Goal: Transaction & Acquisition: Purchase product/service

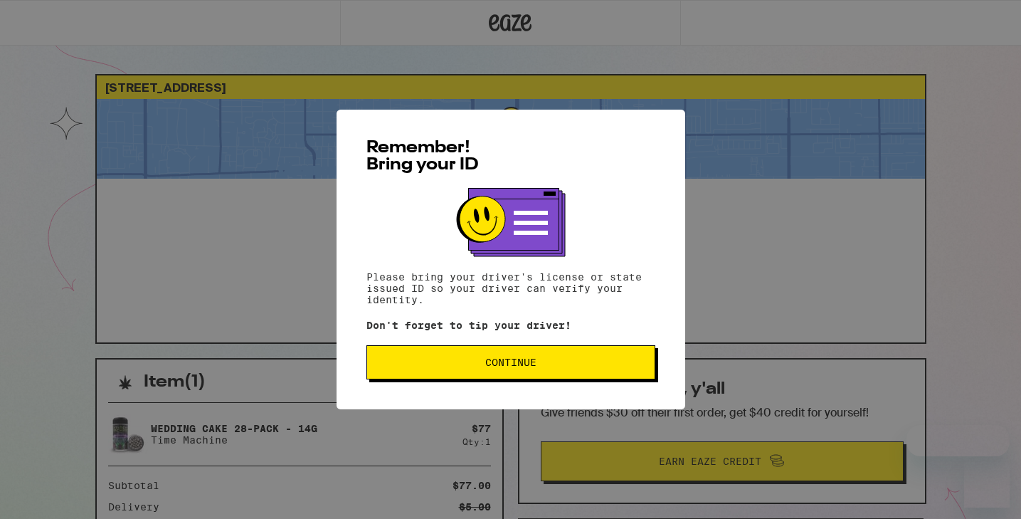
click at [419, 364] on span "Continue" at bounding box center [511, 362] width 265 height 10
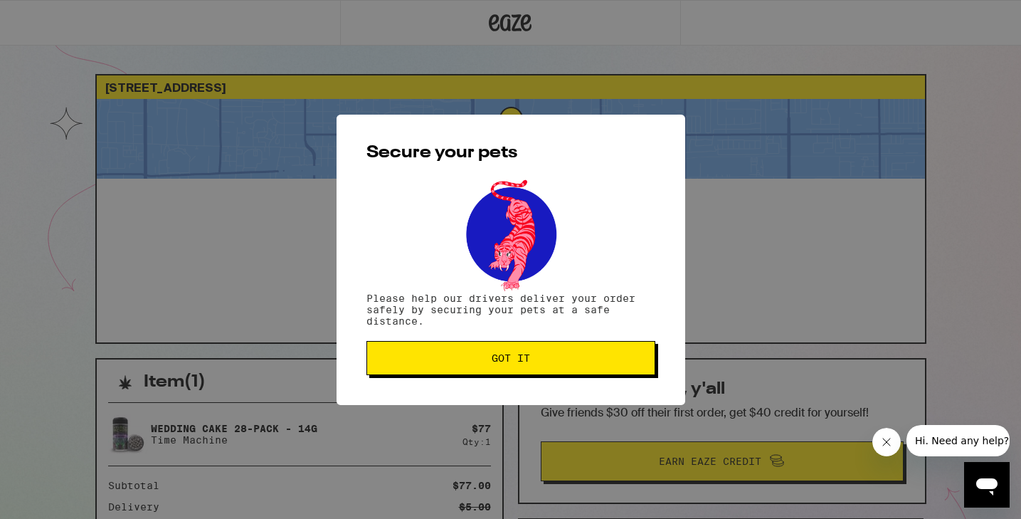
click at [546, 350] on button "Got it" at bounding box center [511, 358] width 289 height 34
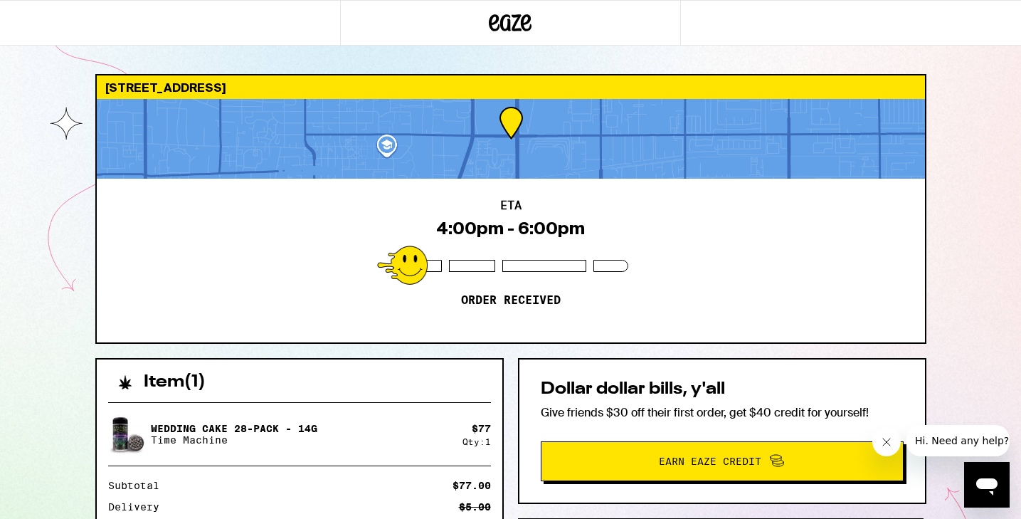
click at [979, 482] on icon "Open messaging window" at bounding box center [986, 486] width 21 height 17
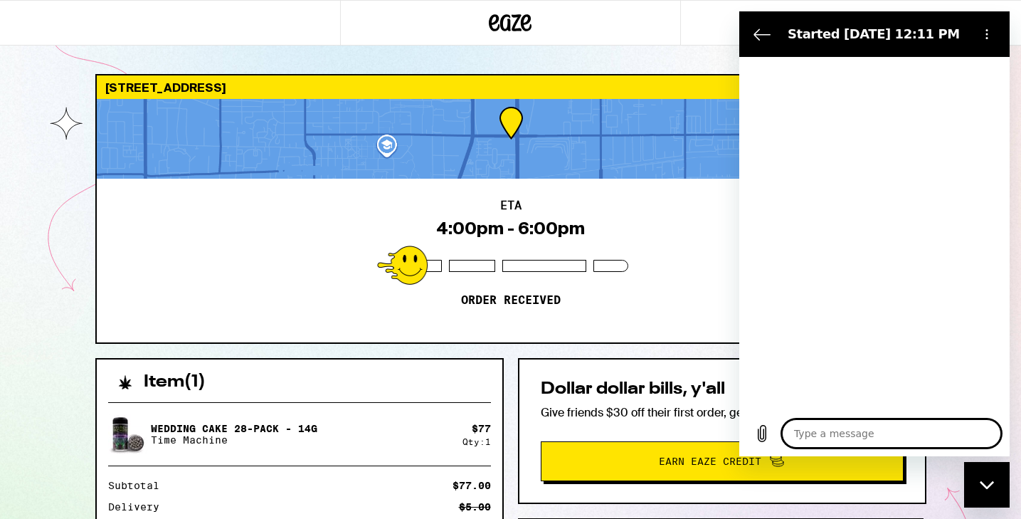
type textarea "x"
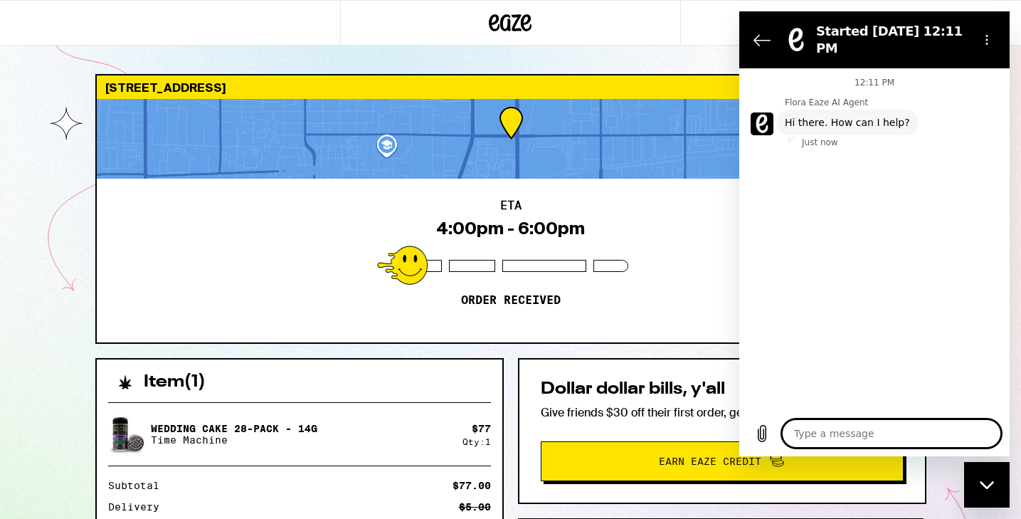
type textarea "a"
type textarea "x"
type textarea "ag"
type textarea "x"
type textarea "age"
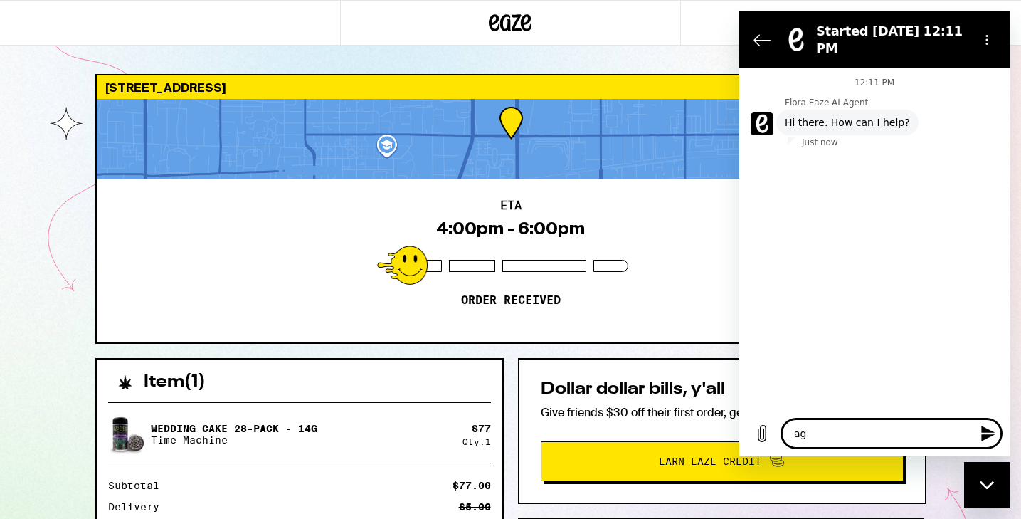
type textarea "x"
type textarea "agen"
type textarea "x"
type textarea "ageny"
type textarea "x"
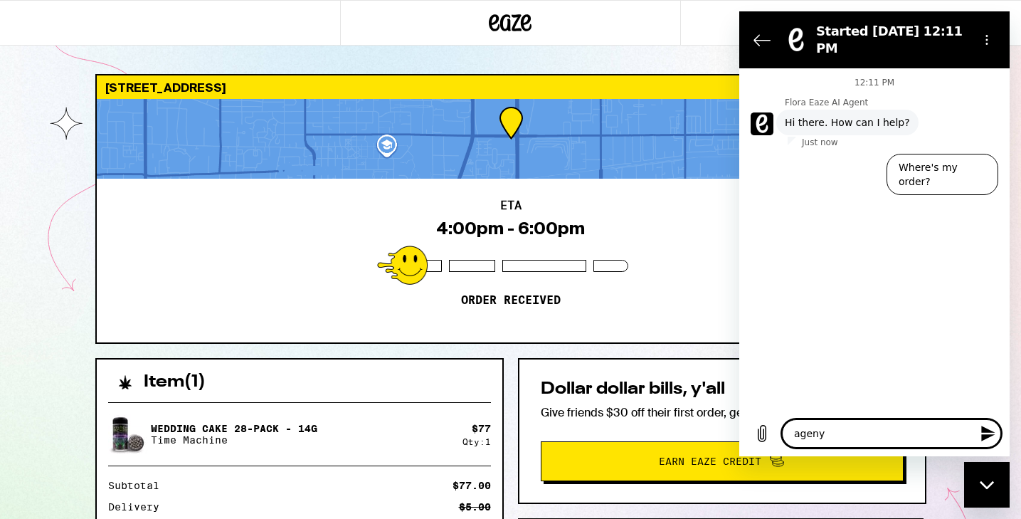
type textarea "agen"
type textarea "x"
type textarea "agent"
type textarea "x"
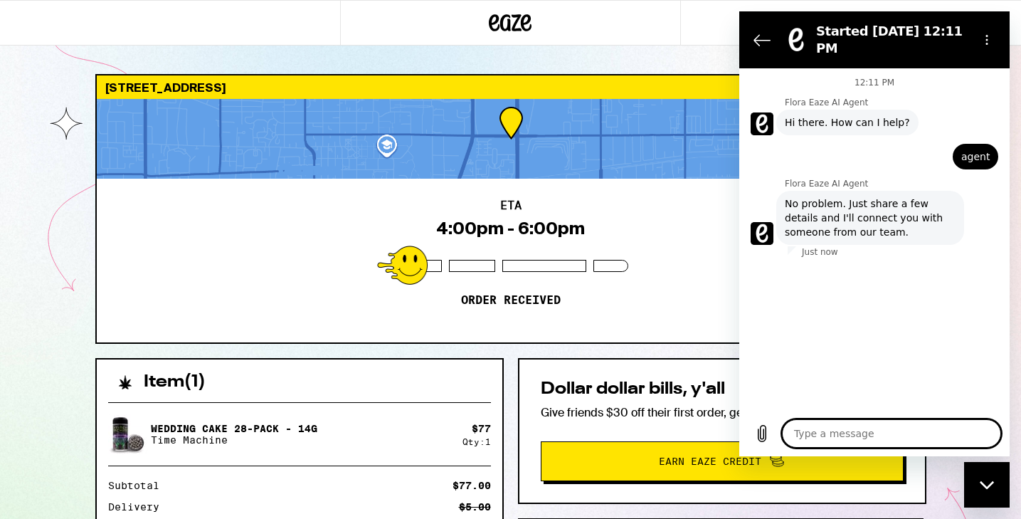
type textarea "x"
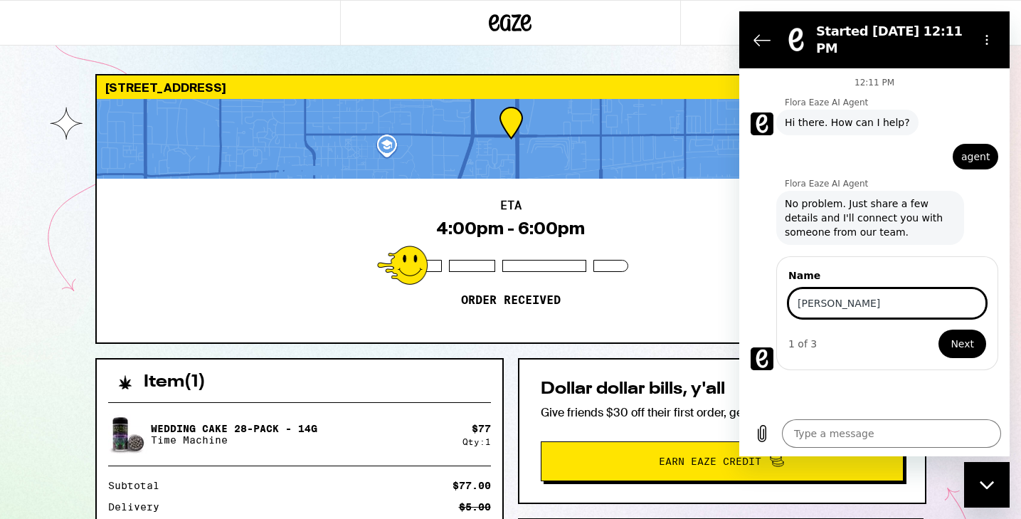
type input "[PERSON_NAME]"
click at [939, 330] on button "Next" at bounding box center [963, 344] width 48 height 28
type textarea "x"
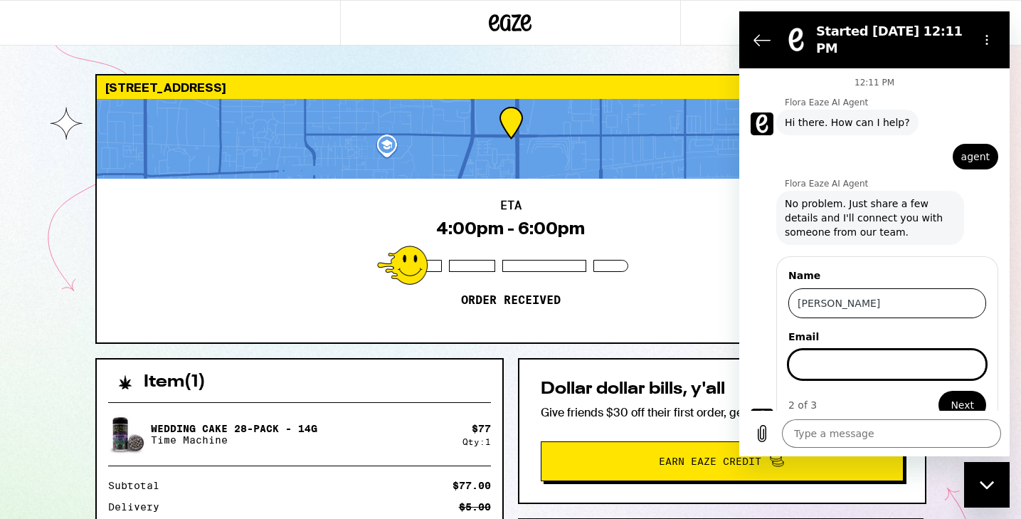
scroll to position [21, 0]
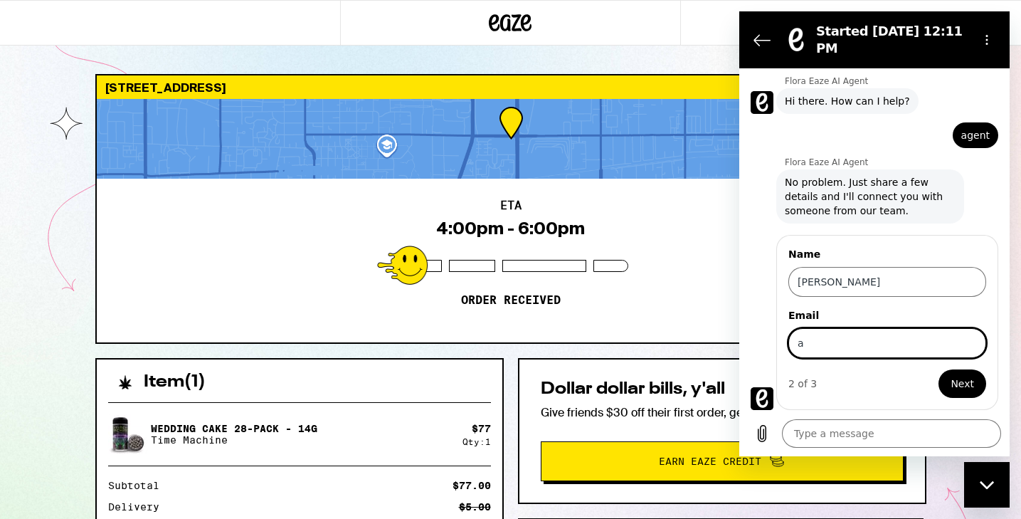
type input "[EMAIL_ADDRESS][DOMAIN_NAME]"
click at [947, 381] on button "Next" at bounding box center [963, 383] width 48 height 28
type textarea "x"
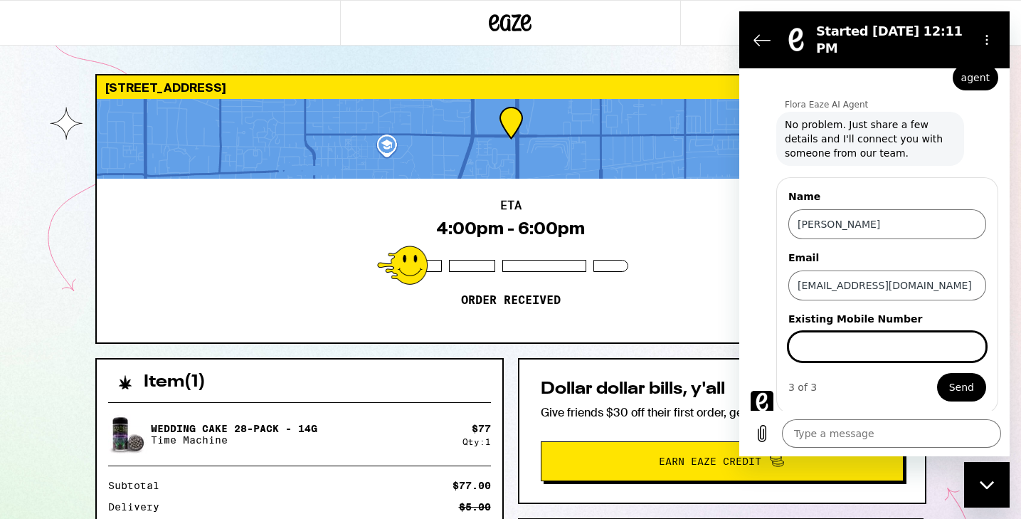
scroll to position [83, 0]
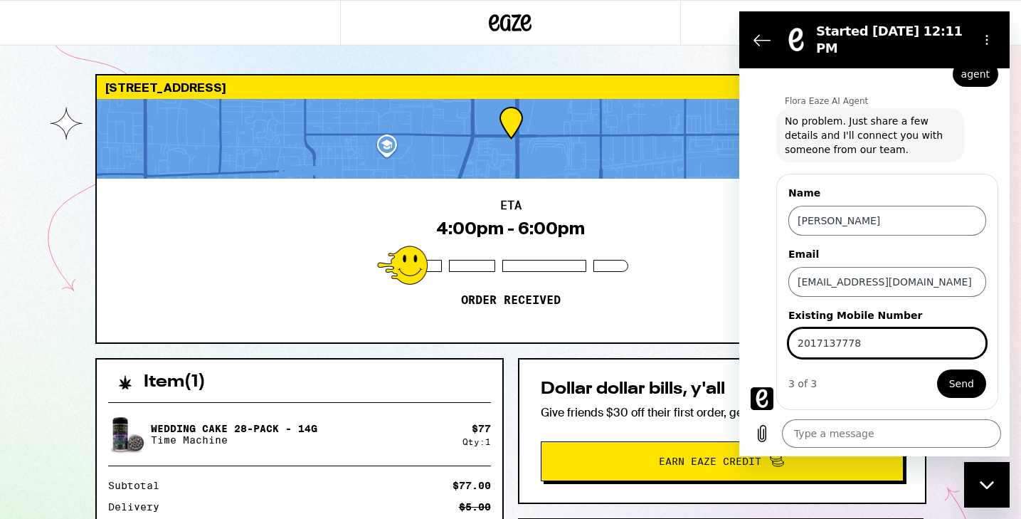
type input "2017137778"
click at [937, 369] on button "Send" at bounding box center [961, 383] width 49 height 28
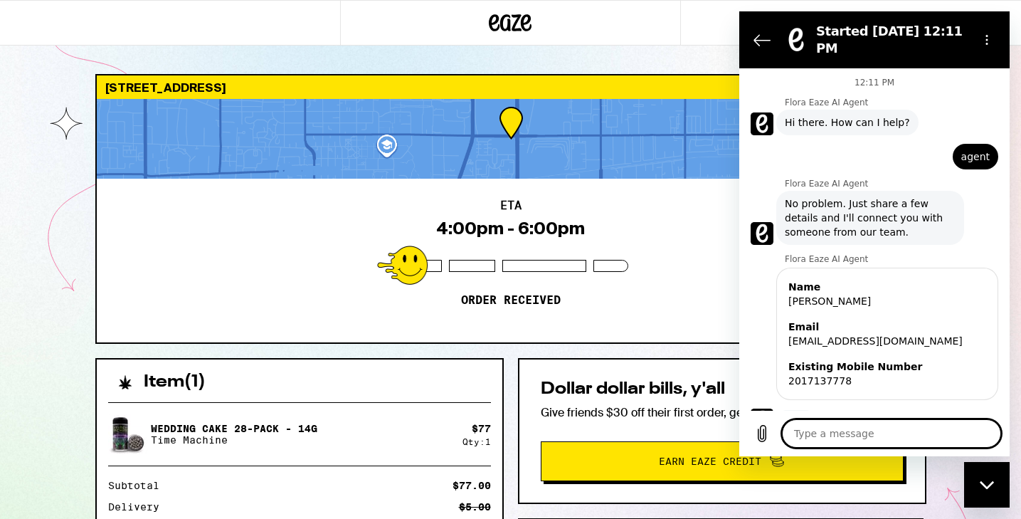
scroll to position [21, 0]
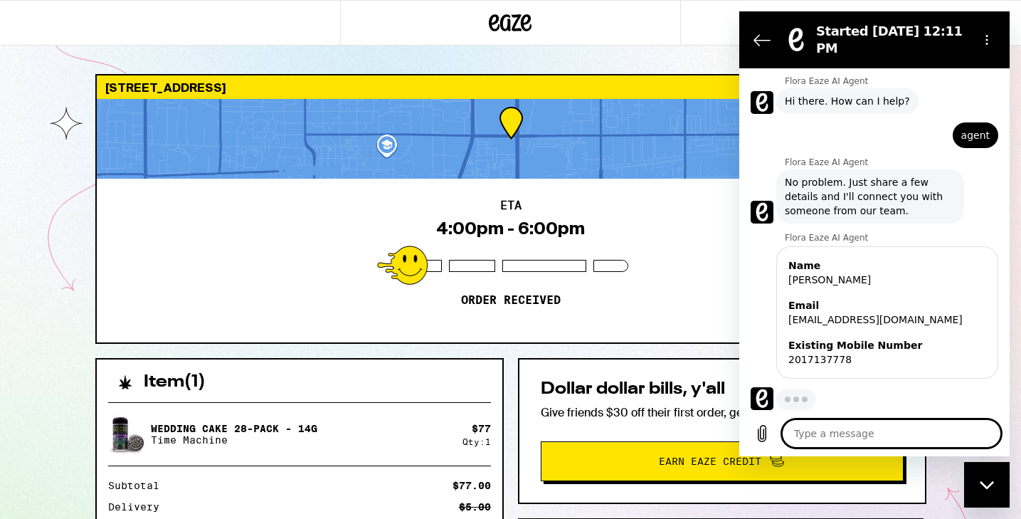
click at [828, 427] on textarea at bounding box center [891, 433] width 219 height 28
type textarea "x"
type textarea "I"
type textarea "x"
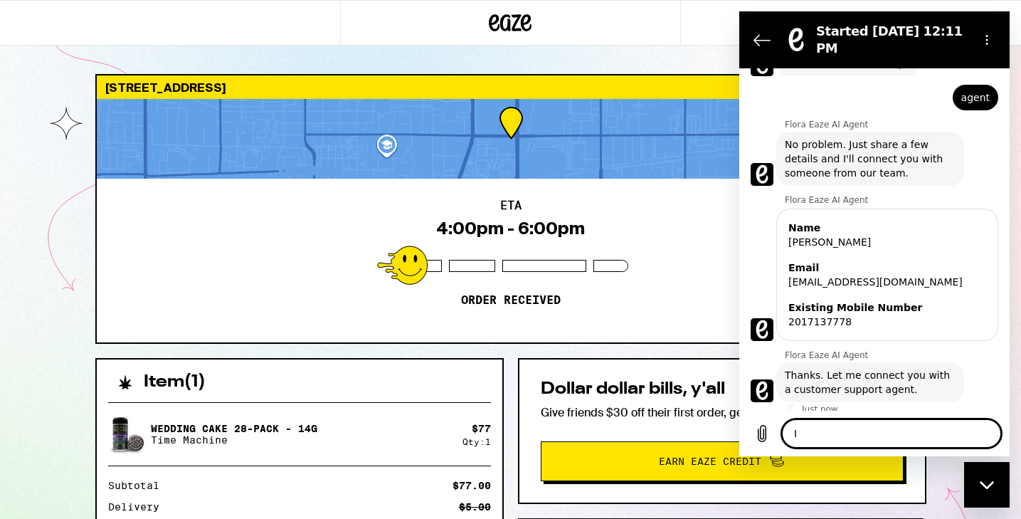
type textarea "If"
type textarea "x"
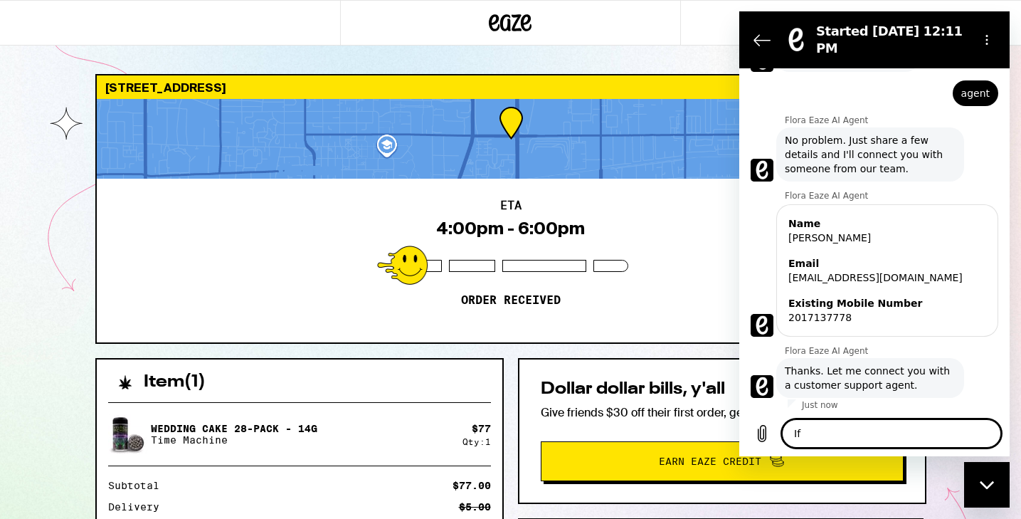
type textarea "If"
type textarea "x"
type textarea "If i"
type textarea "x"
type textarea "If i"
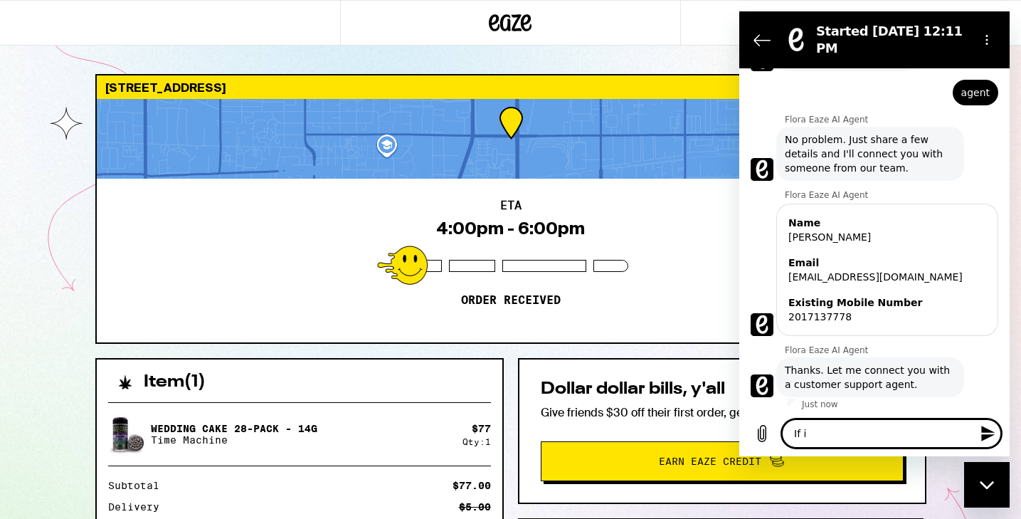
type textarea "x"
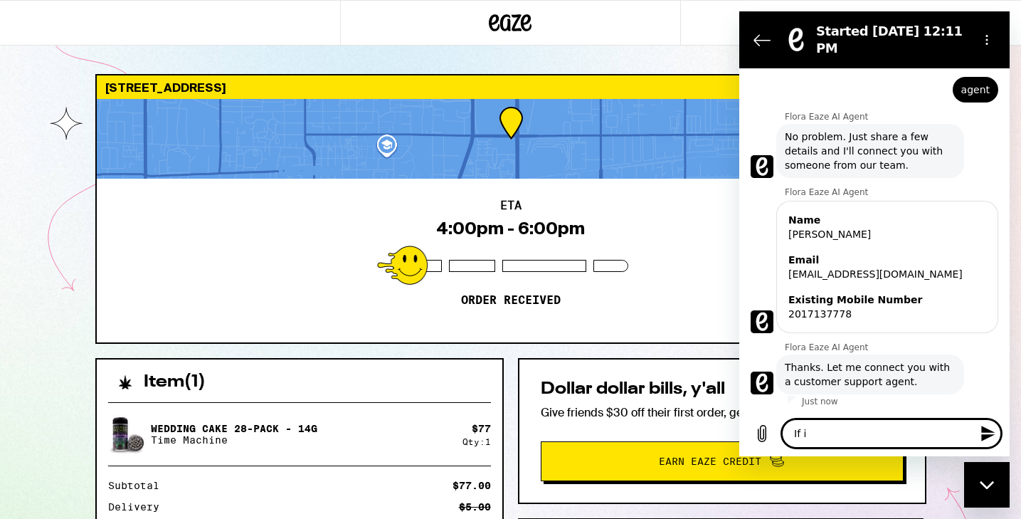
type textarea "If i"
type textarea "x"
type textarea "If"
type textarea "x"
type textarea "If I"
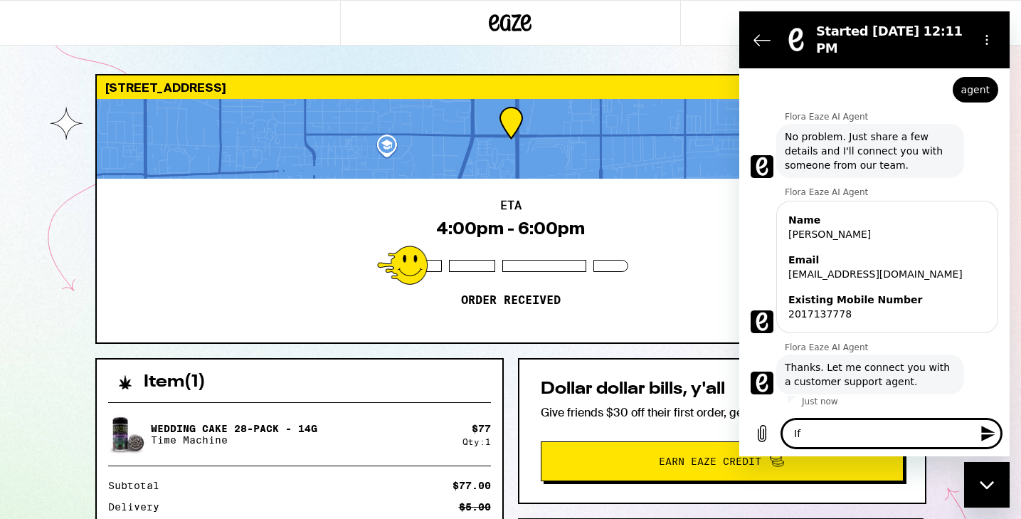
type textarea "x"
type textarea "If I"
type textarea "x"
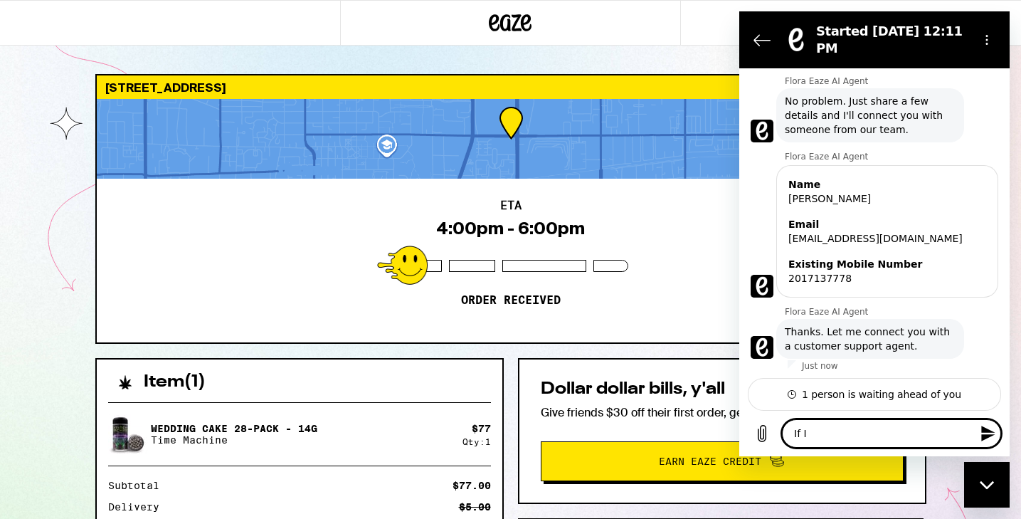
type textarea "If I w"
type textarea "x"
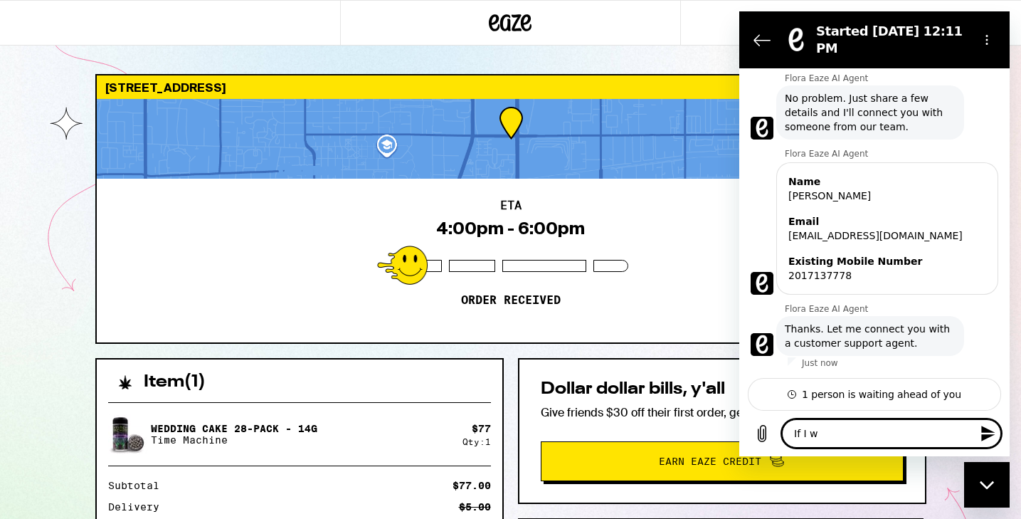
type textarea "If I wa"
type textarea "x"
type textarea "If I wan"
type textarea "x"
type textarea "If I want"
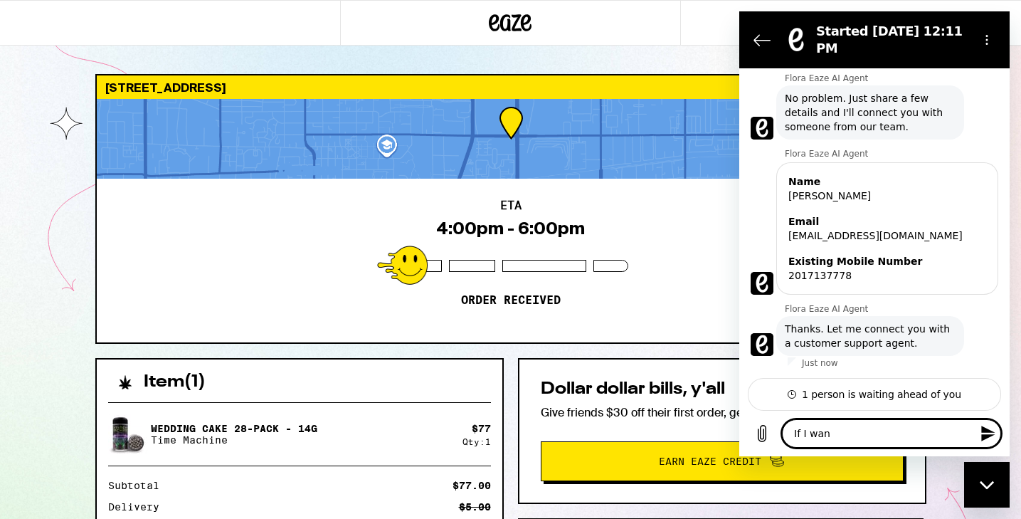
type textarea "x"
type textarea "If I want"
type textarea "x"
type textarea "If I want t"
type textarea "x"
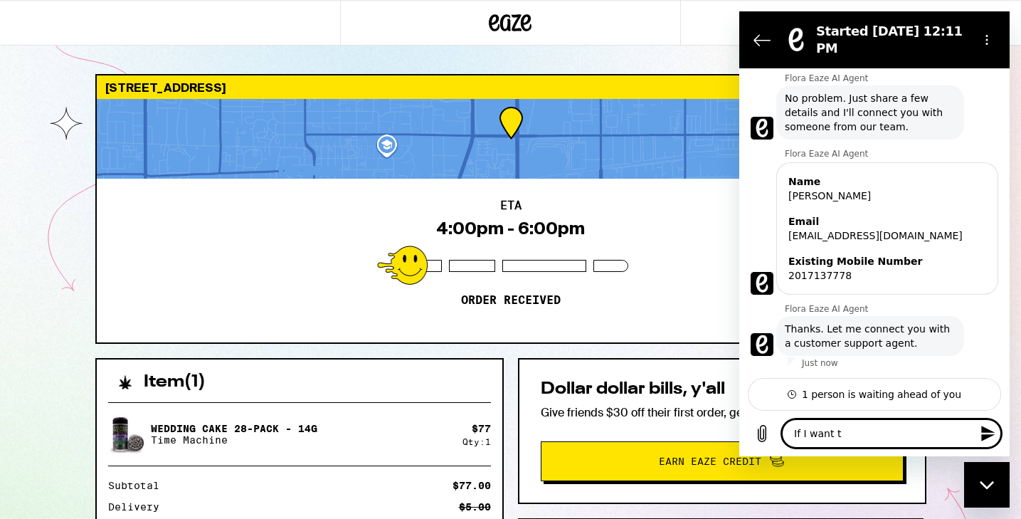
type textarea "If I want to"
type textarea "x"
type textarea "If I want to"
type textarea "x"
type textarea "If I want to c"
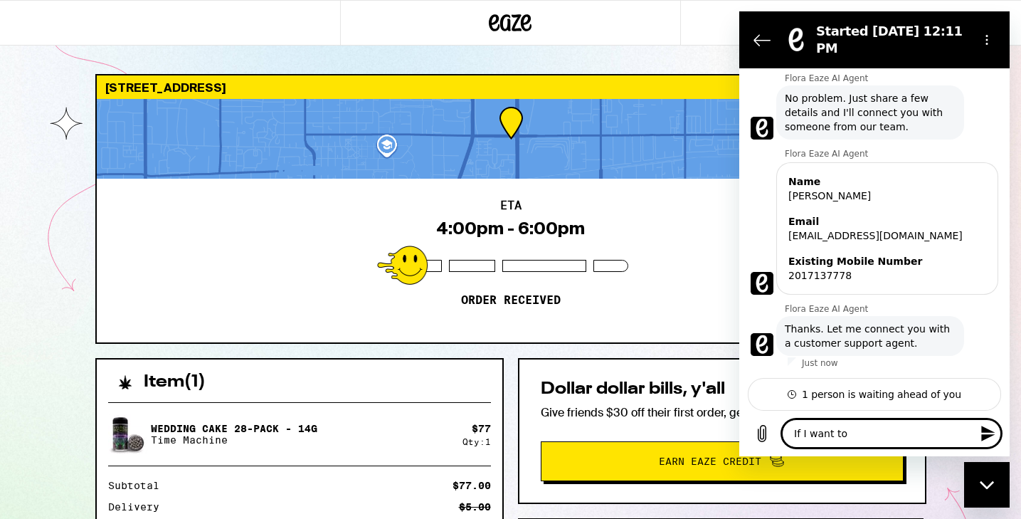
type textarea "x"
type textarea "If I want to co"
type textarea "x"
type textarea "If I want to con"
type textarea "x"
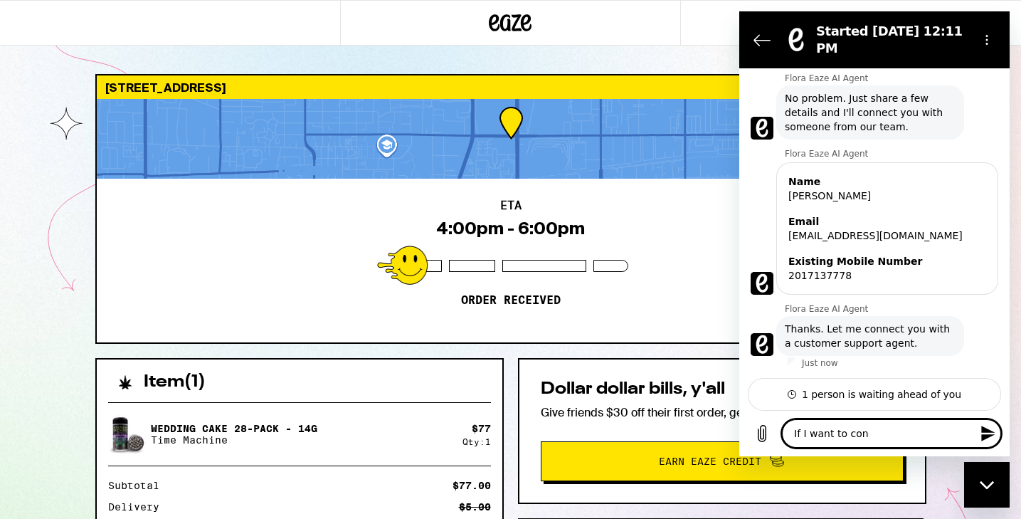
type textarea "If I want to conc"
type textarea "x"
type textarea "If I want to conce"
type textarea "x"
type textarea "If I want to conc"
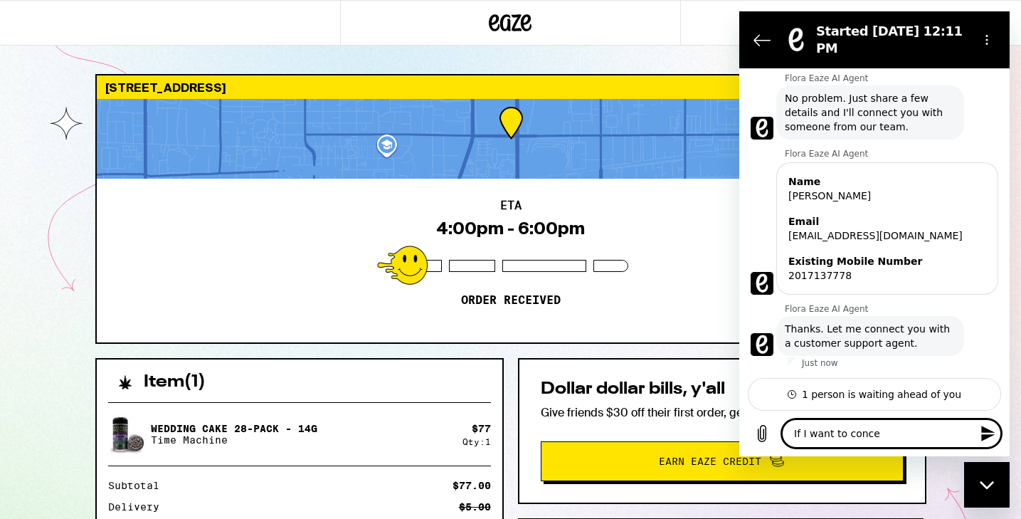
type textarea "x"
type textarea "If I want to con"
type textarea "x"
type textarea "If I want to co"
type textarea "x"
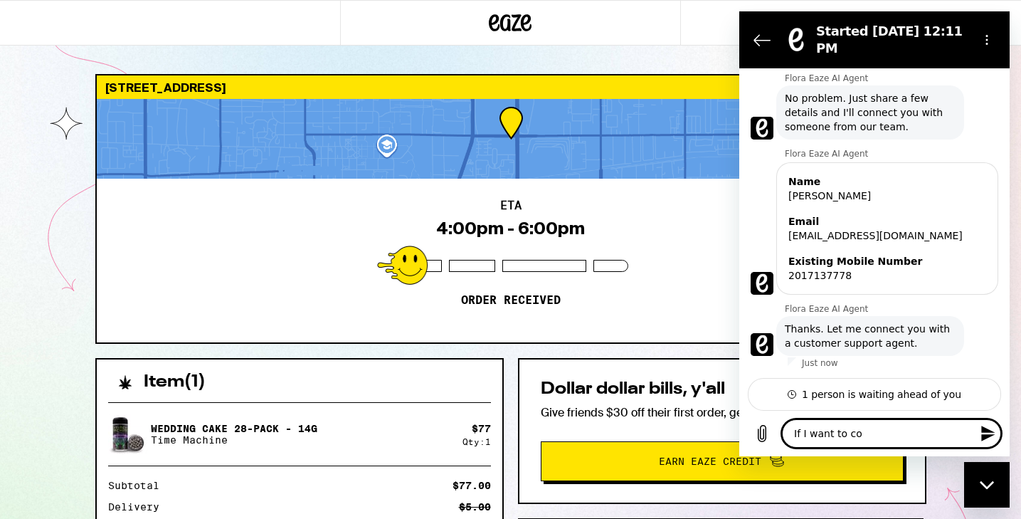
type textarea "If I want to c"
type textarea "x"
type textarea "If I want to ca"
type textarea "x"
type textarea "If I want to can"
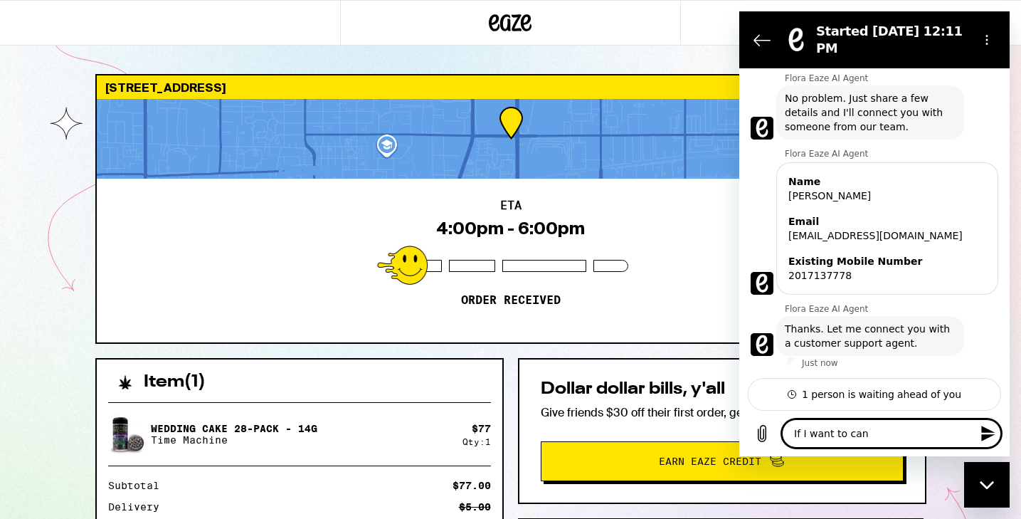
type textarea "x"
type textarea "If I want to canc"
type textarea "x"
type textarea "If I want to cance"
type textarea "x"
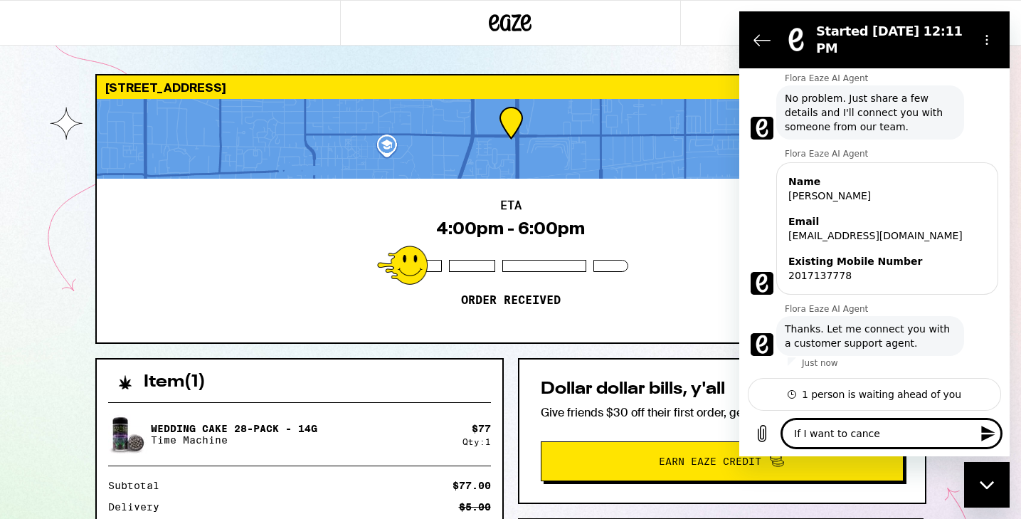
type textarea "If I want to cancel"
type textarea "x"
type textarea "If I want to cancel"
type textarea "x"
type textarea "If I want to cancel m"
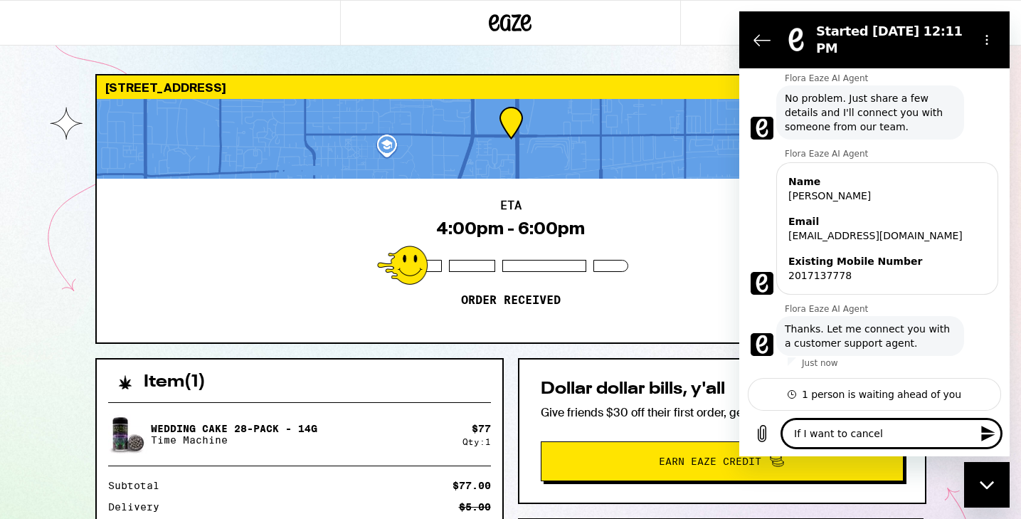
type textarea "x"
type textarea "If I want to cancel my"
type textarea "x"
type textarea "If I want to cancel my"
type textarea "x"
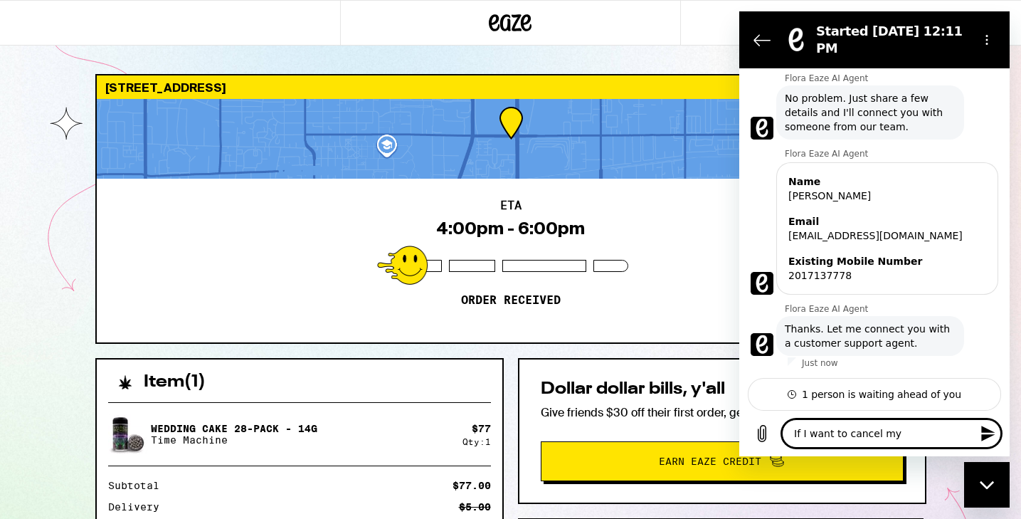
type textarea "If I want to cancel my o"
type textarea "x"
type textarea "If I want to cancel my or"
type textarea "x"
type textarea "If I want to cancel my ord"
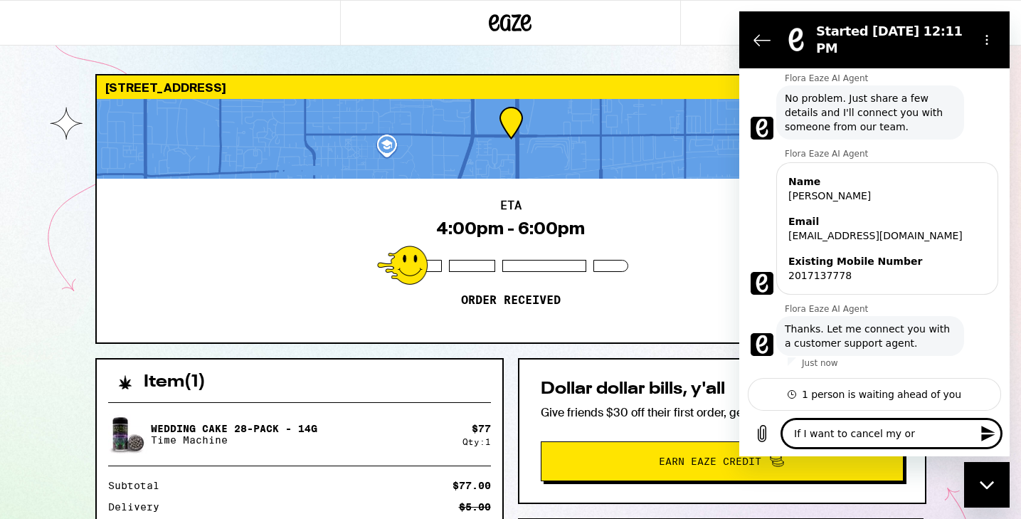
type textarea "x"
type textarea "If I want to cancel my orde"
type textarea "x"
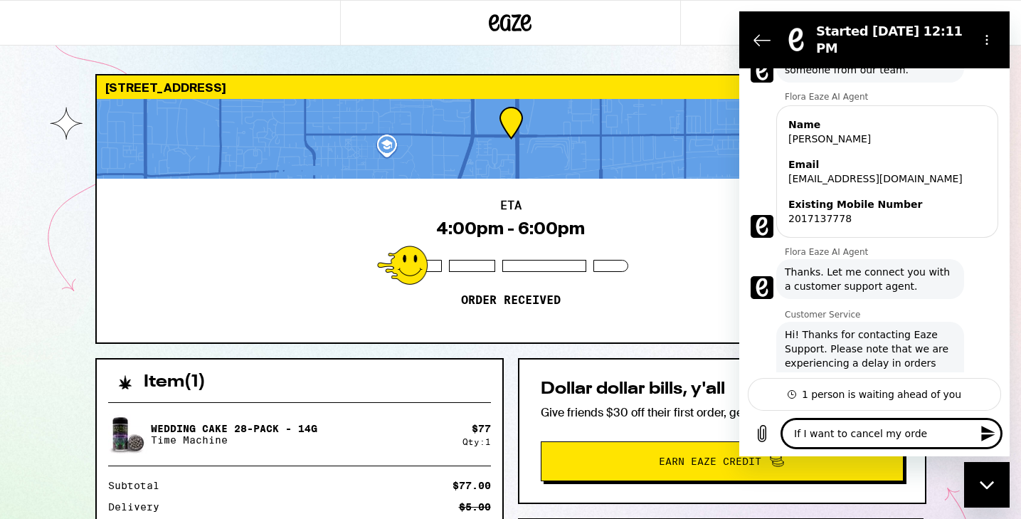
type textarea "If I want to cancel my order"
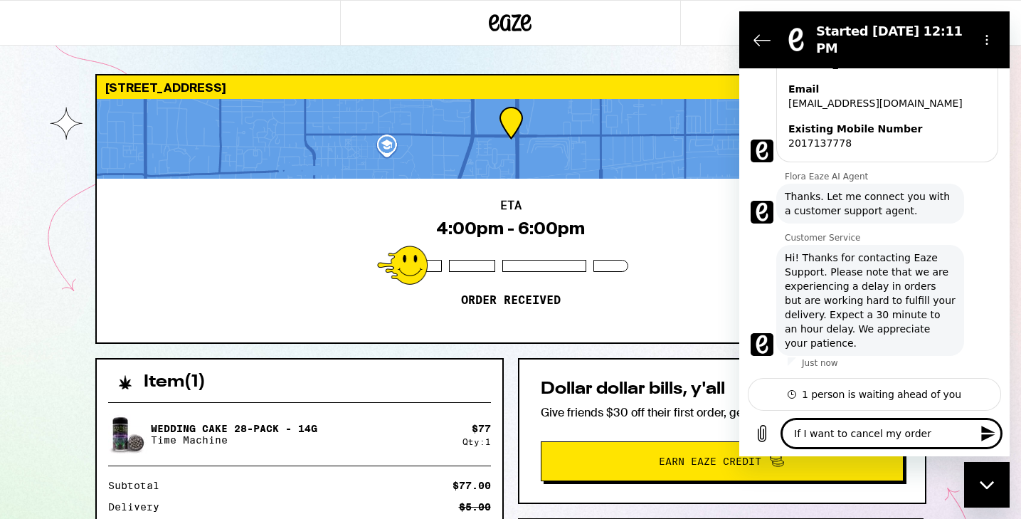
type textarea "x"
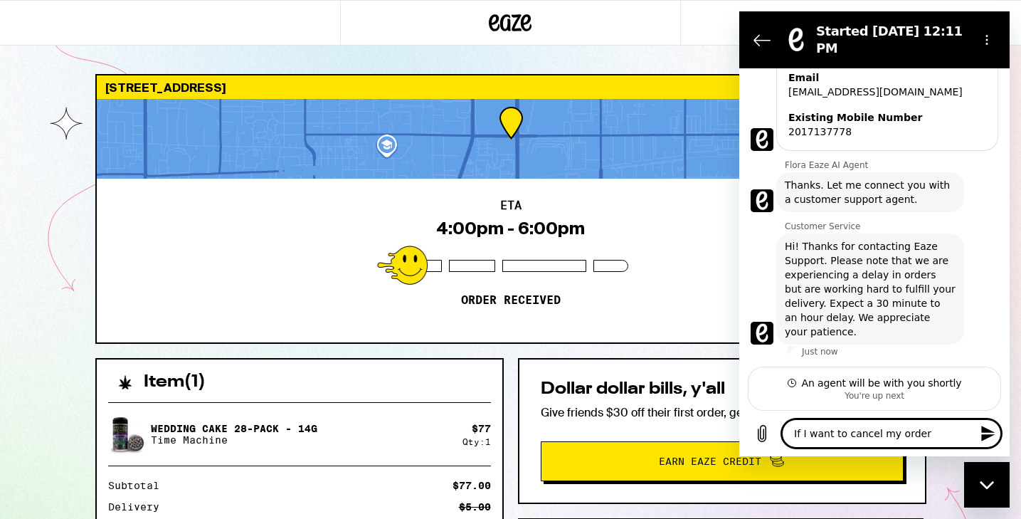
type textarea "If I want to cancel my order"
type textarea "x"
type textarea "If I want to cancel my order w"
type textarea "x"
type textarea "If I want to cancel my order wi"
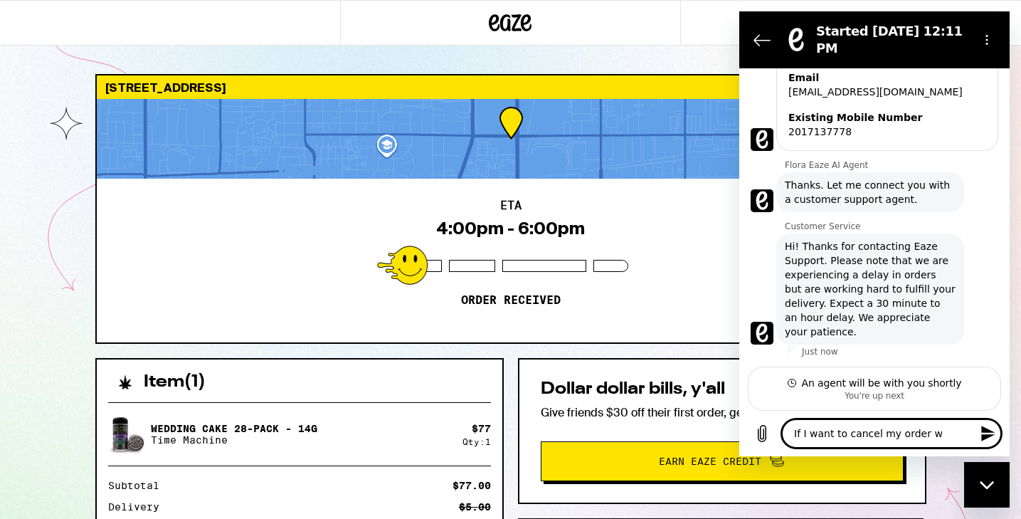
type textarea "x"
type textarea "If I want to cancel my order wil"
type textarea "x"
type textarea "If I want to cancel my order will"
type textarea "x"
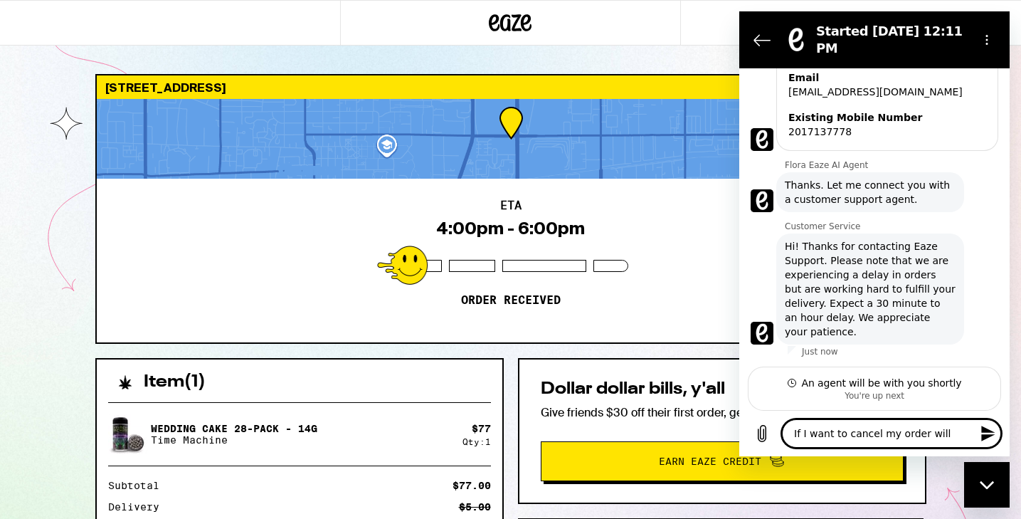
type textarea "If I want to cancel my order will"
type textarea "x"
type textarea "If I want to cancel my order will I"
type textarea "x"
type textarea "If I want to cancel my order will I"
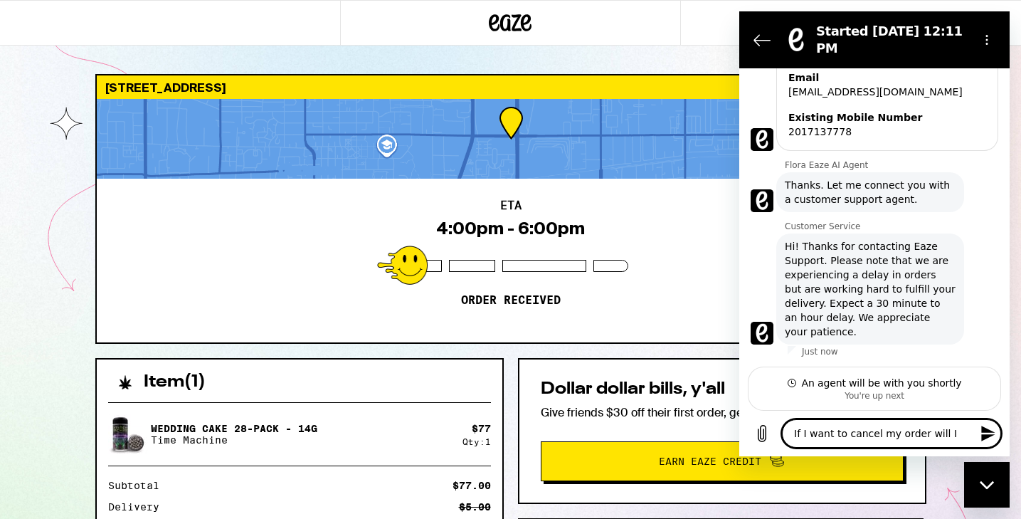
type textarea "x"
type textarea "If I want to cancel my order will I s"
type textarea "x"
type textarea "If I want to cancel my order will I st"
type textarea "x"
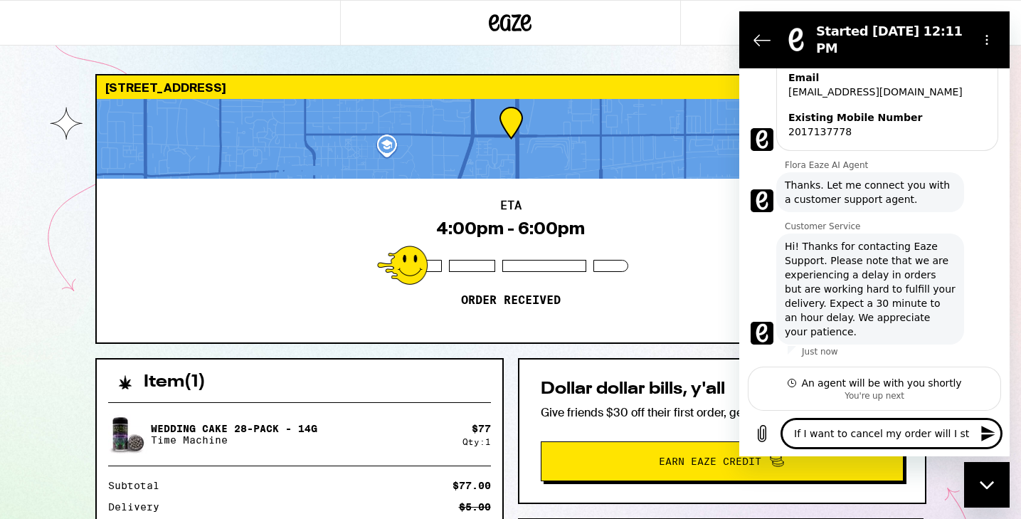
type textarea "If I want to cancel my order will I sti"
type textarea "x"
type textarea "If I want to cancel my order will I stil"
type textarea "x"
type textarea "If I want to cancel my order will I still"
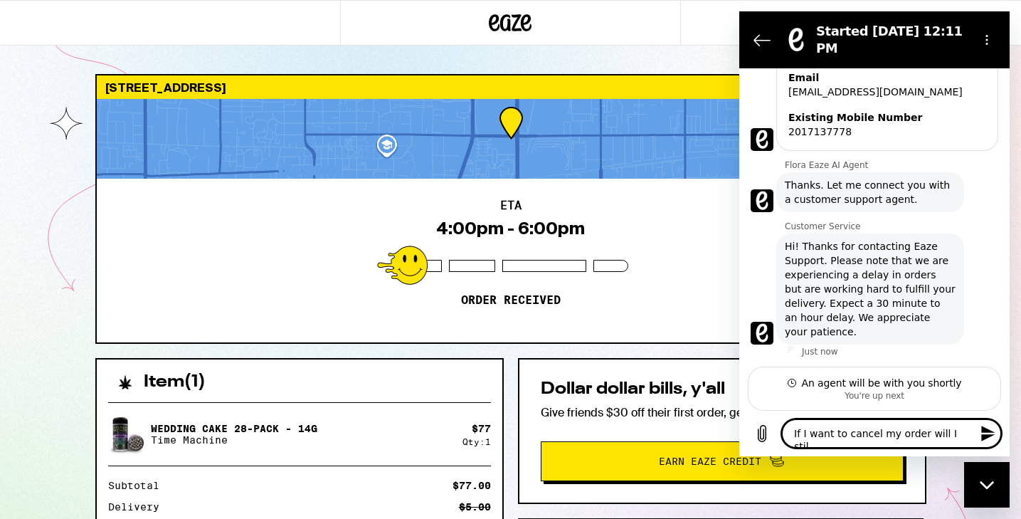
type textarea "x"
type textarea "If I want to cancel my order will I still"
type textarea "x"
type textarea "If I want to cancel my order will I still r"
type textarea "x"
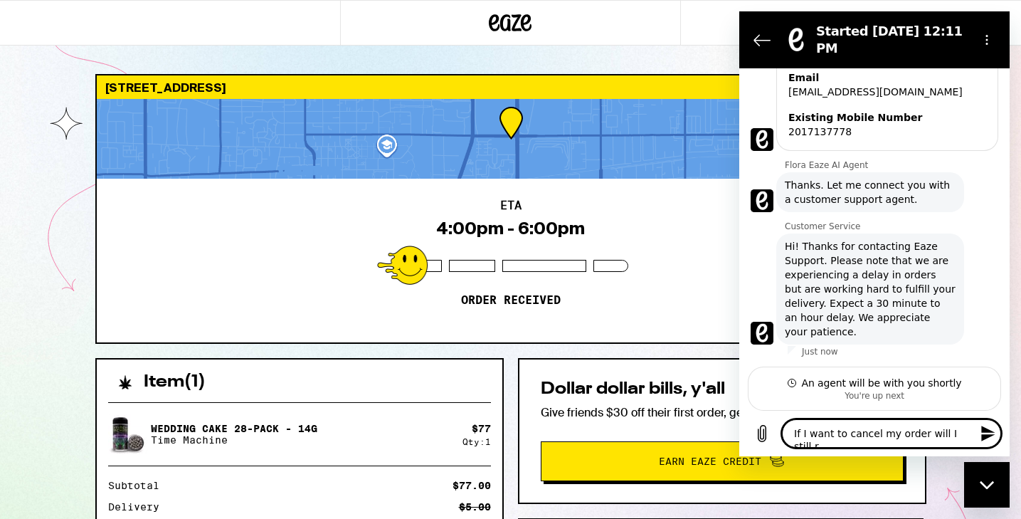
type textarea "If I want to cancel my order will I still re"
type textarea "x"
type textarea "If I want to cancel my order will I still rec"
type textarea "x"
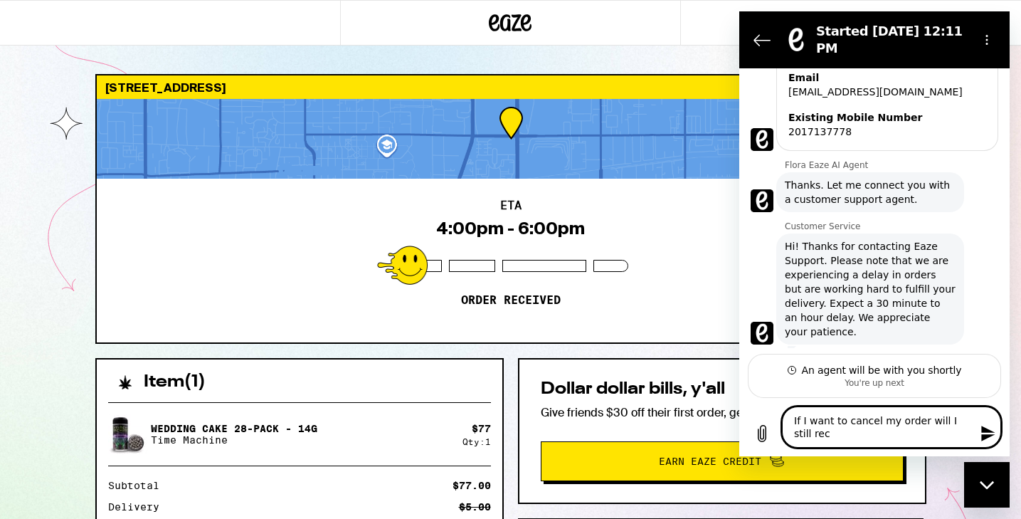
type textarea "If I want to cancel my order will I still re"
type textarea "x"
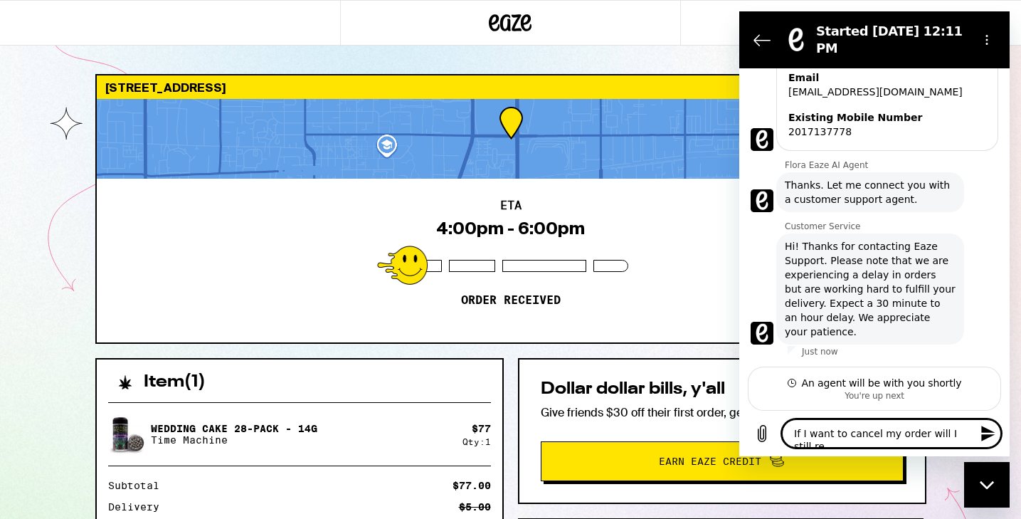
type textarea "If I want to cancel my order will I still r"
type textarea "x"
type textarea "If I want to cancel my order will I still"
type textarea "x"
type textarea "If I want to cancel my order will I still g"
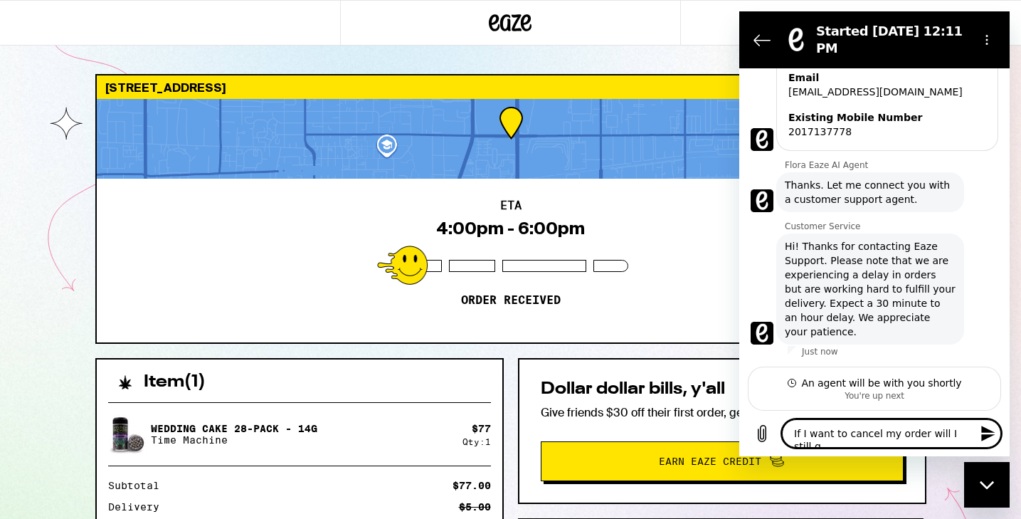
type textarea "x"
type textarea "If I want to cancel my order will I still ge"
type textarea "x"
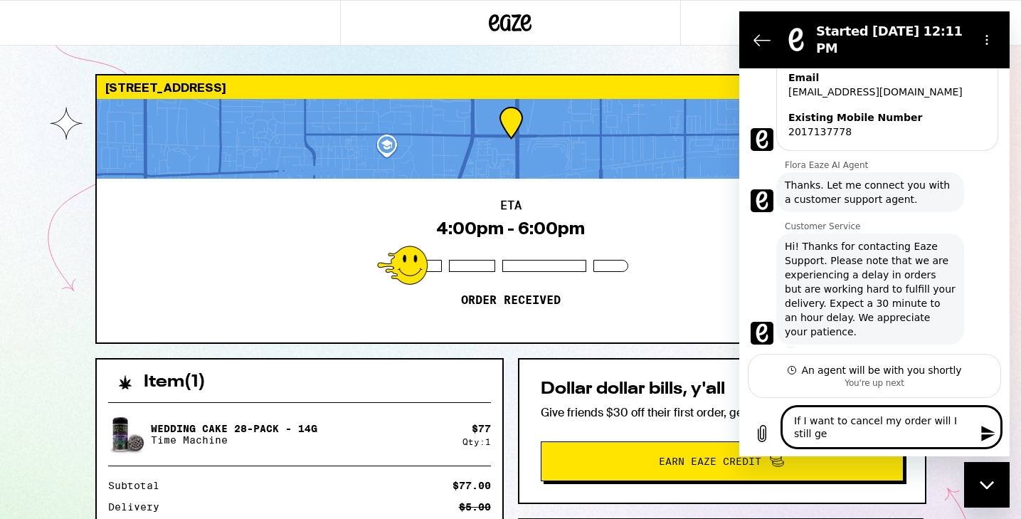
type textarea "If I want to cancel my order will I still get"
type textarea "x"
type textarea "If I want to cancel my order will I still get"
type textarea "x"
type textarea "If I want to cancel my order will I still get m"
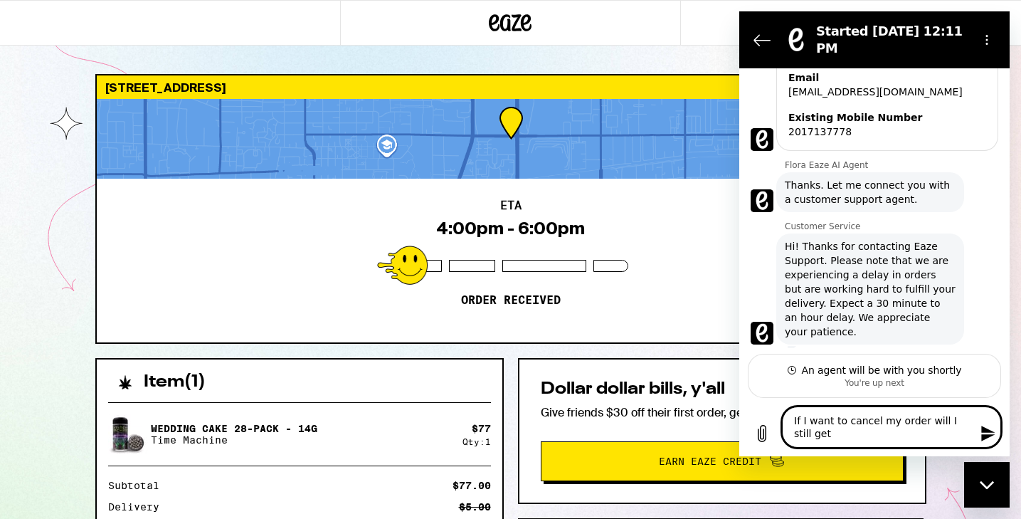
type textarea "x"
type textarea "If I want to cancel my order will I still get my"
type textarea "x"
type textarea "If I want to cancel my order will I still get my"
type textarea "x"
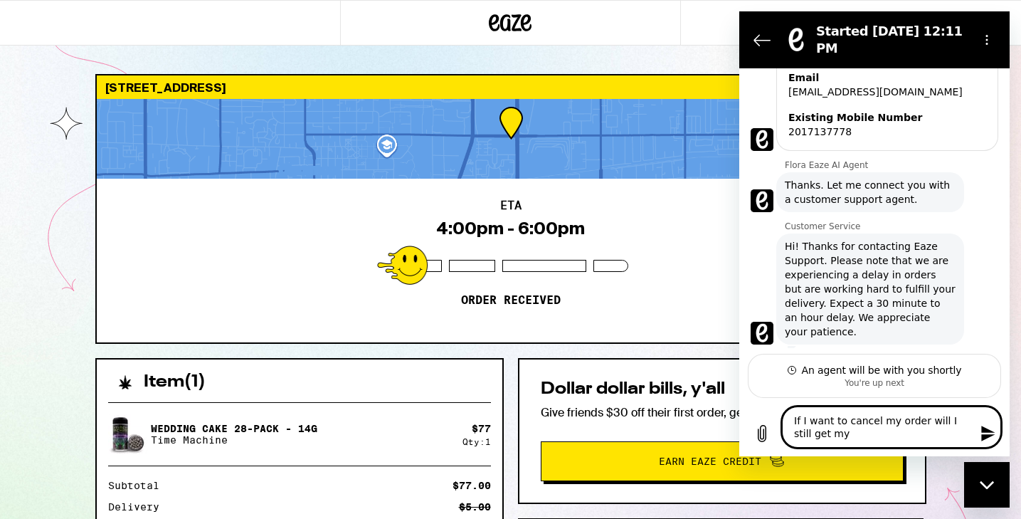
type textarea "If I want to cancel my order will I still get my c"
type textarea "x"
type textarea "If I want to cancel my order will I still get my cr"
type textarea "x"
type textarea "If I want to cancel my order will I still get my cre"
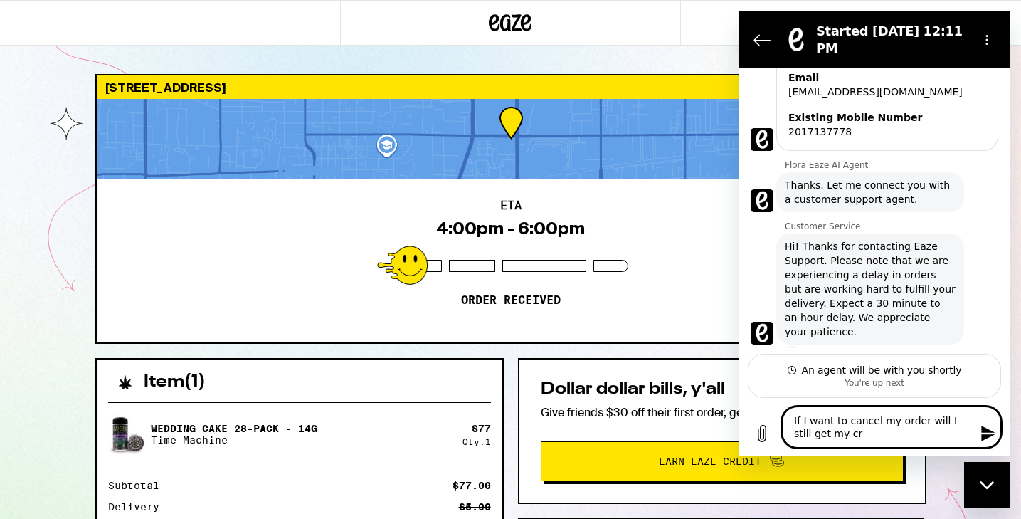
type textarea "x"
type textarea "If I want to cancel my order will I still get my cred"
type textarea "x"
type textarea "If I want to cancel my order will I still get my credi"
type textarea "x"
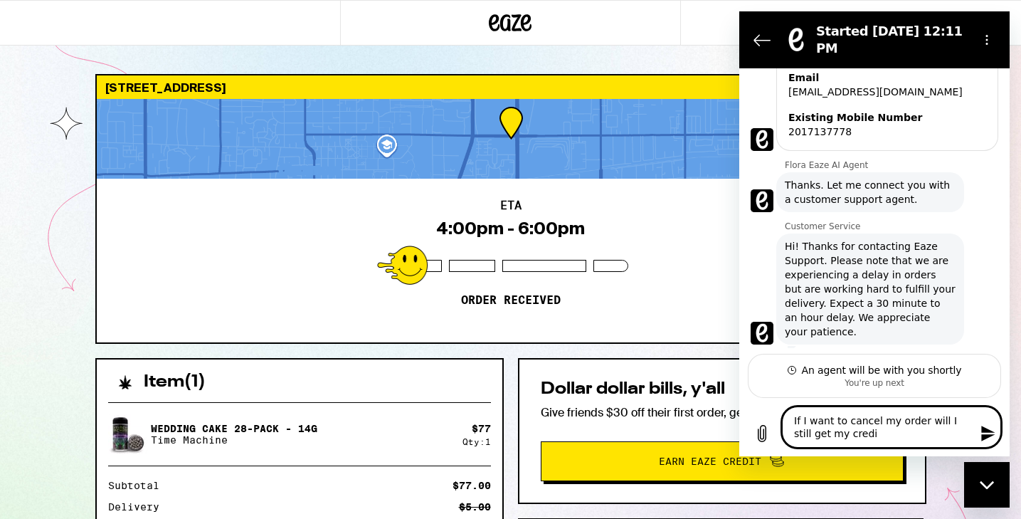
type textarea "If I want to cancel my order will I still get my credit"
type textarea "x"
type textarea "If I want to cancel my order will I still get my credits"
type textarea "x"
type textarea "If I want to cancel my order will I still get my credits"
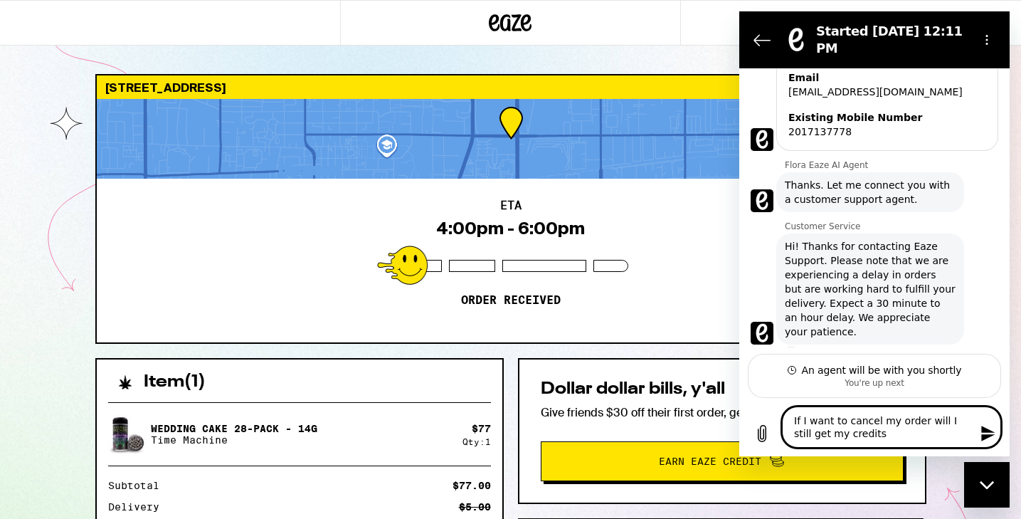
type textarea "x"
type textarea "If I want to cancel my order will I still get my credits b"
type textarea "x"
type textarea "If I want to cancel my order will I still get my credits ba"
type textarea "x"
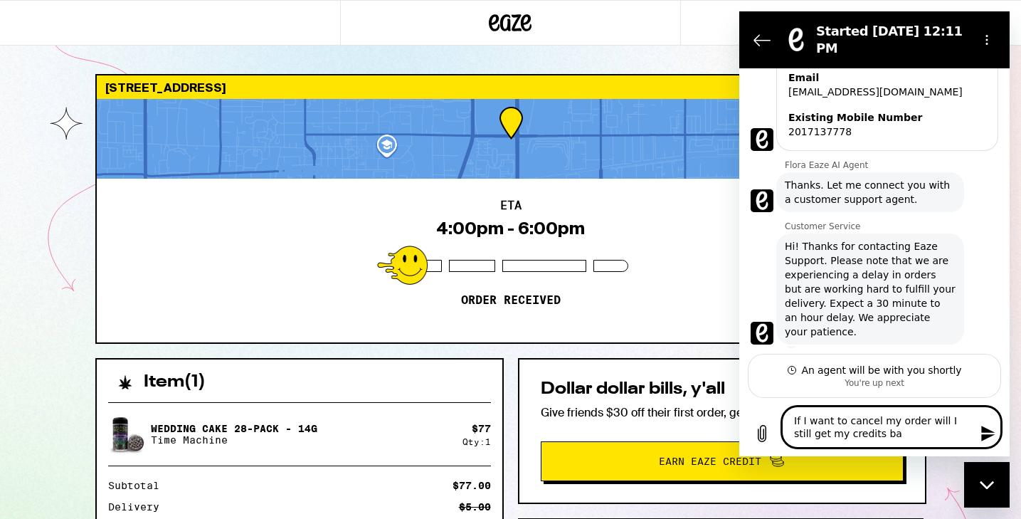
type textarea "If I want to cancel my order will I still get my credits bac"
type textarea "x"
type textarea "If I want to cancel my order will I still get my credits back"
type textarea "x"
type textarea "If I want to cancel my order will I still get my credits back?"
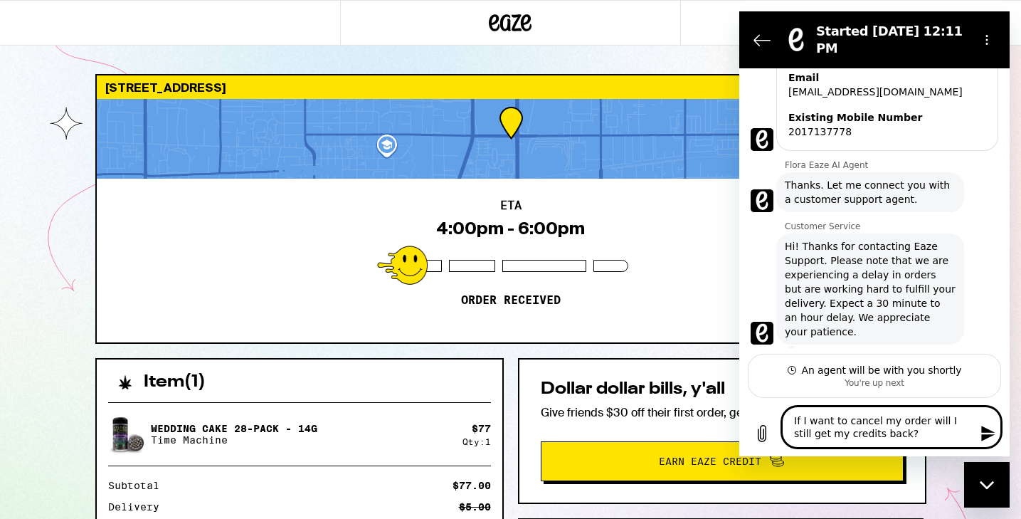
type textarea "x"
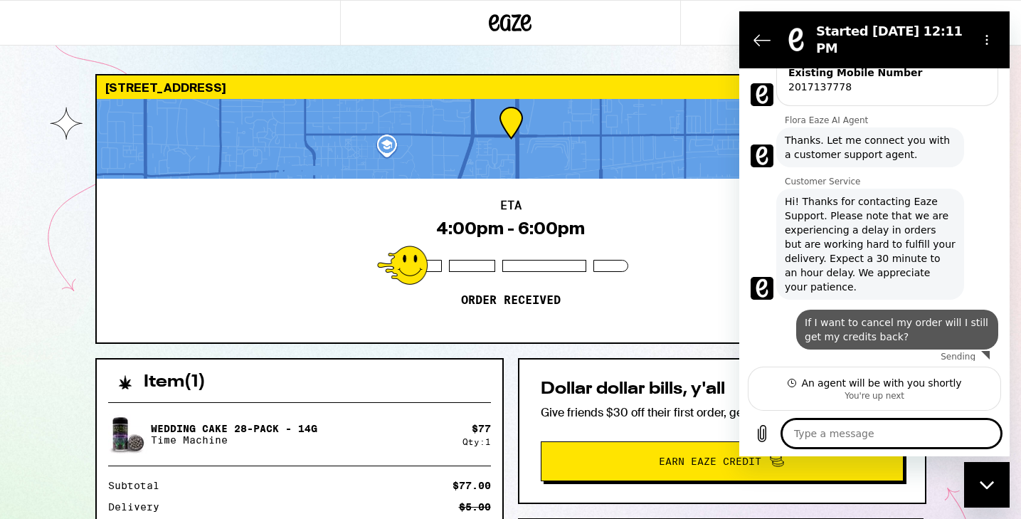
type textarea "x"
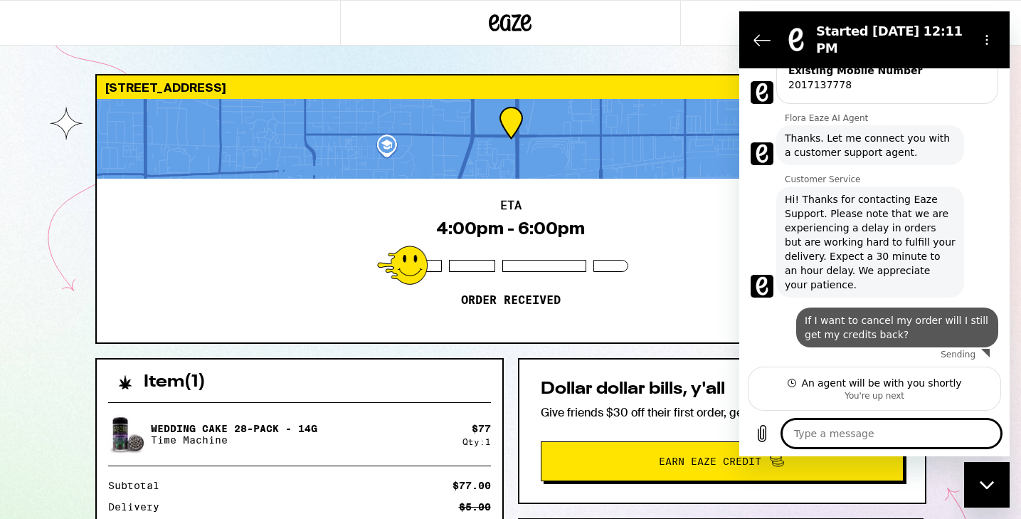
type textarea "I"
type textarea "x"
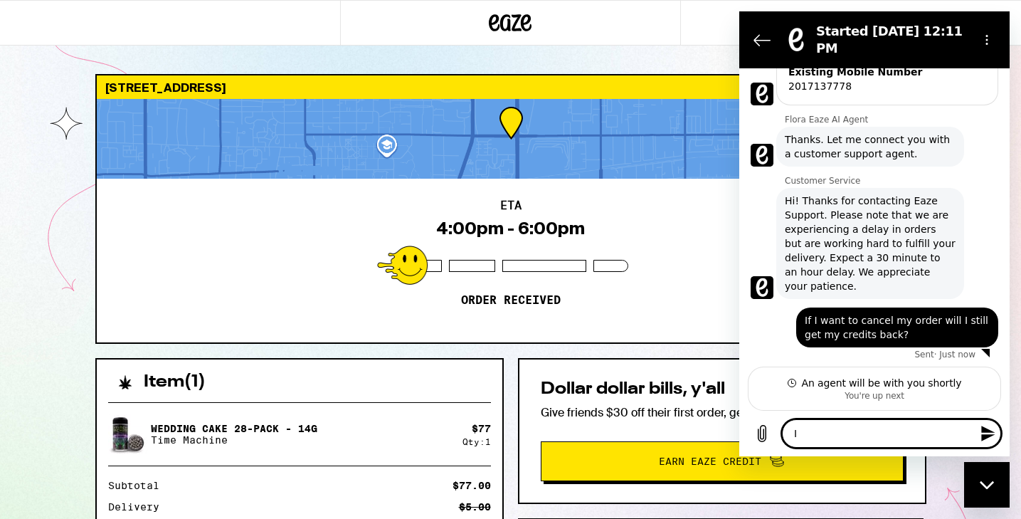
type textarea "I"
type textarea "x"
type textarea "I w"
type textarea "x"
type textarea "I wa"
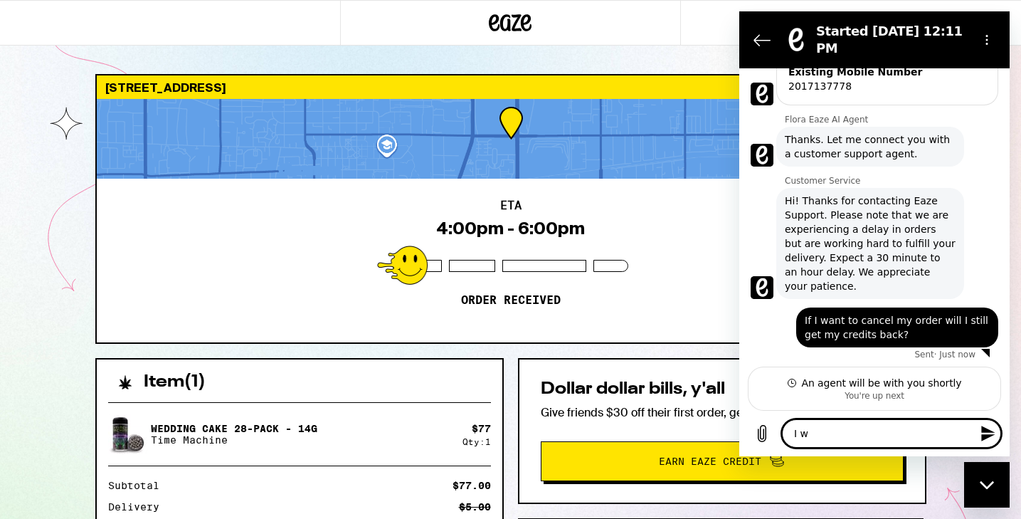
type textarea "x"
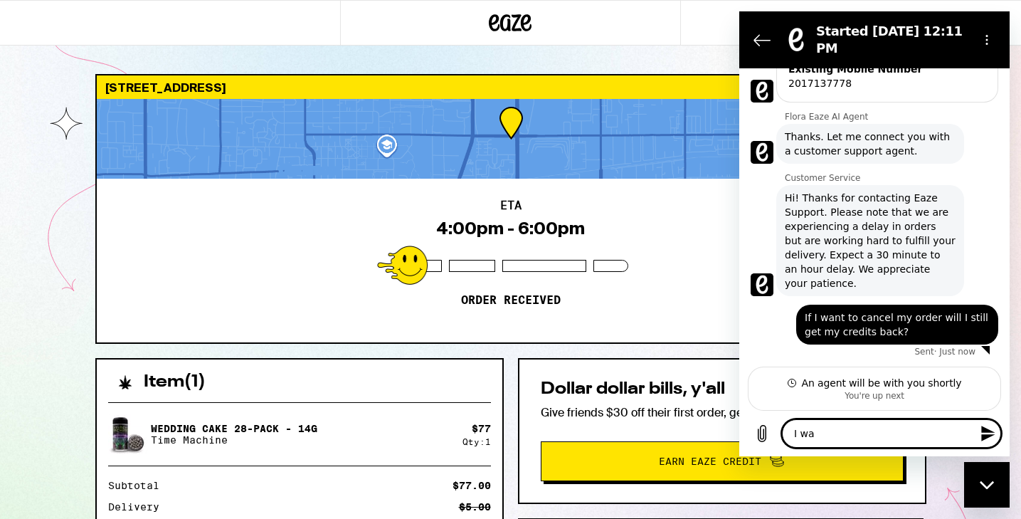
type textarea "I wan"
type textarea "x"
type textarea "I want"
type textarea "x"
type textarea "I want"
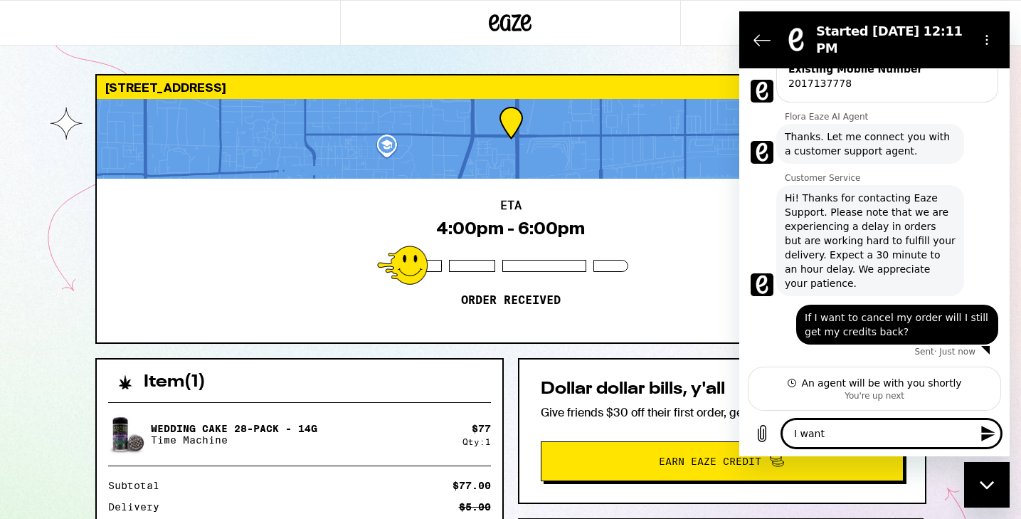
type textarea "x"
type textarea "I want t"
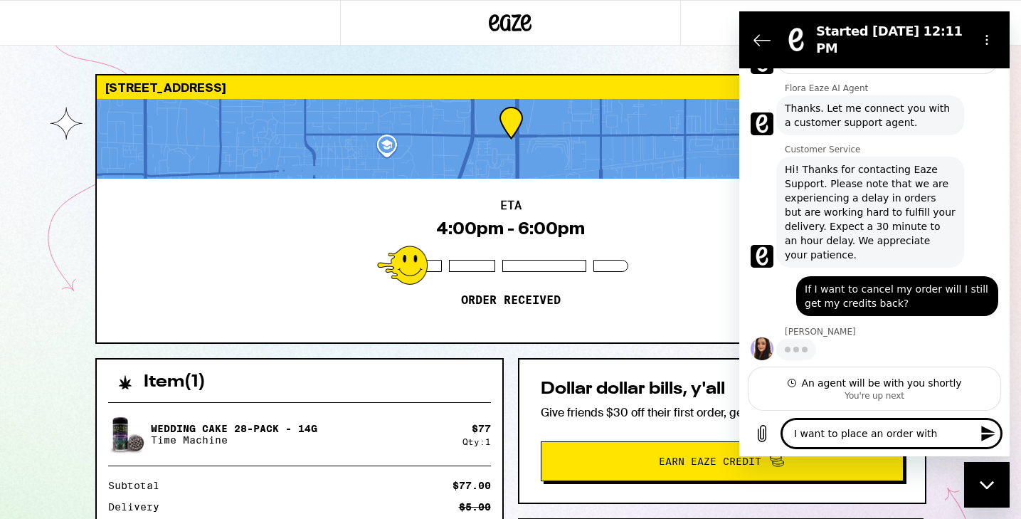
scroll to position [325, 0]
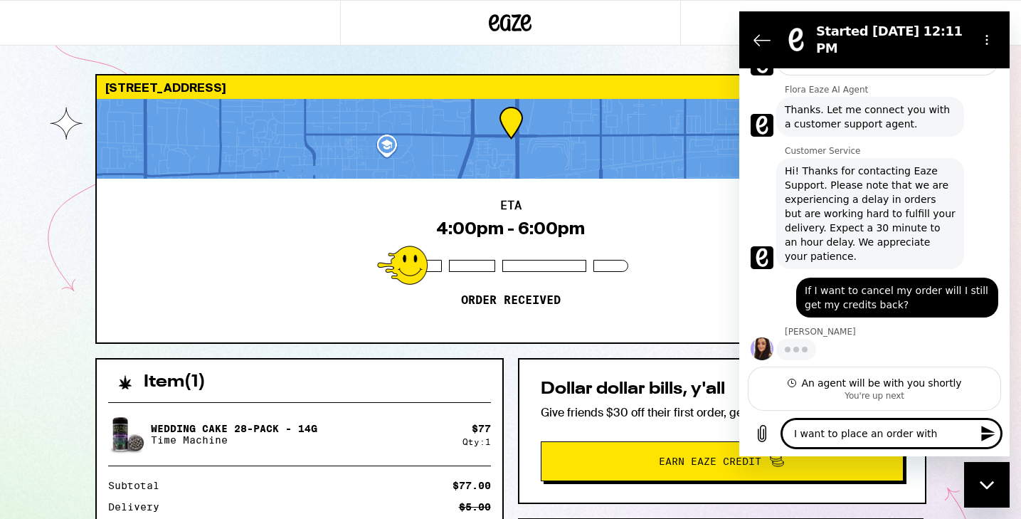
drag, startPoint x: 917, startPoint y: 436, endPoint x: 638, endPoint y: 412, distance: 280.0
click at [739, 412] on html "Started Sep 25 at 12:11 PM 12:11 PM Flora Eaze AI Agent Flora Eaze AI Agent say…" at bounding box center [874, 233] width 270 height 445
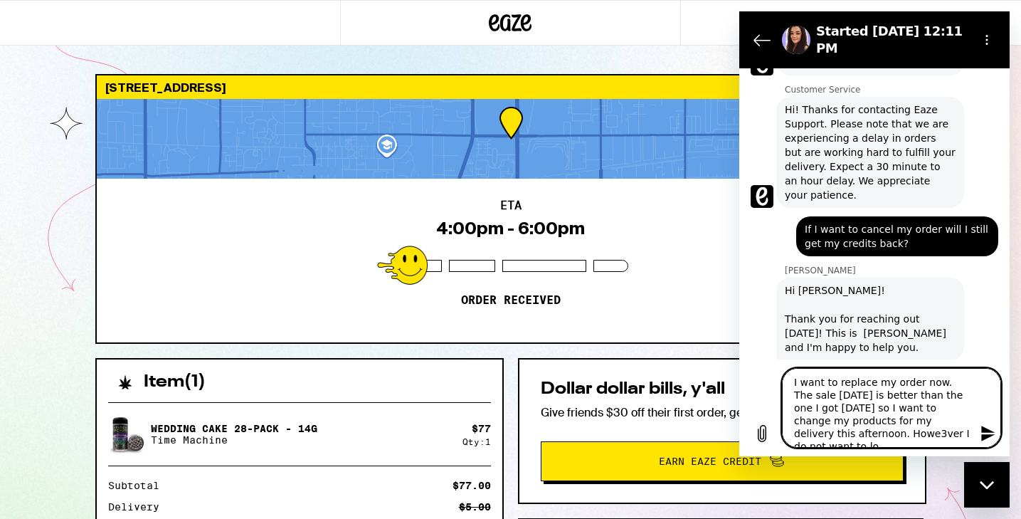
scroll to position [5, 0]
click at [875, 425] on textarea "I want to replace my order now. The sale today is better than the one I got yes…" at bounding box center [891, 408] width 219 height 80
click at [897, 436] on textarea "I want to replace my order now. The sale today is better than the one I got yes…" at bounding box center [891, 408] width 219 height 80
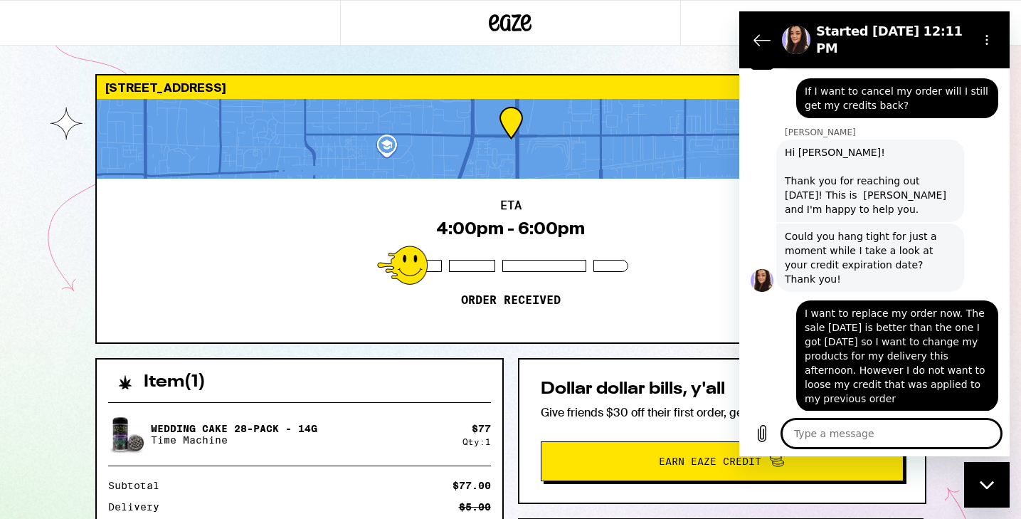
scroll to position [527, 0]
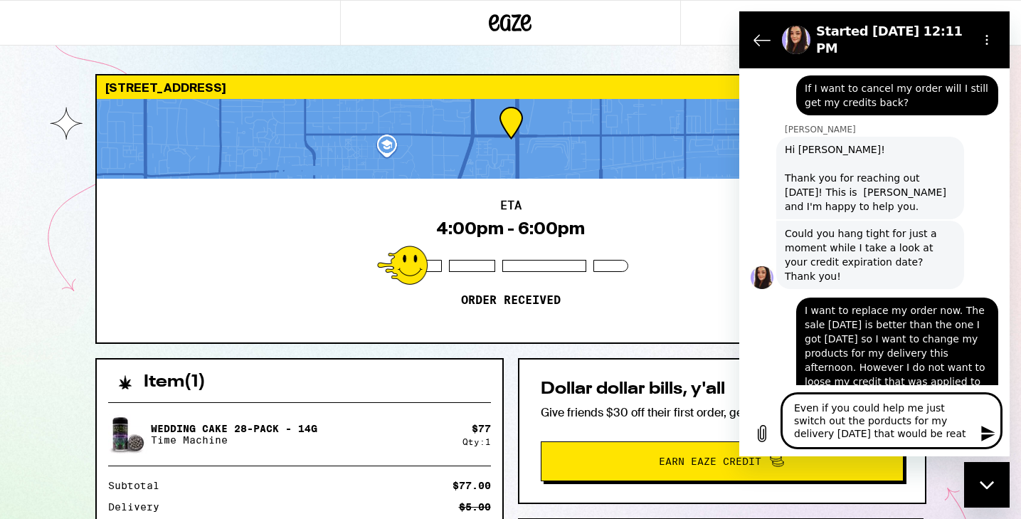
click at [865, 419] on textarea "Even if you could help me just switch out the porducts for my delivery today th…" at bounding box center [891, 421] width 219 height 54
click at [916, 431] on textarea "Even if you could help me just switch out the productss for my delivery today t…" at bounding box center [891, 421] width 219 height 54
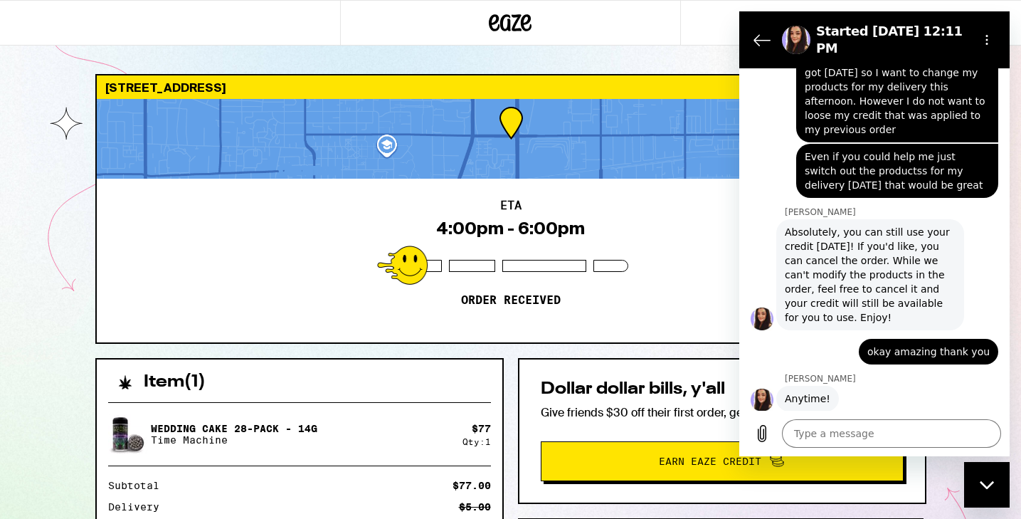
scroll to position [796, 0]
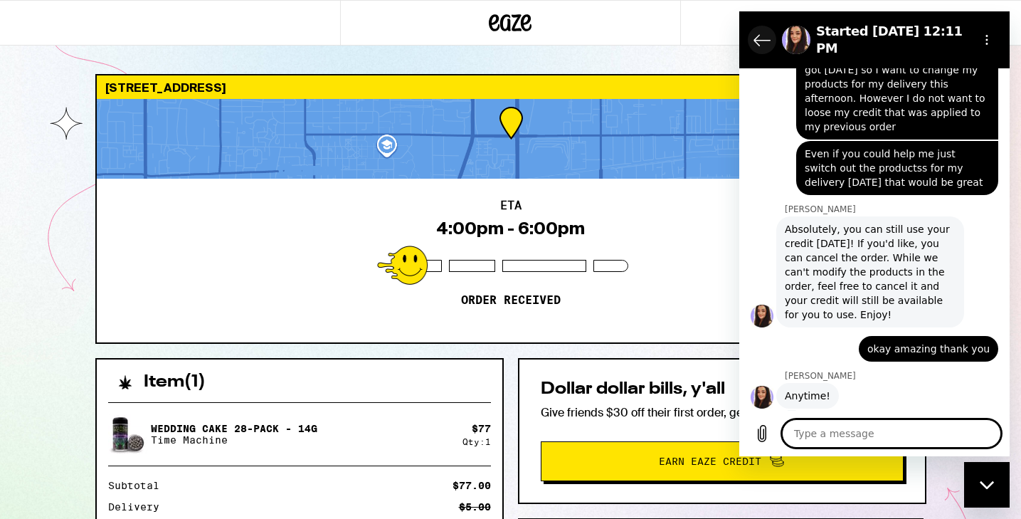
click at [749, 44] on button "Back to the conversation list" at bounding box center [762, 40] width 28 height 28
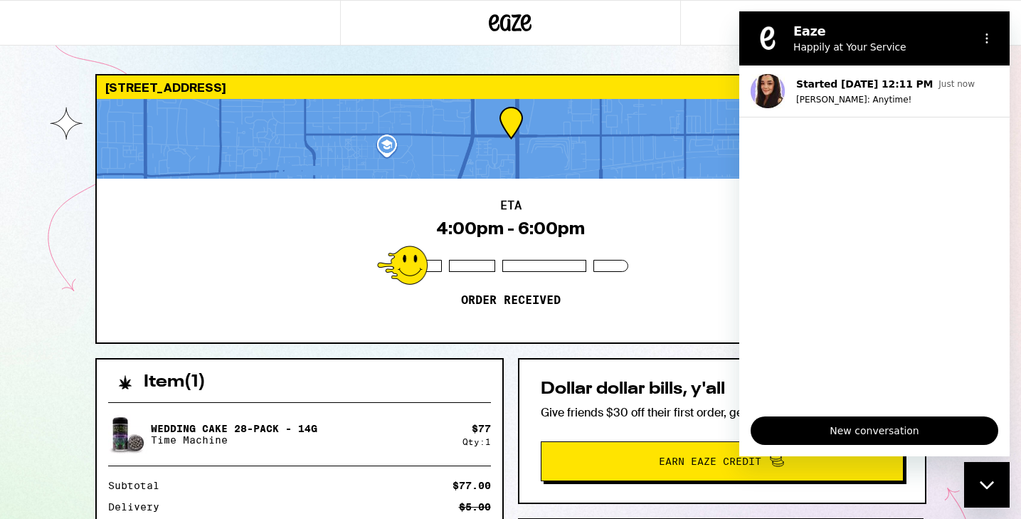
click at [13, 283] on div "2410 W Arrow Rte Upland 91786 ETA 4:00pm - 6:00pm Order received Item ( 1 ) Wed…" at bounding box center [510, 388] width 1021 height 776
click at [978, 460] on div "2410 W Arrow Rte Upland 91786 ETA 4:00pm - 6:00pm Order received Item ( 1 ) Wed…" at bounding box center [510, 388] width 1021 height 776
click at [978, 471] on div "Close messaging window" at bounding box center [987, 484] width 43 height 43
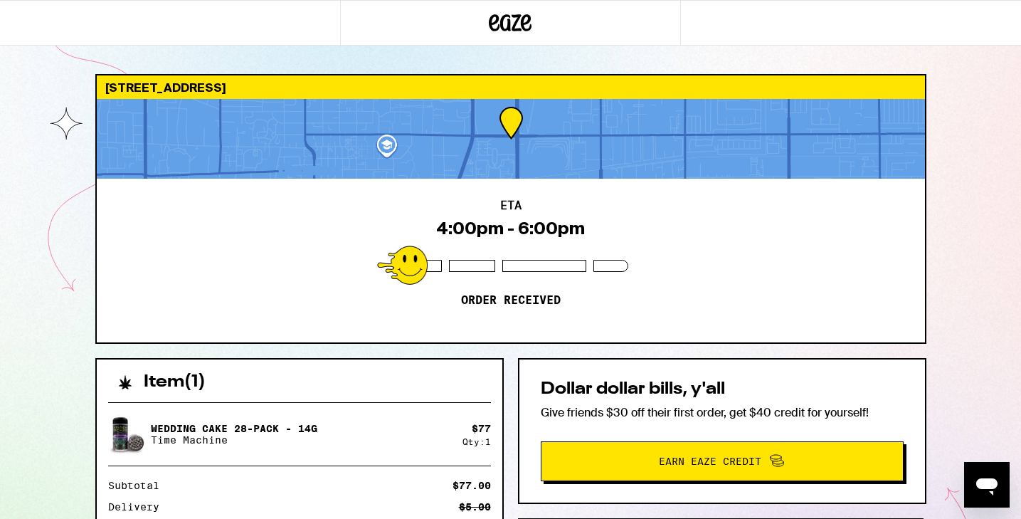
click at [493, 365] on div "Item ( 1 )" at bounding box center [300, 374] width 406 height 31
click at [37, 177] on div "2410 W Arrow Rte Upland 91786 ETA 4:00pm - 6:00pm Order received Item ( 1 ) Wed…" at bounding box center [510, 388] width 1021 height 776
click at [217, 14] on div at bounding box center [170, 23] width 340 height 46
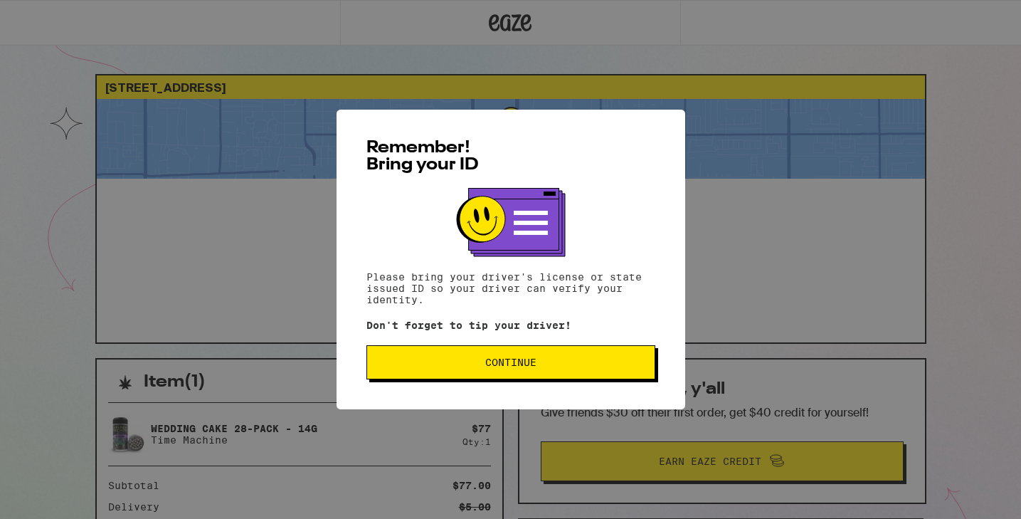
click at [533, 362] on span "Continue" at bounding box center [510, 362] width 51 height 10
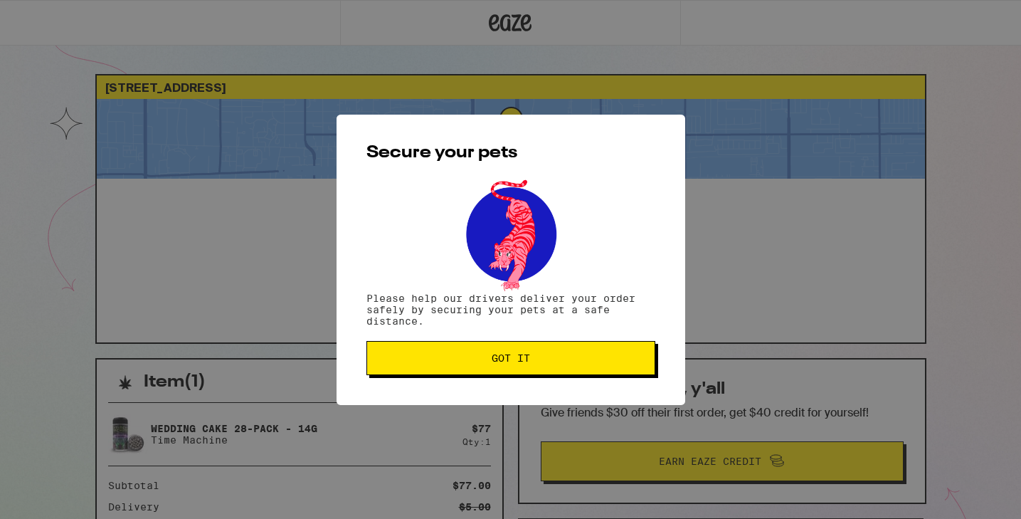
click at [510, 369] on button "Got it" at bounding box center [511, 358] width 289 height 34
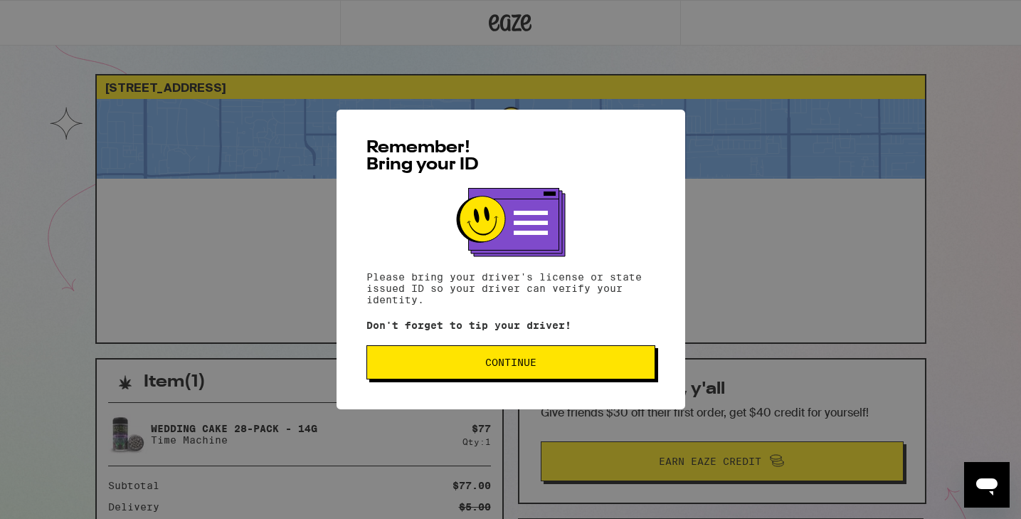
click at [519, 366] on span "Continue" at bounding box center [510, 362] width 51 height 10
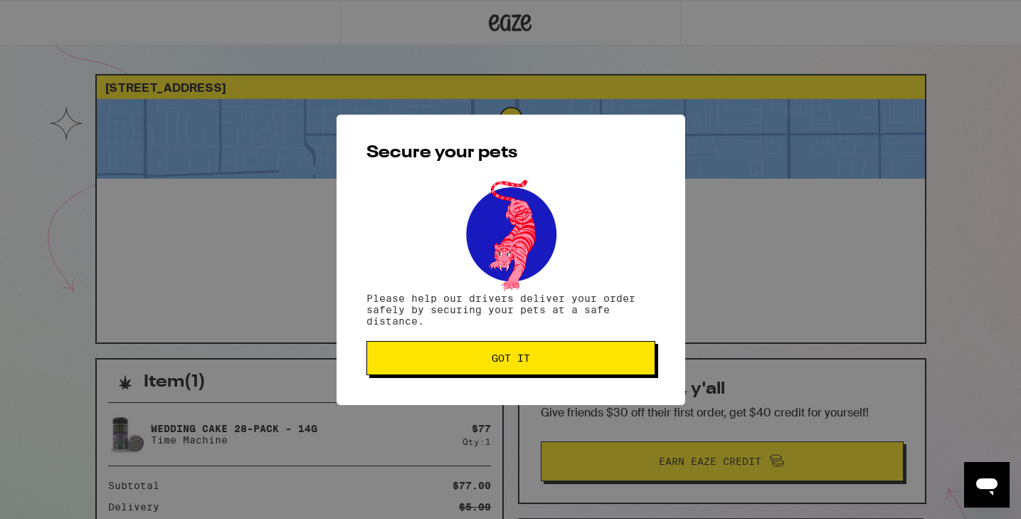
click at [519, 363] on span "Got it" at bounding box center [511, 358] width 38 height 10
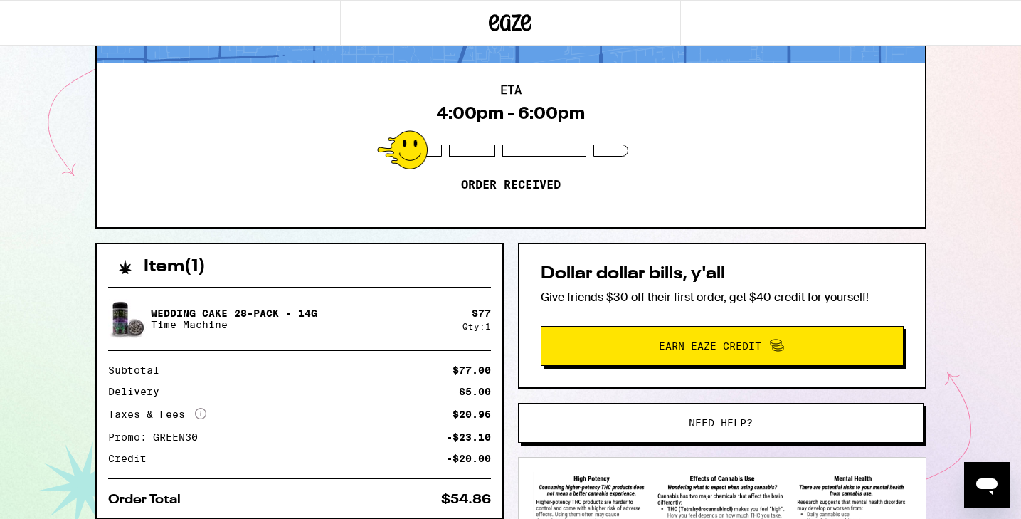
scroll to position [129, 0]
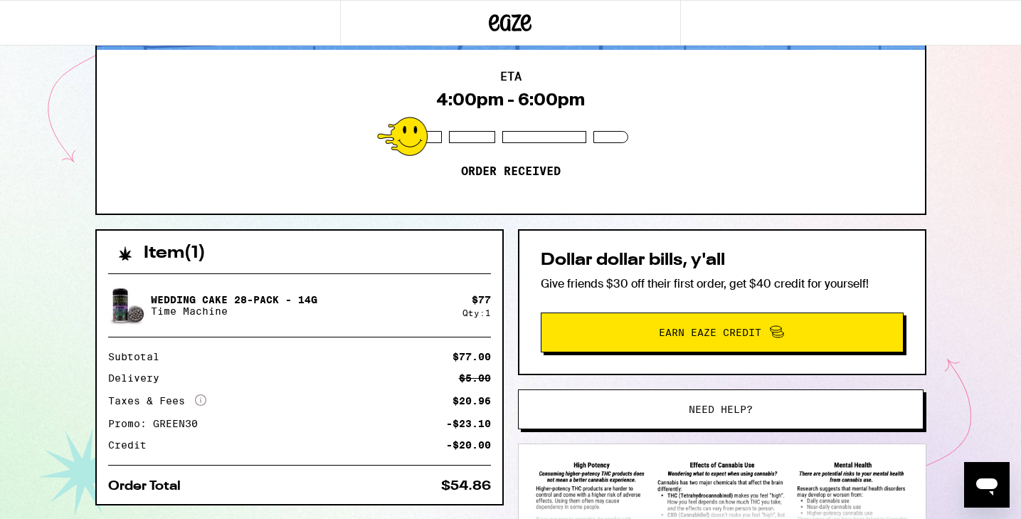
click at [624, 404] on span "Need help?" at bounding box center [720, 409] width 307 height 10
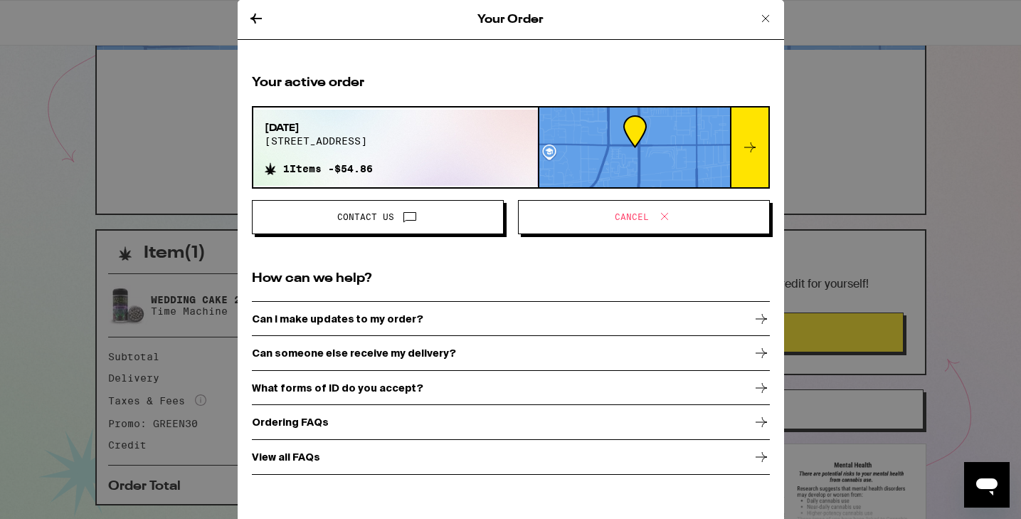
click at [572, 221] on span "Cancel" at bounding box center [644, 217] width 228 height 19
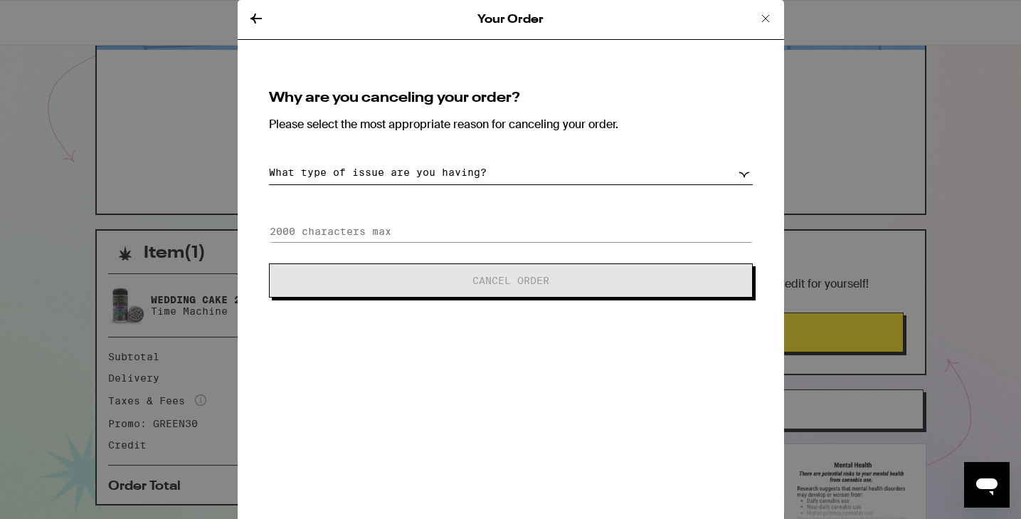
click at [515, 174] on select "What type of issue are you having? Order taking too long Order arriving too soo…" at bounding box center [511, 172] width 484 height 25
select select "change-order"
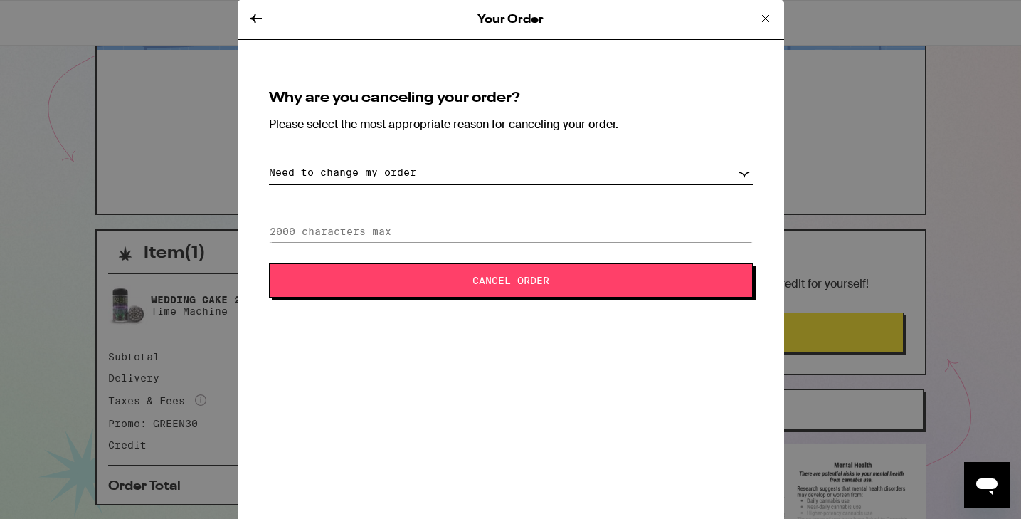
click at [395, 288] on button "Cancel Order" at bounding box center [511, 280] width 484 height 34
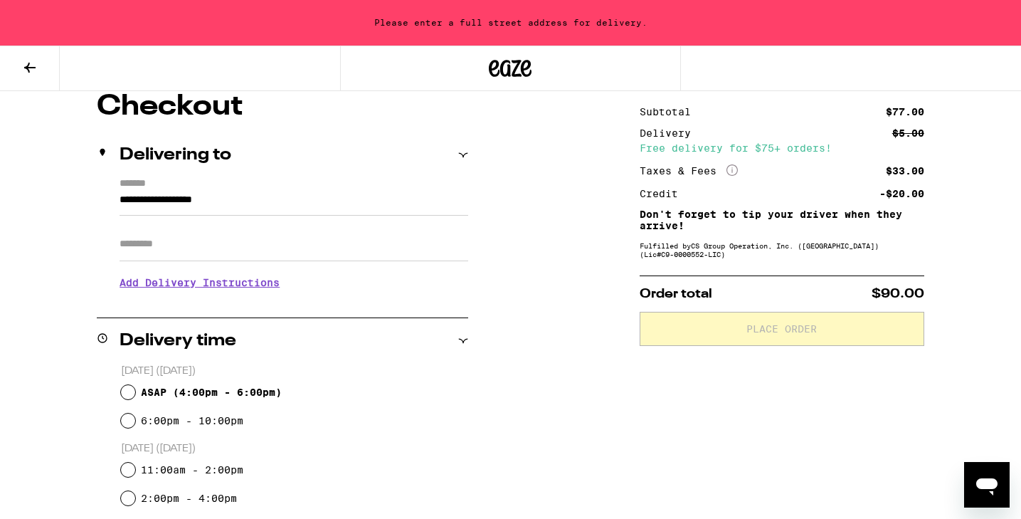
scroll to position [142, 0]
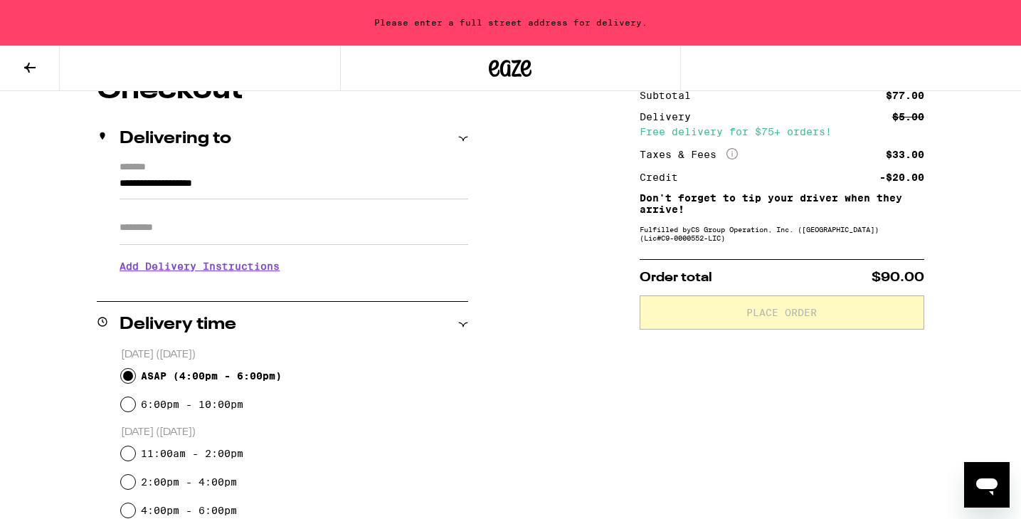
click at [130, 378] on input "ASAP ( 4:00pm - 6:00pm )" at bounding box center [128, 376] width 14 height 14
radio input "true"
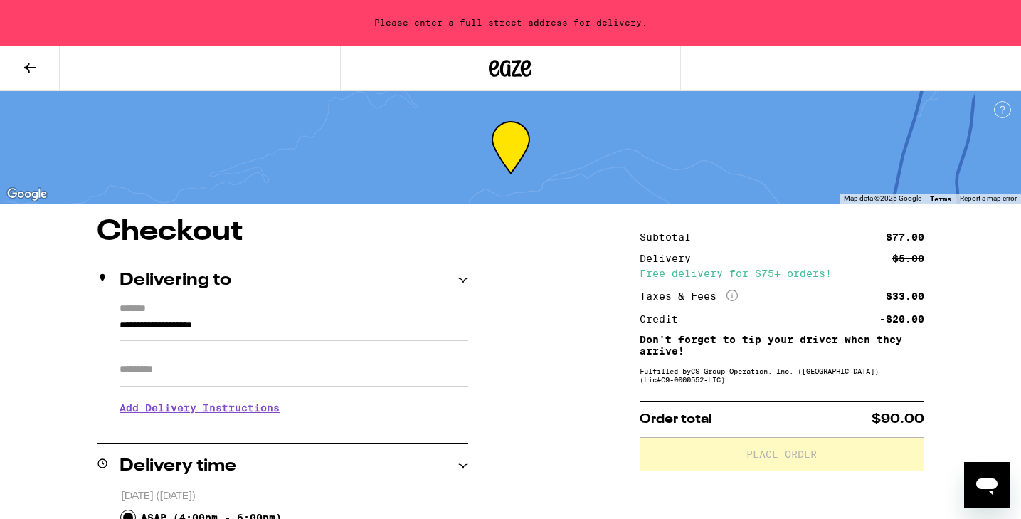
click at [32, 60] on icon at bounding box center [29, 67] width 17 height 17
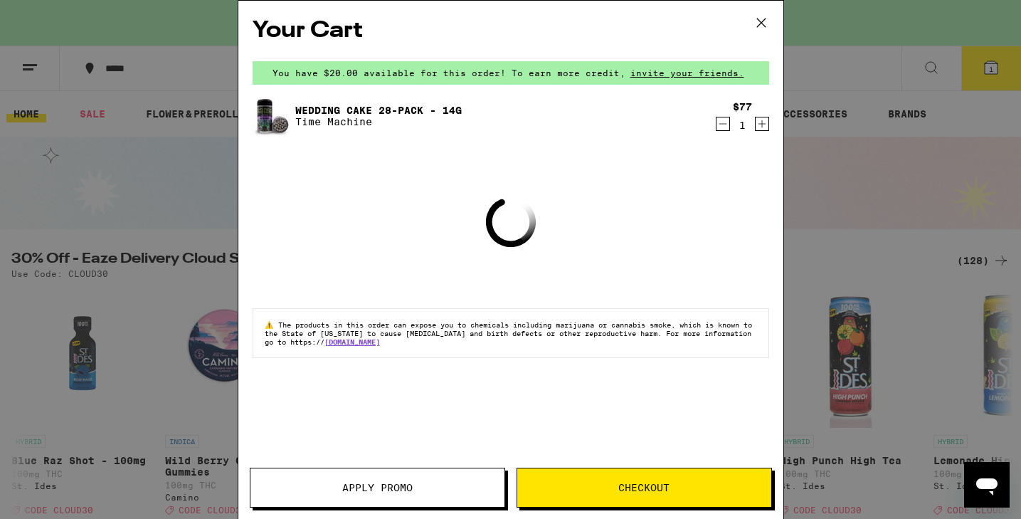
click at [760, 24] on icon at bounding box center [761, 22] width 21 height 21
click at [759, 21] on icon at bounding box center [761, 23] width 9 height 9
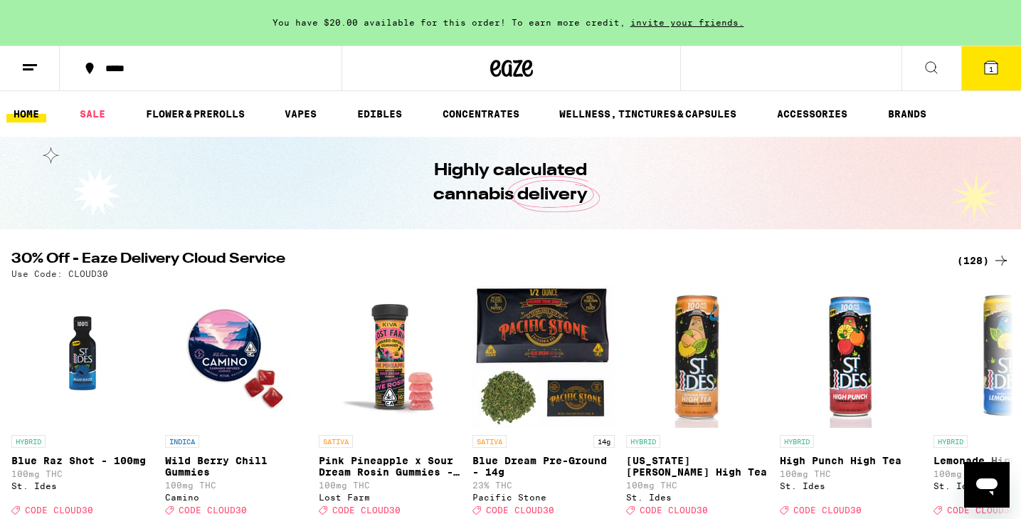
click at [994, 258] on icon at bounding box center [1001, 260] width 17 height 17
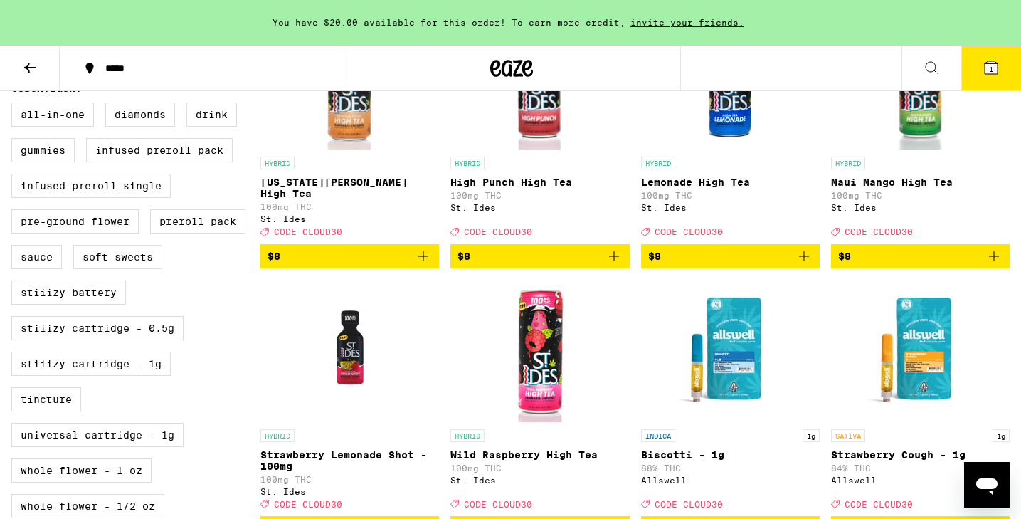
scroll to position [535, 0]
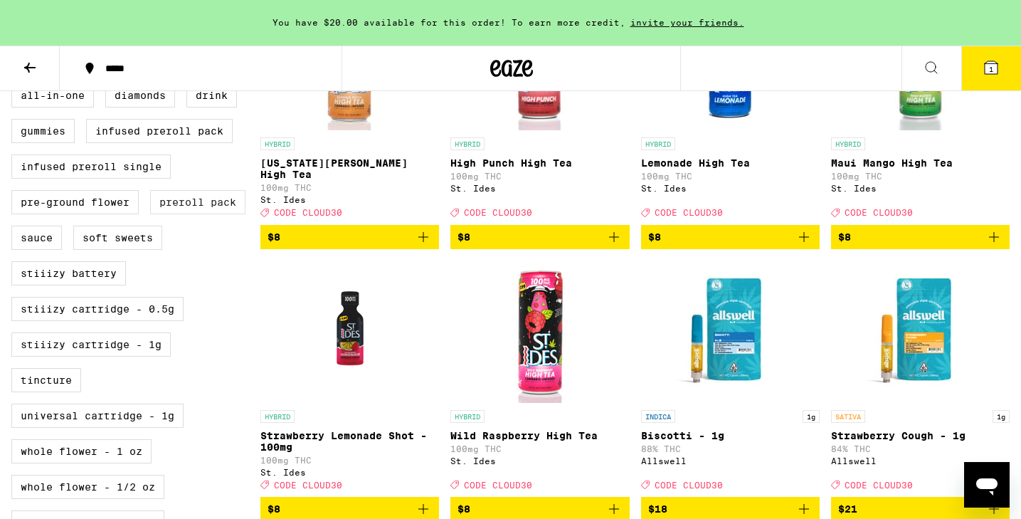
click at [179, 214] on label "Preroll Pack" at bounding box center [197, 202] width 95 height 24
click at [15, 86] on input "Preroll Pack" at bounding box center [14, 85] width 1 height 1
checkbox input "true"
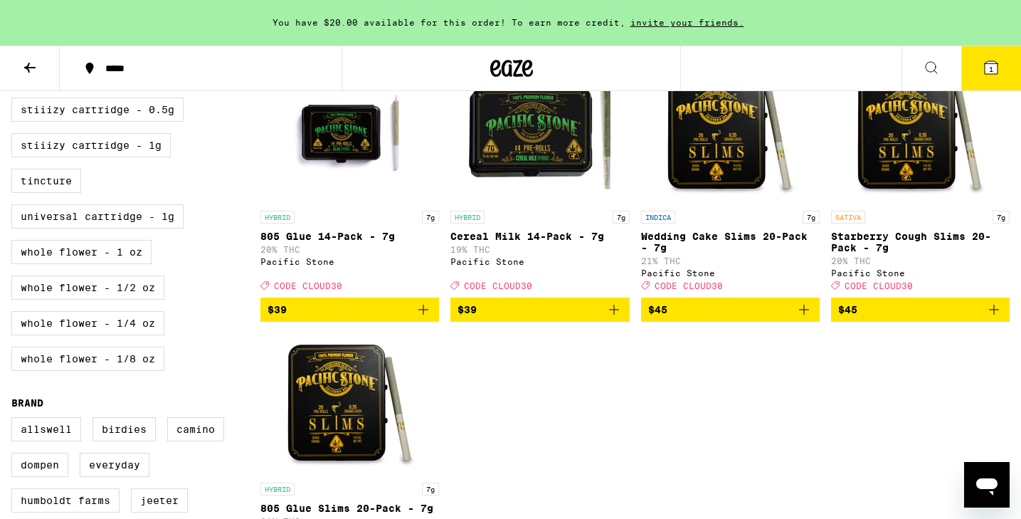
scroll to position [737, 0]
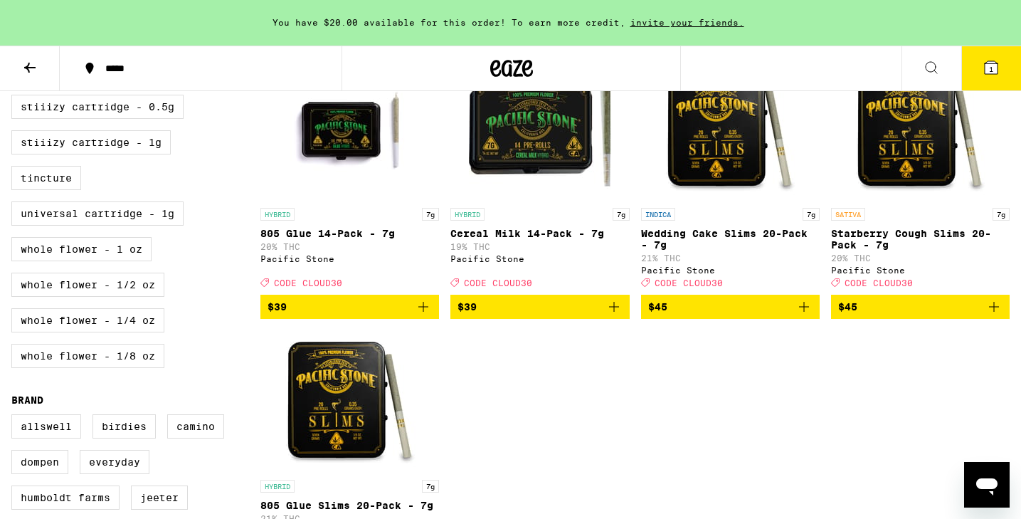
click at [618, 315] on icon "Add to bag" at bounding box center [614, 306] width 17 height 17
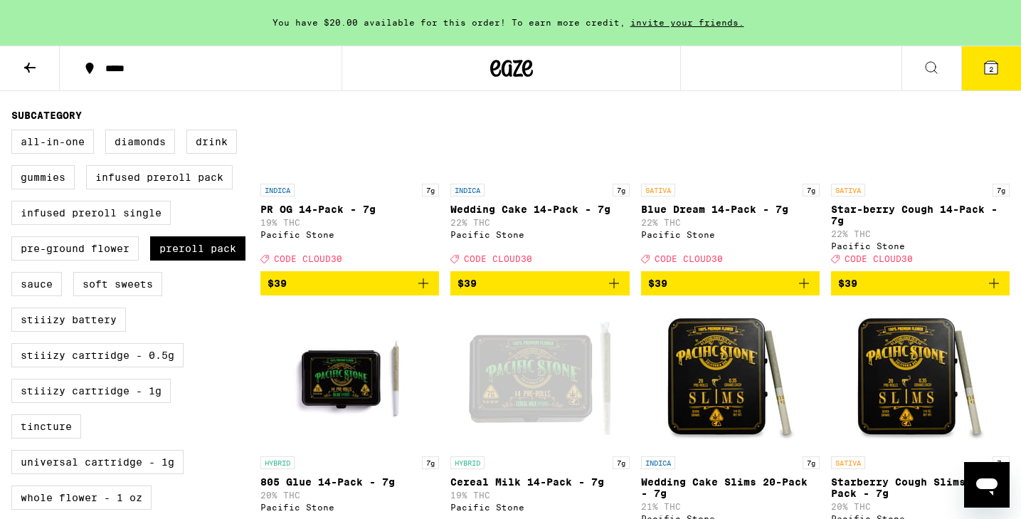
scroll to position [488, 0]
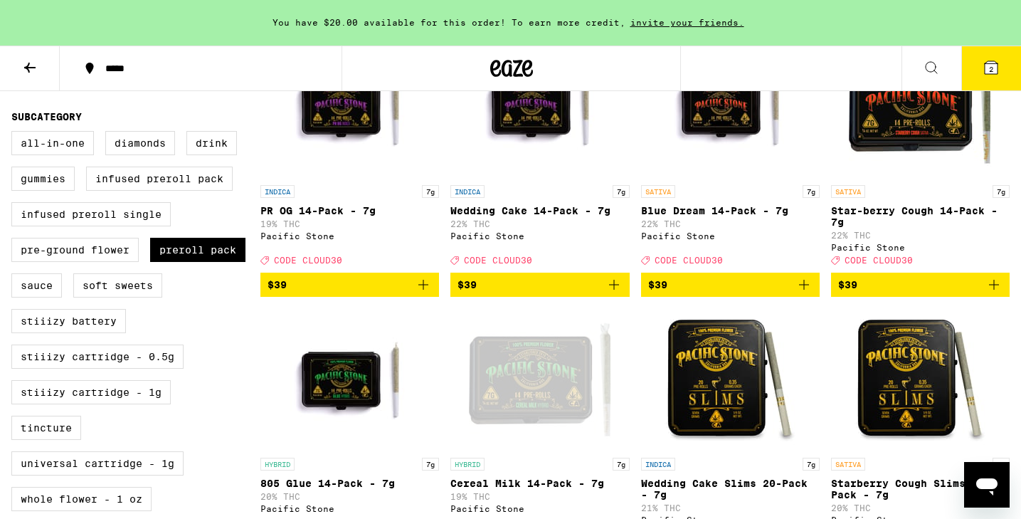
click at [801, 293] on icon "Add to bag" at bounding box center [804, 284] width 17 height 17
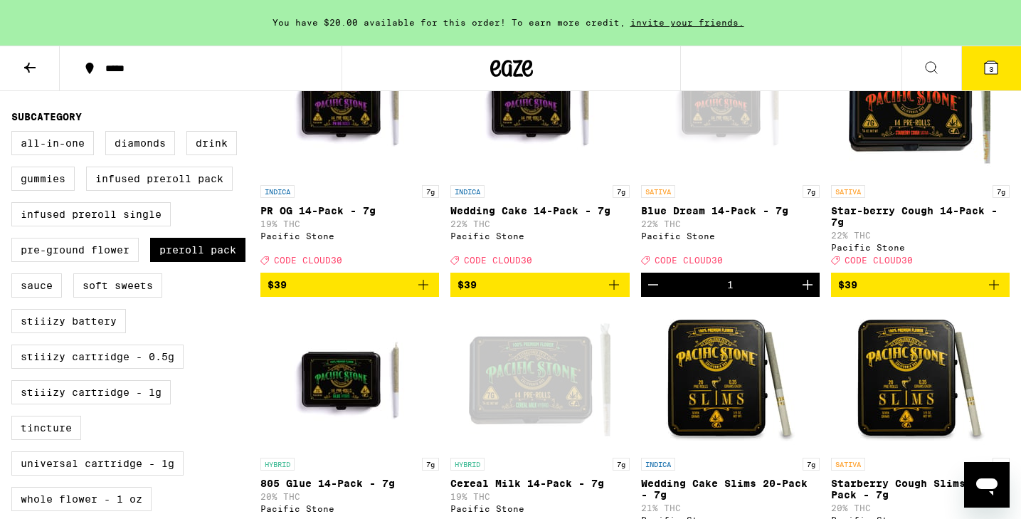
click at [989, 63] on icon at bounding box center [991, 67] width 13 height 13
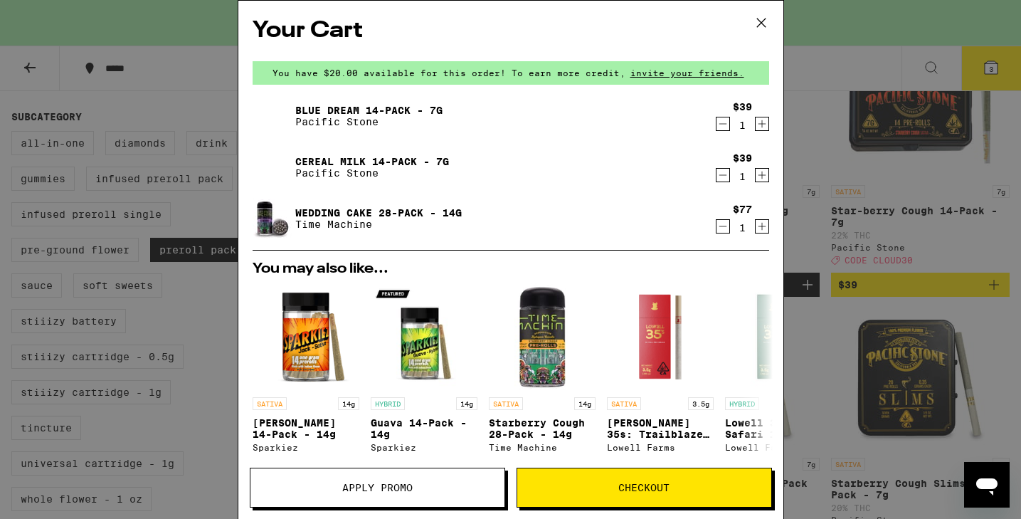
click at [725, 228] on icon "Decrement" at bounding box center [723, 226] width 13 height 17
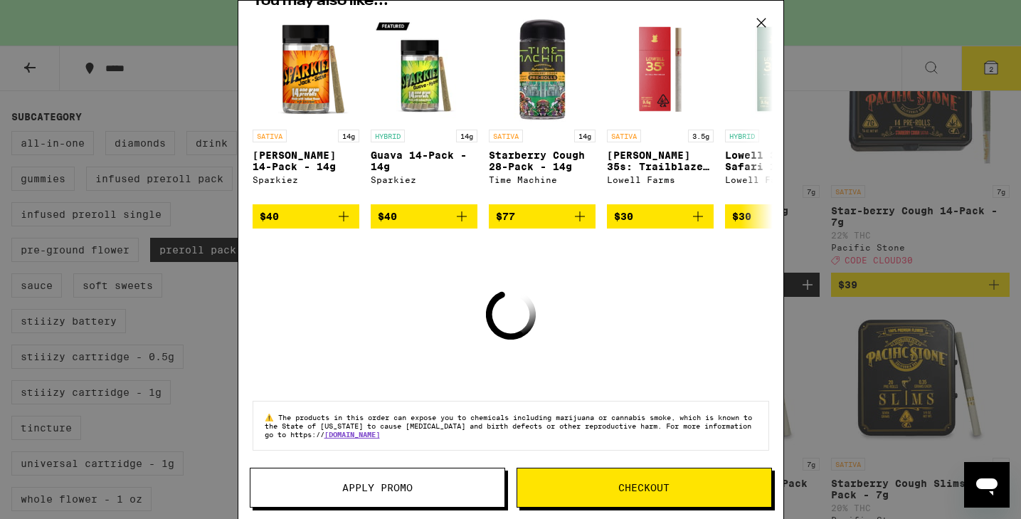
scroll to position [208, 0]
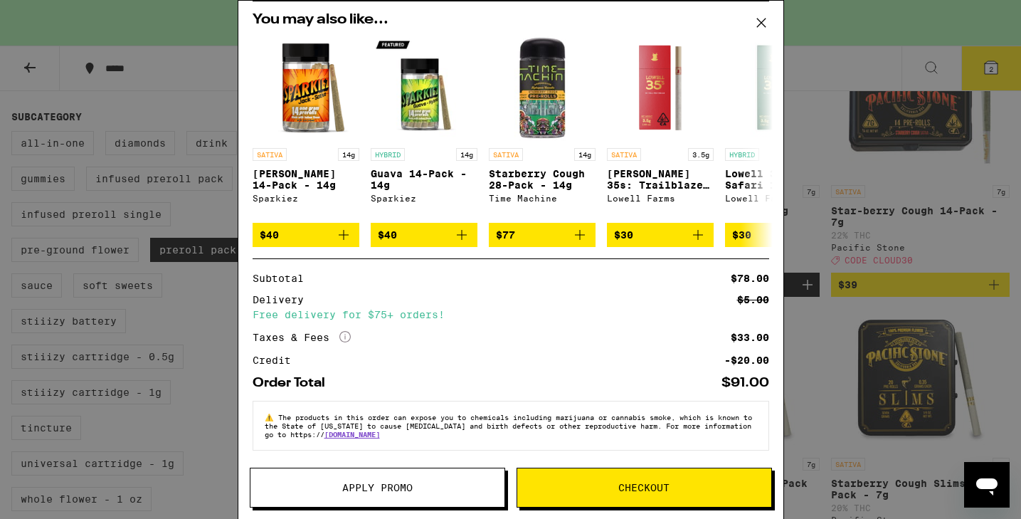
click at [439, 486] on span "Apply Promo" at bounding box center [378, 488] width 254 height 10
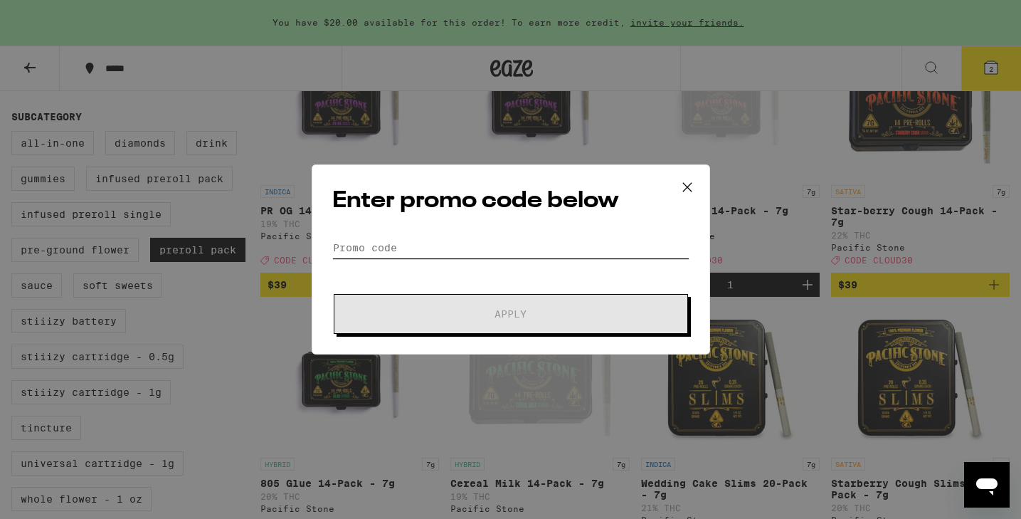
click at [441, 248] on input "Promo Code" at bounding box center [510, 247] width 357 height 21
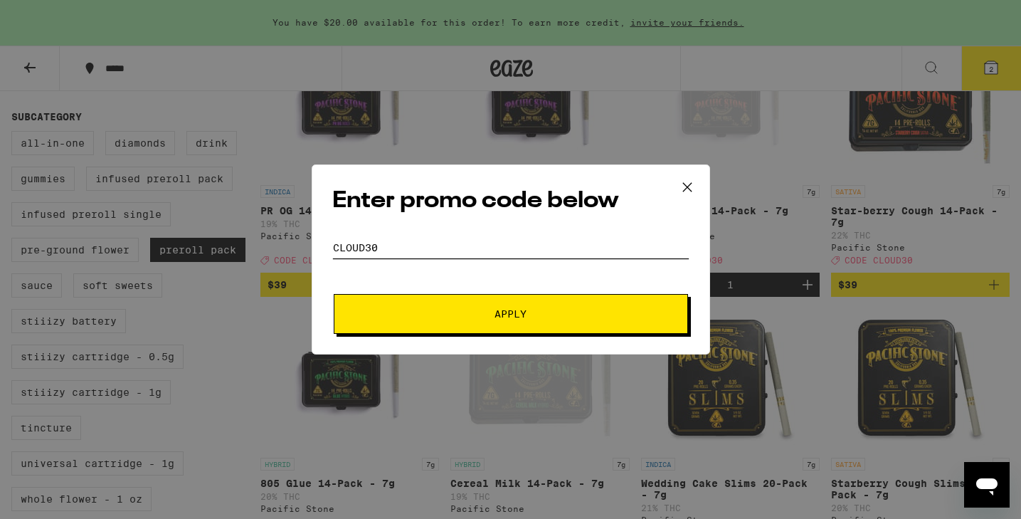
type input "CLOUD30"
click at [475, 298] on button "Apply" at bounding box center [511, 314] width 354 height 40
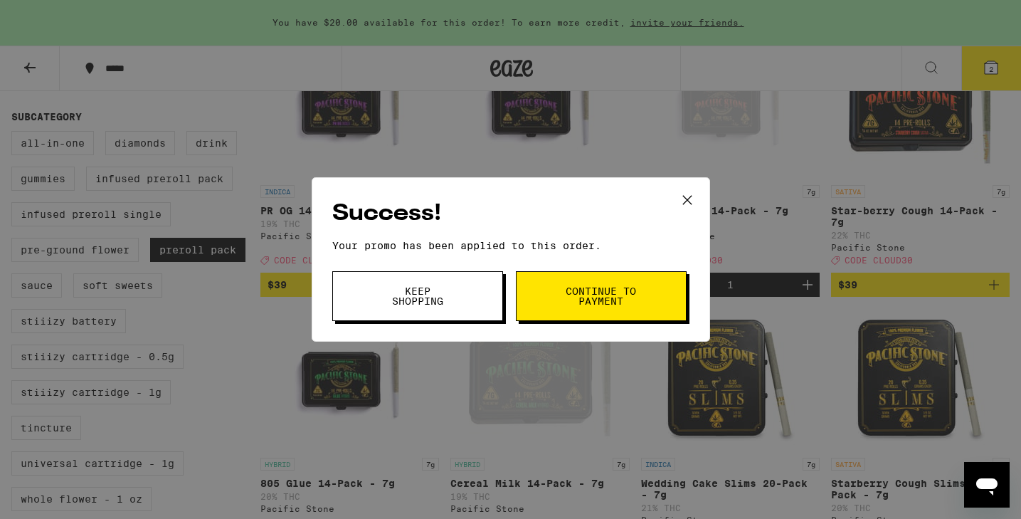
click at [611, 295] on span "Continue to payment" at bounding box center [601, 296] width 73 height 20
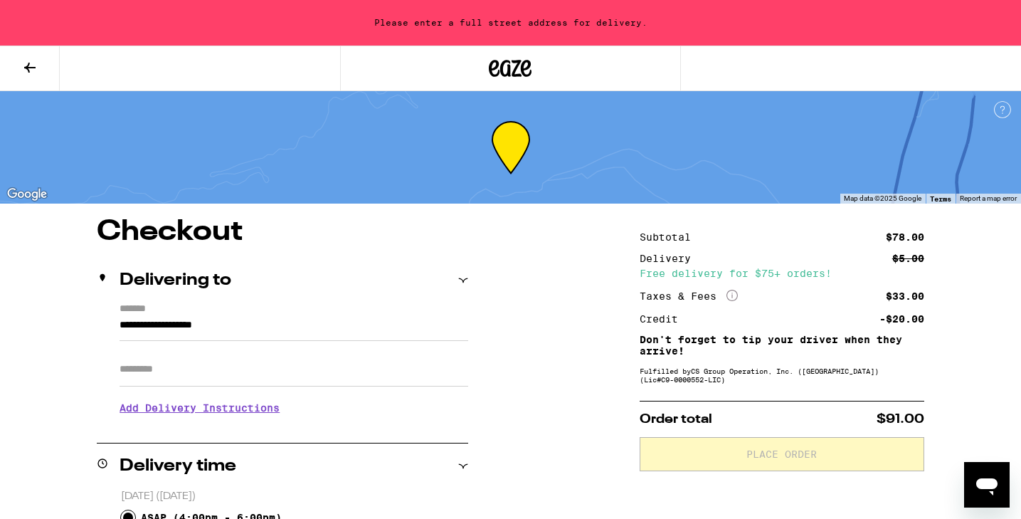
scroll to position [70, 0]
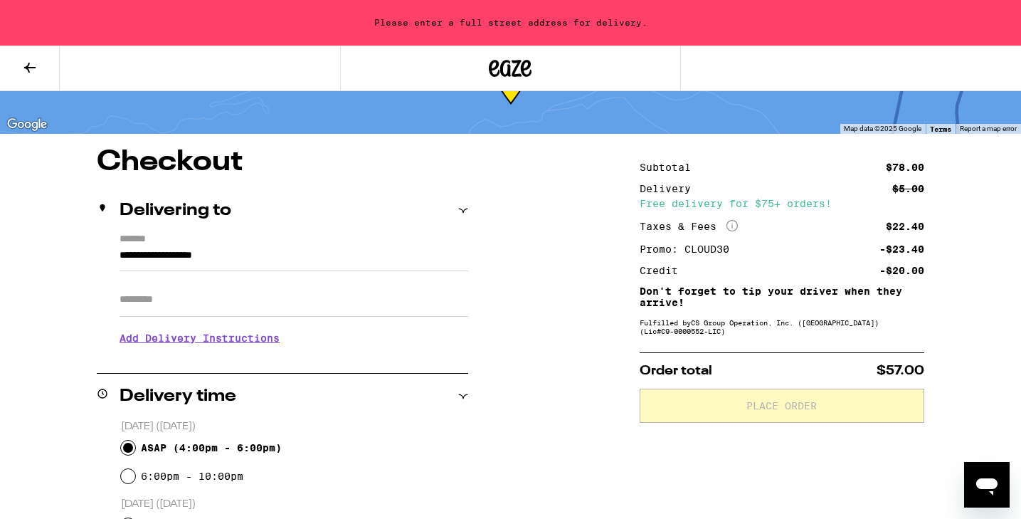
drag, startPoint x: 280, startPoint y: 253, endPoint x: 37, endPoint y: 253, distance: 243.4
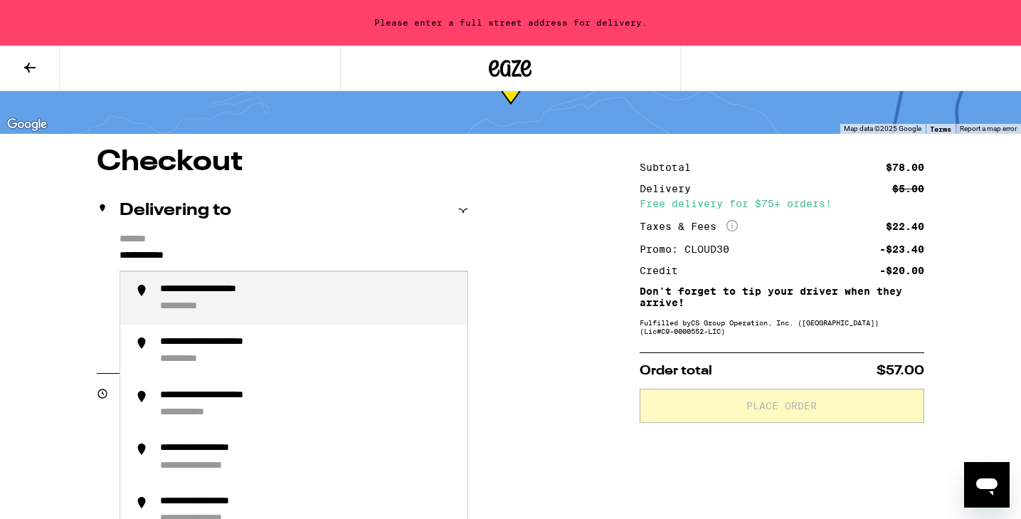
click at [159, 302] on li "**********" at bounding box center [293, 298] width 347 height 53
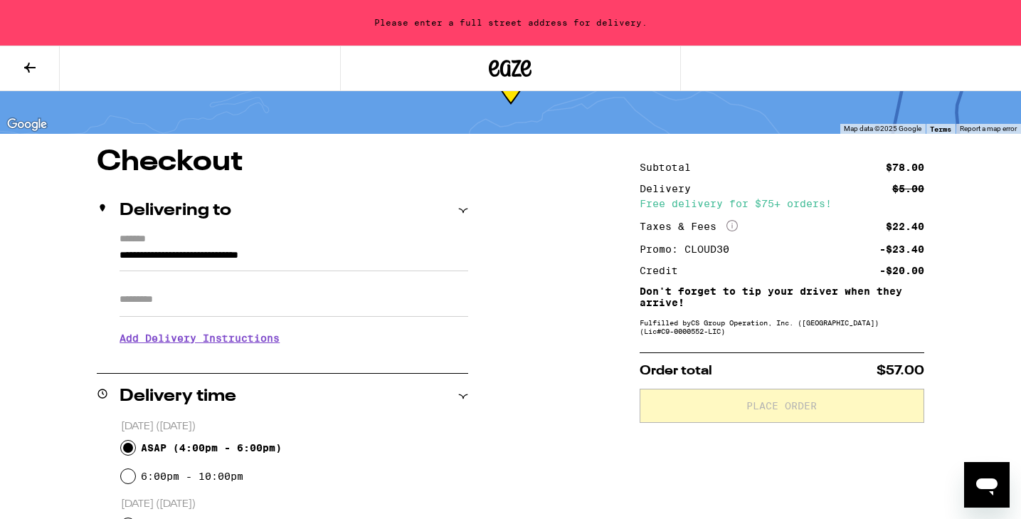
type input "**********"
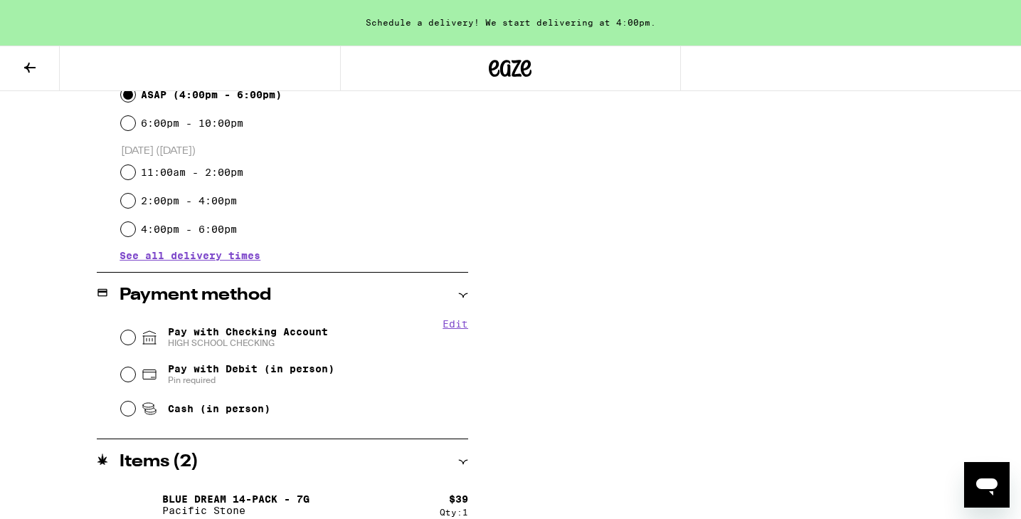
scroll to position [443, 0]
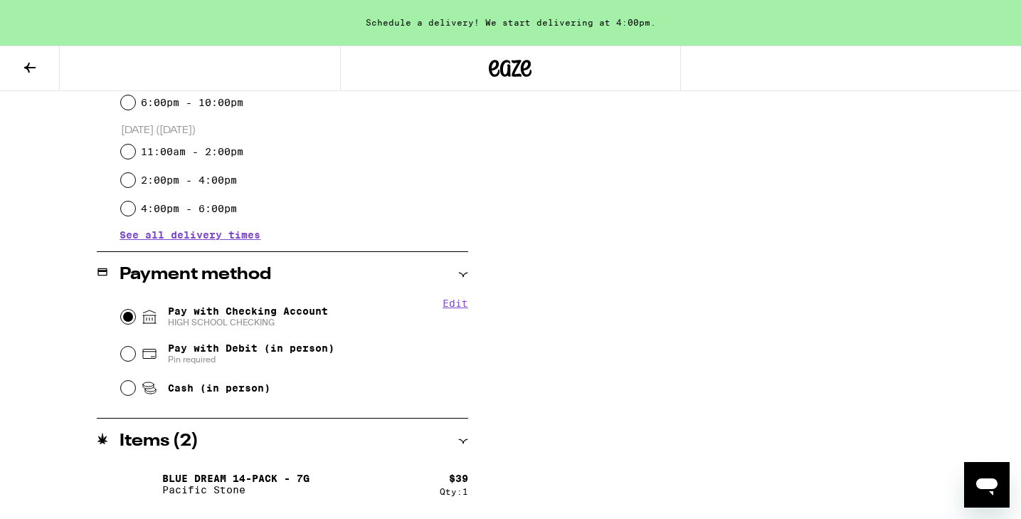
click at [129, 324] on input "Pay with Checking Account HIGH SCHOOL CHECKING" at bounding box center [128, 317] width 14 height 14
radio input "true"
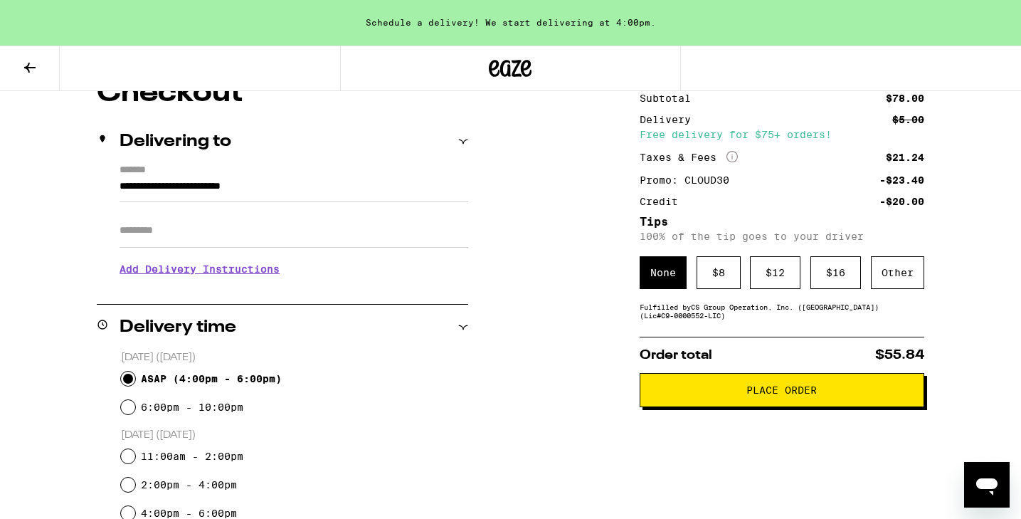
scroll to position [132, 0]
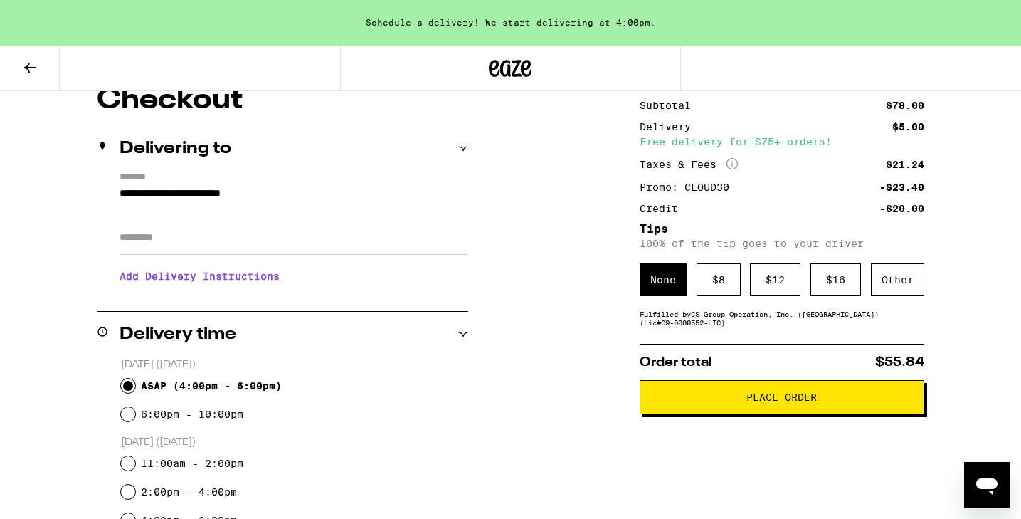
click at [776, 390] on button "Place Order" at bounding box center [782, 397] width 285 height 34
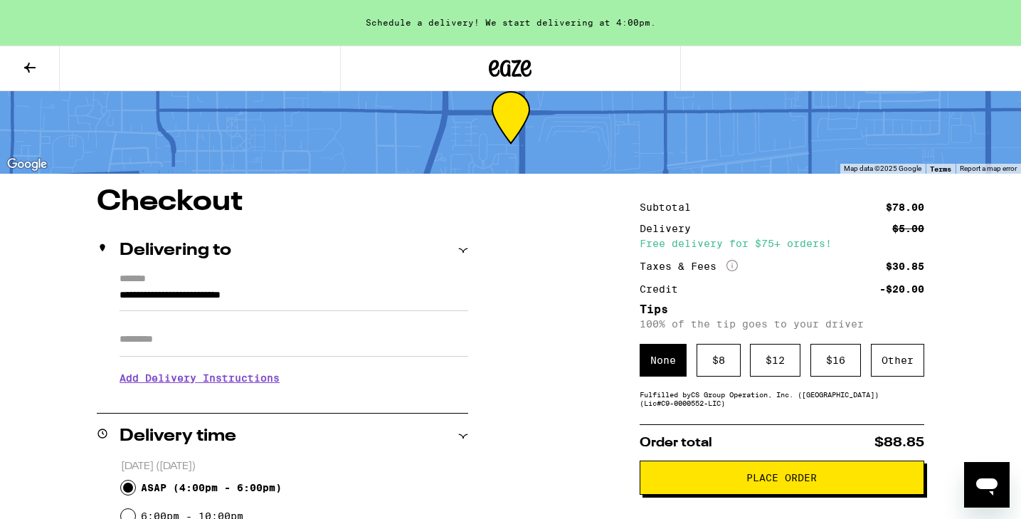
scroll to position [24, 0]
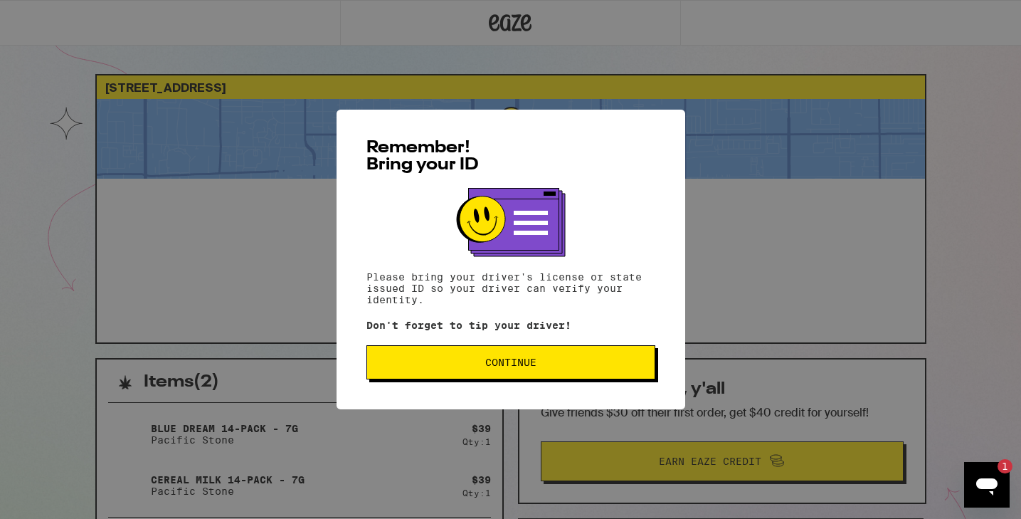
click at [459, 367] on span "Continue" at bounding box center [511, 362] width 265 height 10
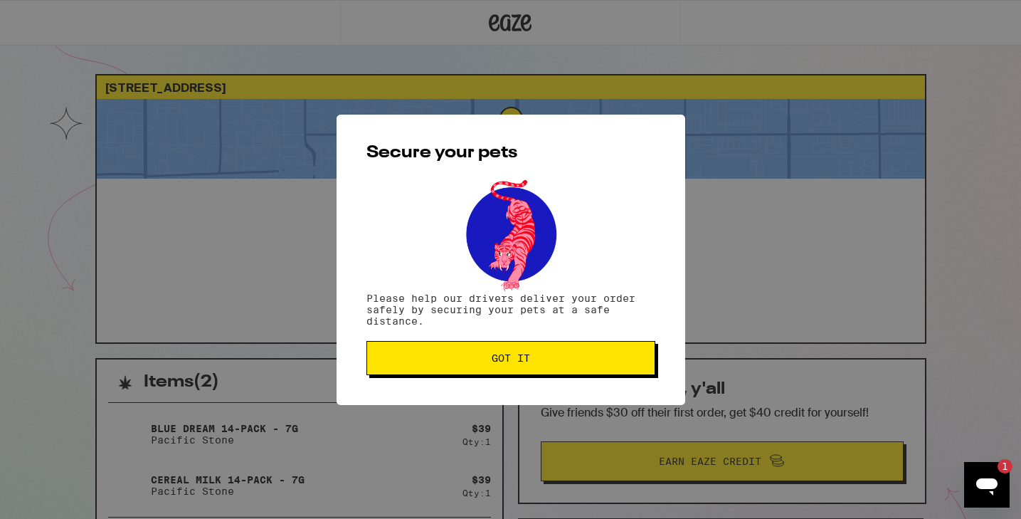
click at [459, 369] on button "Got it" at bounding box center [511, 358] width 289 height 34
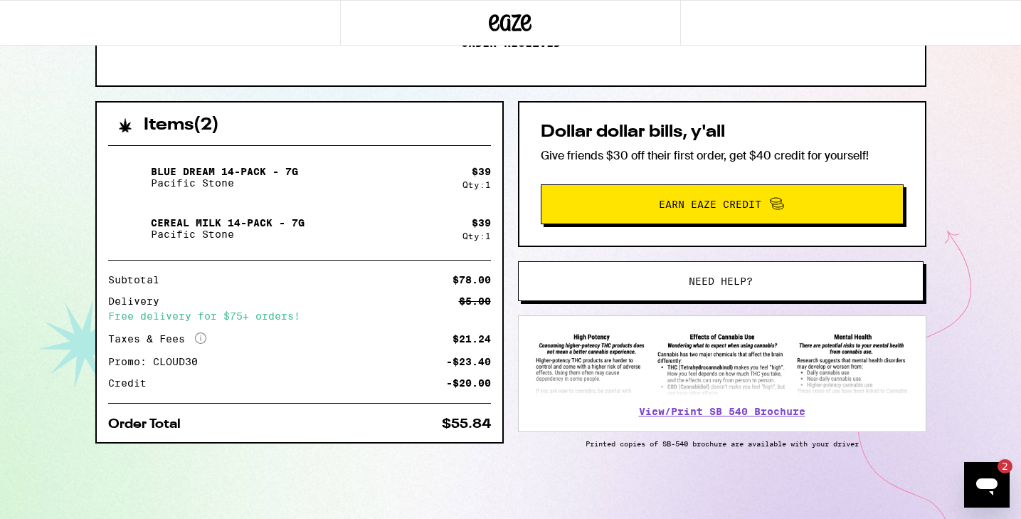
click at [994, 485] on icon "Open messaging window, 2 unread messages" at bounding box center [986, 486] width 21 height 17
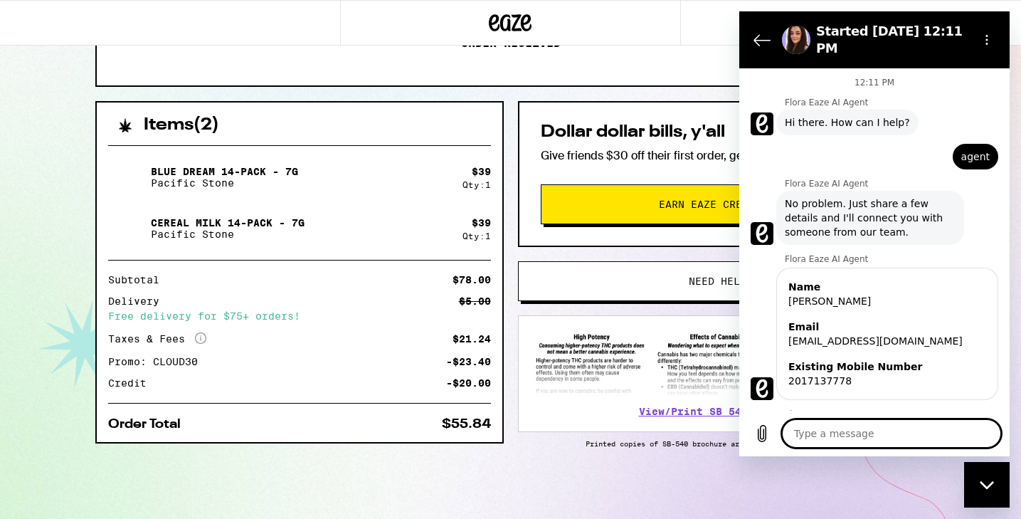
type textarea "x"
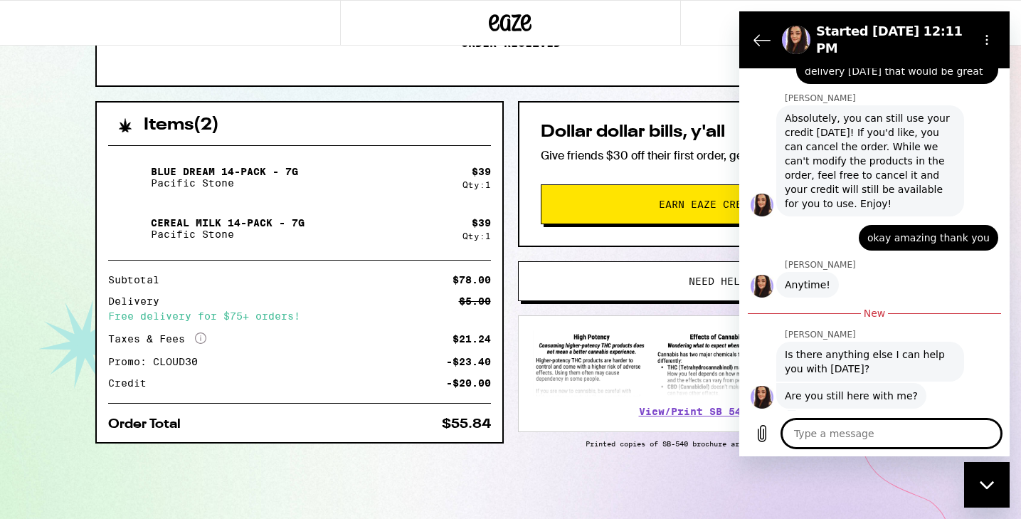
type textarea "t"
type textarea "x"
type textarea "th"
type textarea "x"
type textarea "tha"
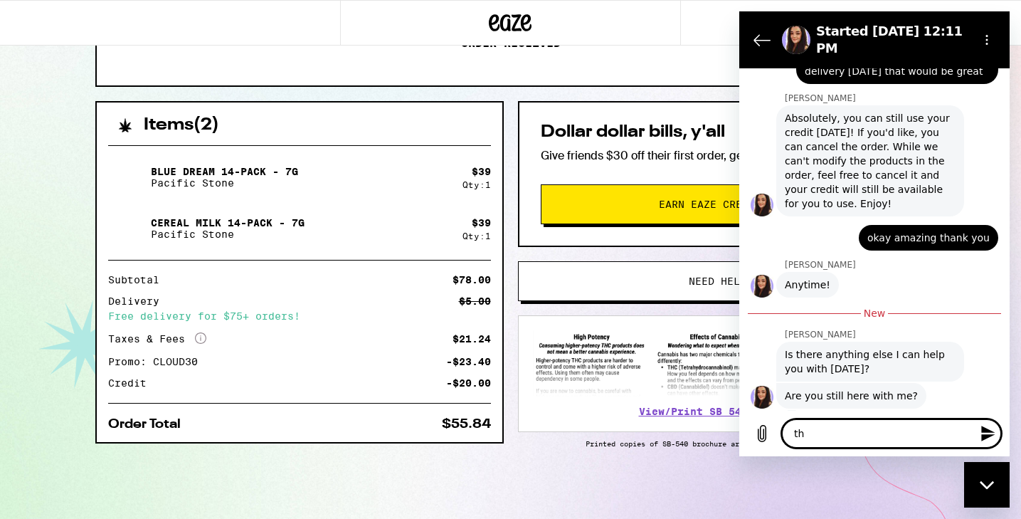
type textarea "x"
type textarea "that"
type textarea "x"
type textarea "that"
type textarea "x"
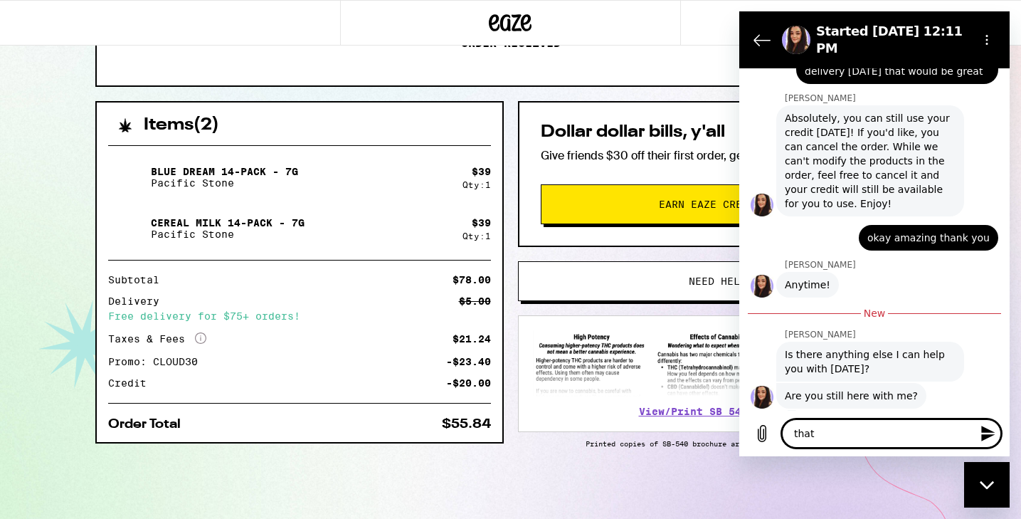
type textarea "that i"
type textarea "x"
type textarea "that is"
type textarea "x"
type textarea "that is"
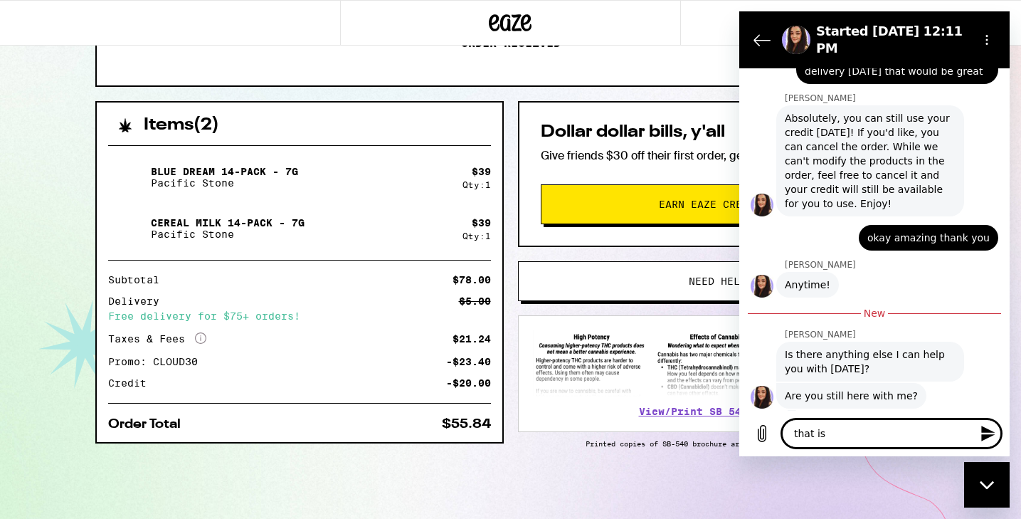
type textarea "x"
type textarea "that is i"
type textarea "x"
type textarea "that is it"
type textarea "x"
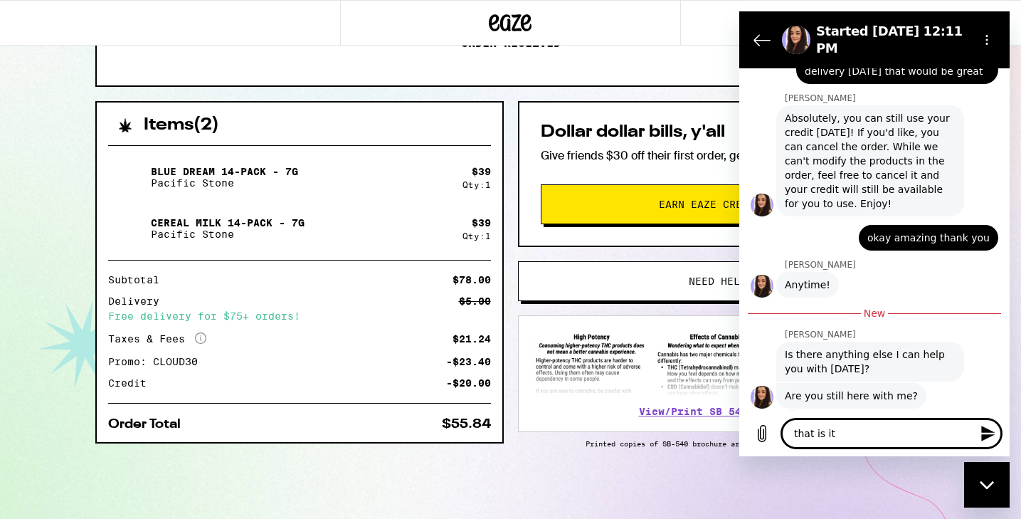
type textarea "that is it"
type textarea "x"
type textarea "that is it i"
type textarea "x"
type textarea "that is it i"
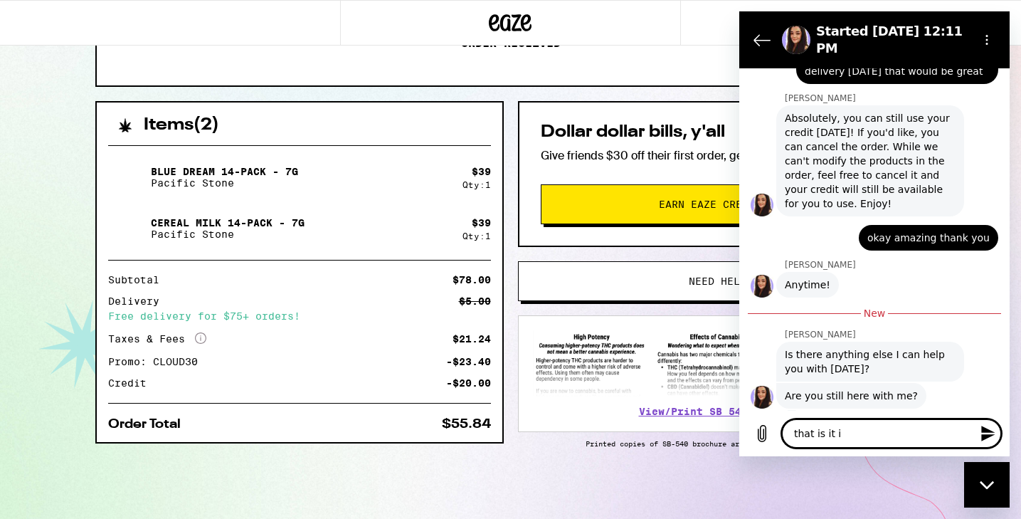
type textarea "x"
type textarea "that is it i j"
type textarea "x"
type textarea "that is it i ju"
type textarea "x"
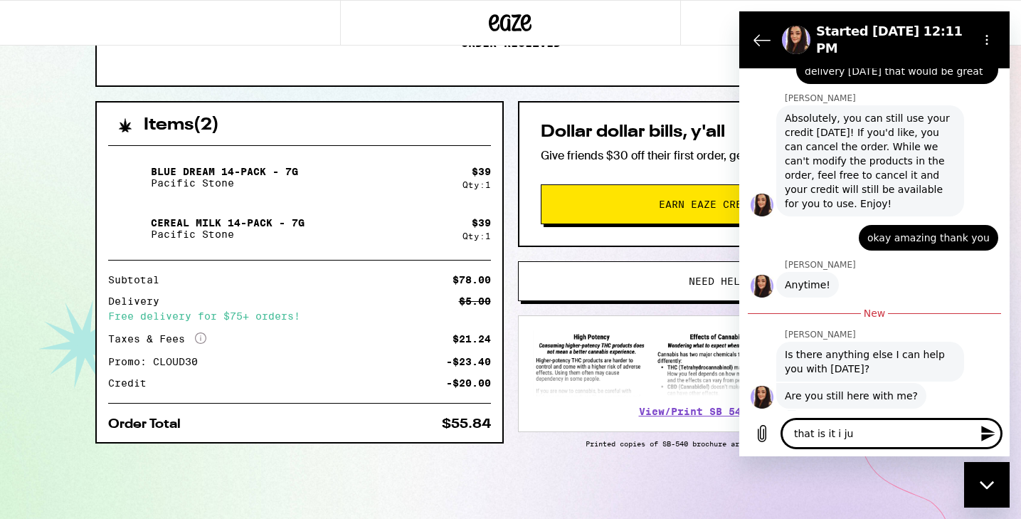
type textarea "that is it i jus"
type textarea "x"
type textarea "that is it i just"
type textarea "x"
type textarea "that is it i just"
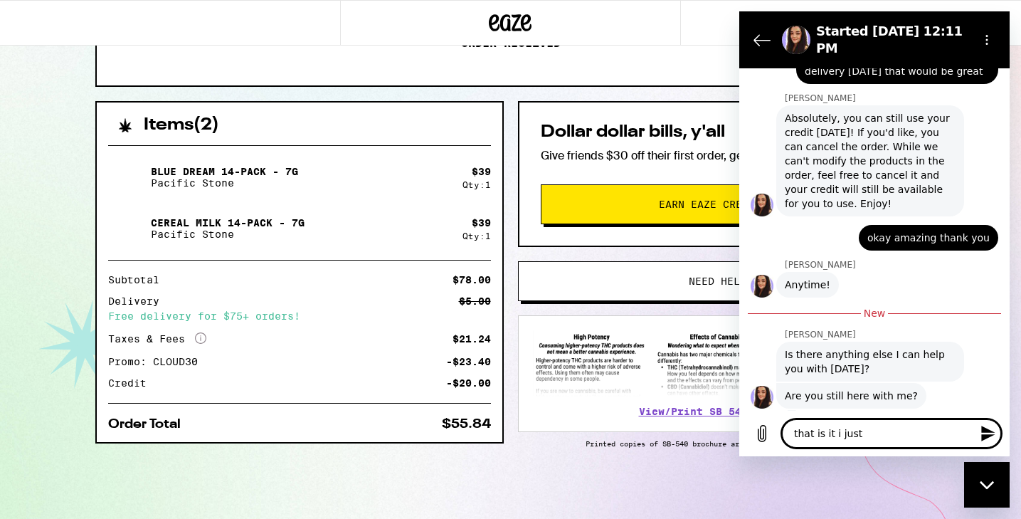
type textarea "x"
type textarea "that is it i just s"
type textarea "x"
type textarea "that is it i just sw"
type textarea "x"
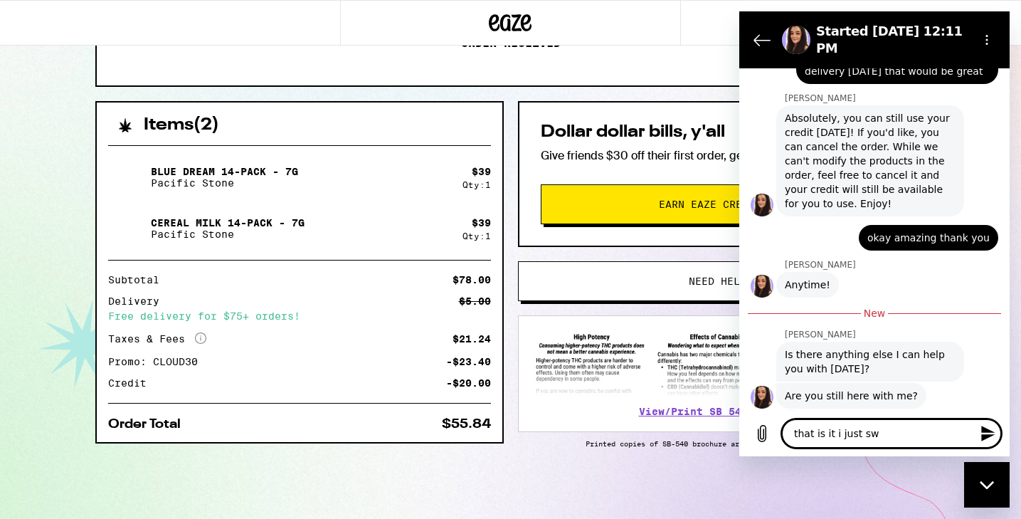
type textarea "that is it i just swi"
type textarea "x"
type textarea "that is it i just swit"
type textarea "x"
type textarea "that is it i just switc"
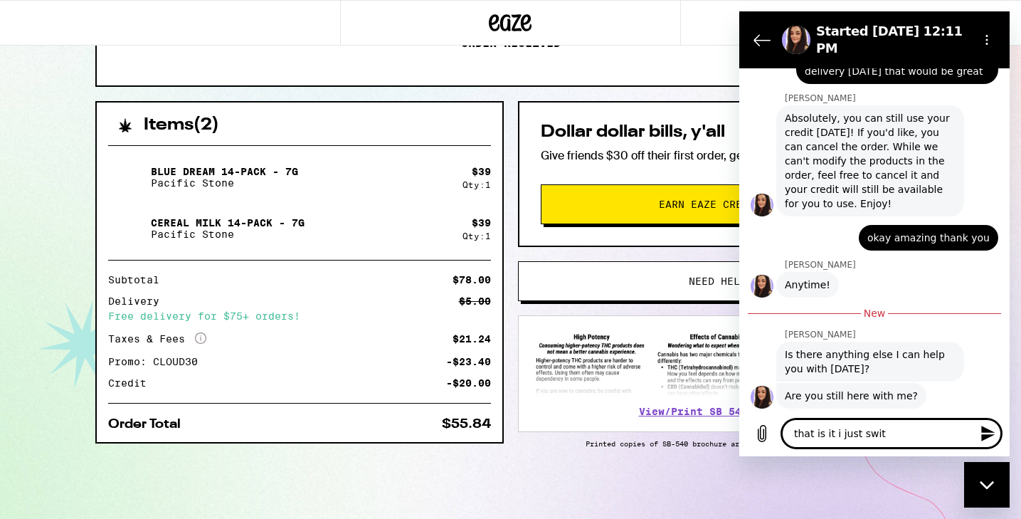
type textarea "x"
type textarea "that is it i just switch"
type textarea "x"
type textarea "that is it i just switche"
type textarea "x"
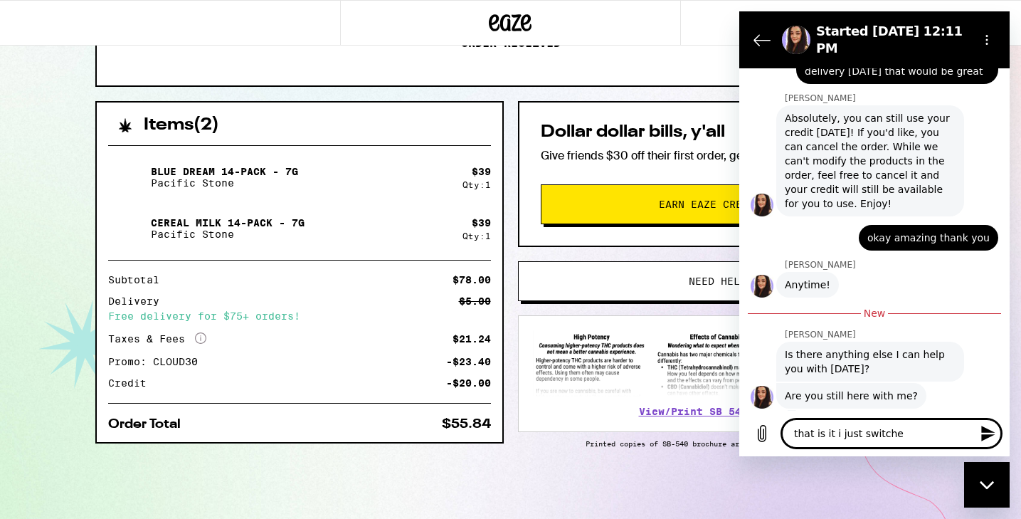
type textarea "that is it i just switched"
type textarea "x"
type textarea "that is it i just switched"
type textarea "x"
type textarea "that is it i just switched m"
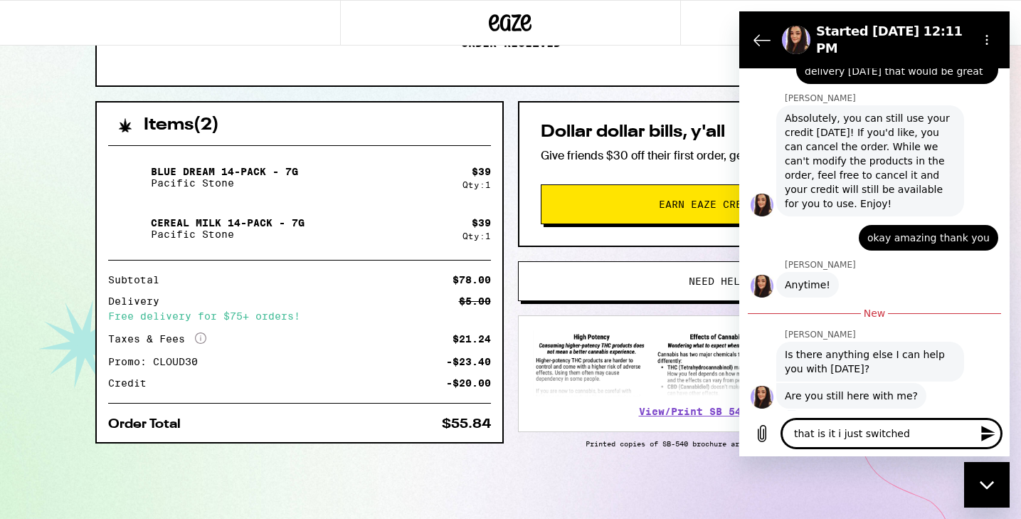
type textarea "x"
type textarea "that is it i just switched my"
type textarea "x"
type textarea "that is it i just switched my"
type textarea "x"
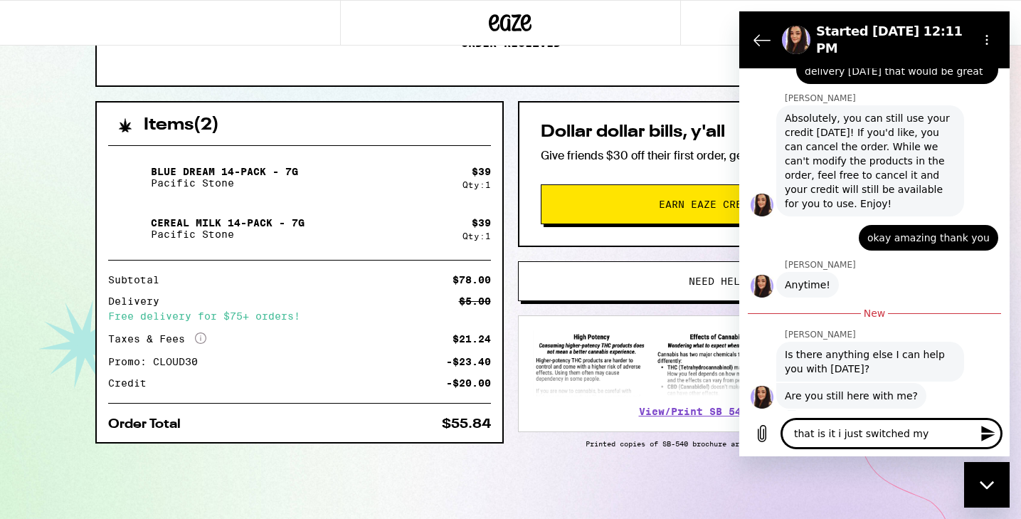
type textarea "that is it i just switched my o"
type textarea "x"
type textarea "that is it i just switched my or"
type textarea "x"
type textarea "that is it i just switched my ord"
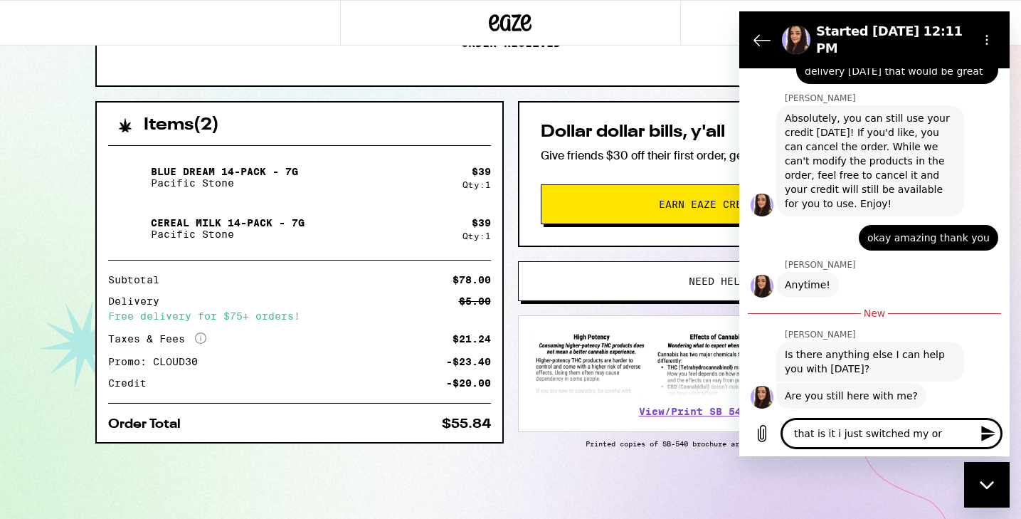
type textarea "x"
type textarea "that is it i just switched my orde"
type textarea "x"
type textarea "that is it i just switched my order"
type textarea "x"
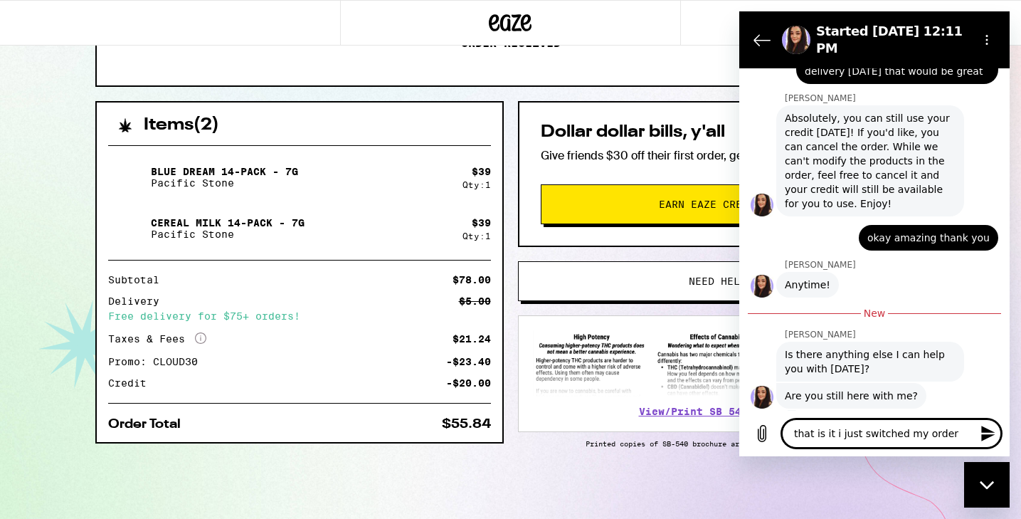
type textarea "that is it i just switched my order"
type textarea "x"
type textarea "that is it i just switched my order t"
type textarea "x"
type textarea "that is it i just switched my order th"
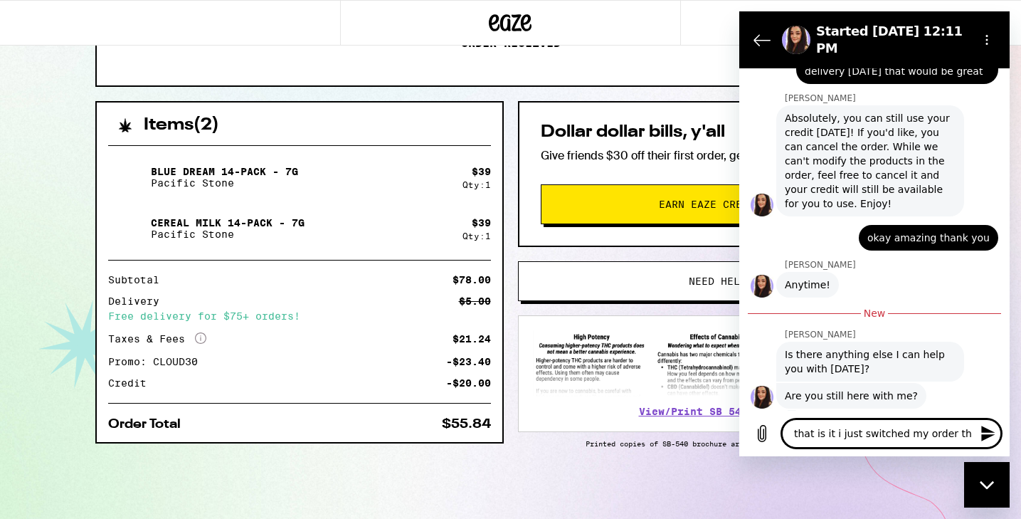
type textarea "x"
type textarea "that is it i just switched my order tha"
type textarea "x"
type textarea "that is it i just switched my order than"
type textarea "x"
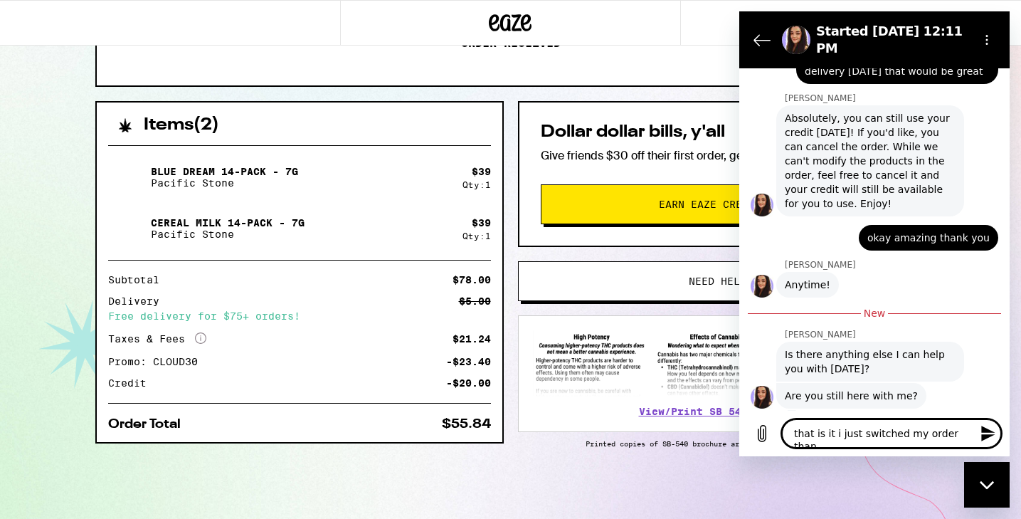
type textarea "that is it i just switched my order thank"
type textarea "x"
type textarea "that is it i just switched my order thanks"
type textarea "x"
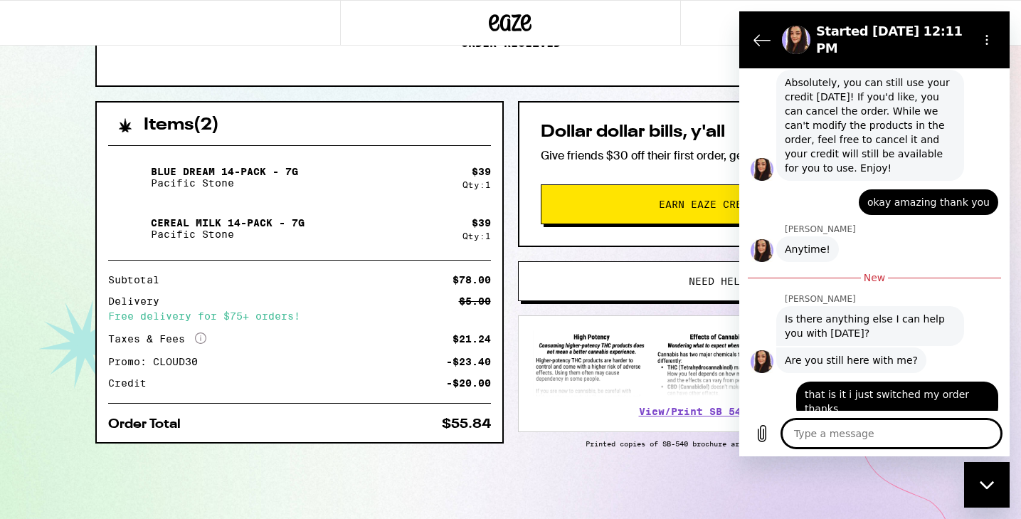
scroll to position [941, 0]
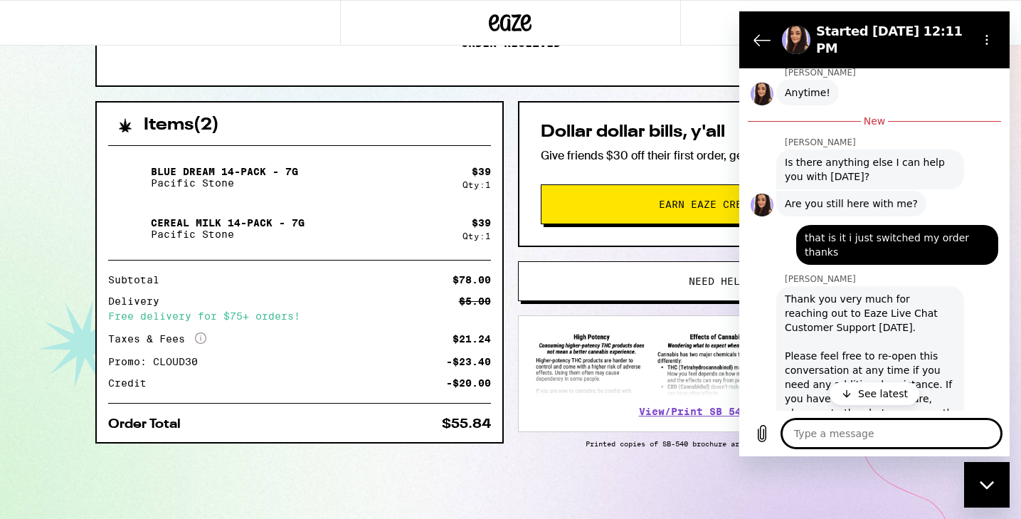
type textarea "x"
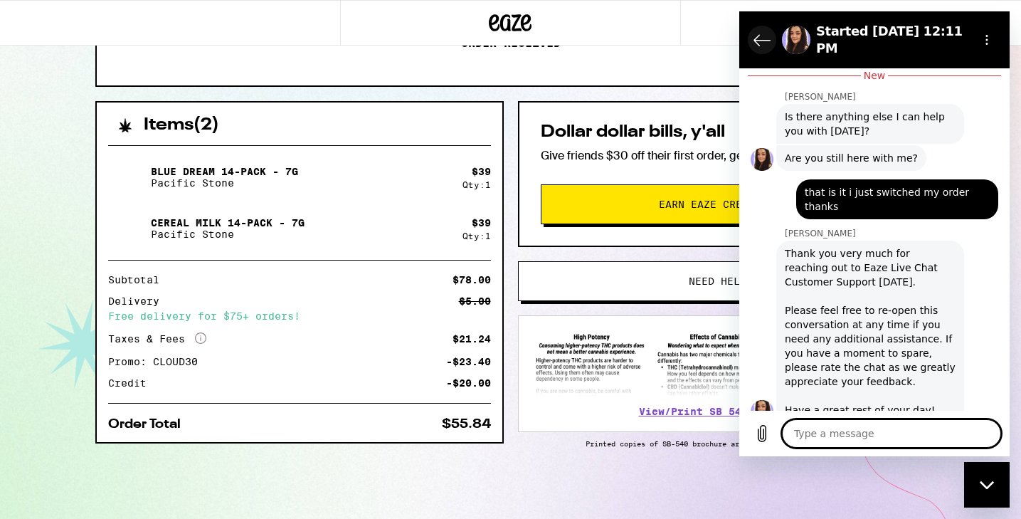
click at [775, 38] on button "Back to the conversation list" at bounding box center [762, 40] width 28 height 28
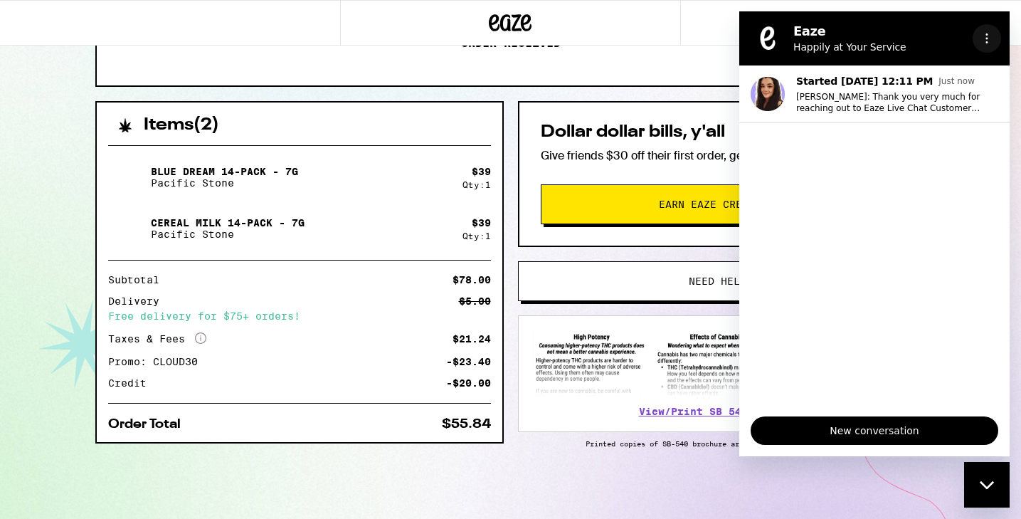
click at [980, 43] on button "Options menu" at bounding box center [987, 38] width 28 height 28
click at [991, 485] on icon "Close messaging window" at bounding box center [987, 484] width 15 height 9
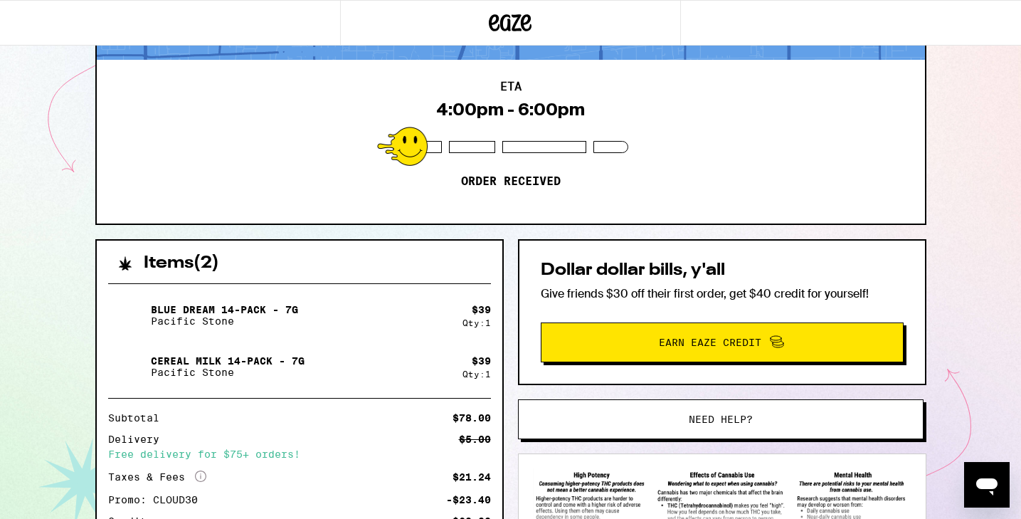
scroll to position [260, 0]
